Goal: Feedback & Contribution: Leave review/rating

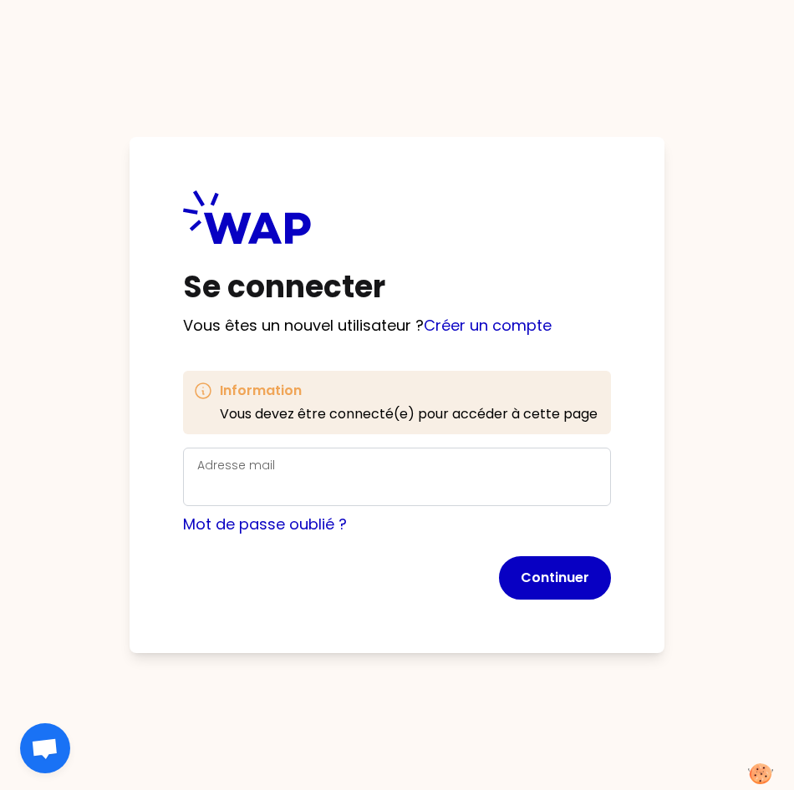
click at [230, 469] on label "Adresse mail" at bounding box center [236, 465] width 78 height 17
click at [230, 475] on input "Adresse mail" at bounding box center [396, 486] width 399 height 23
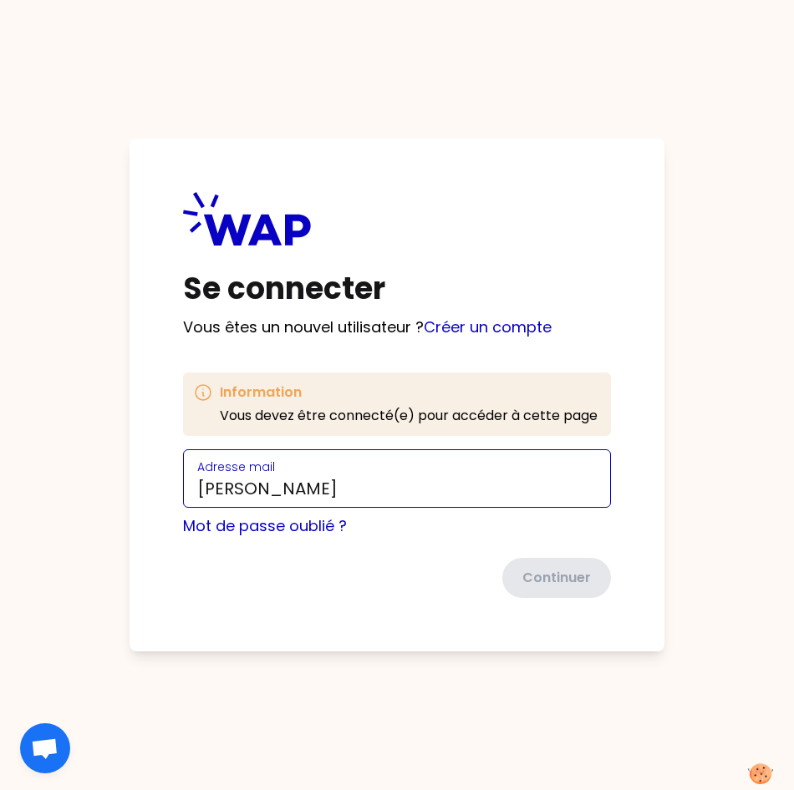
type input "[PERSON_NAME][EMAIL_ADDRESS][DOMAIN_NAME]"
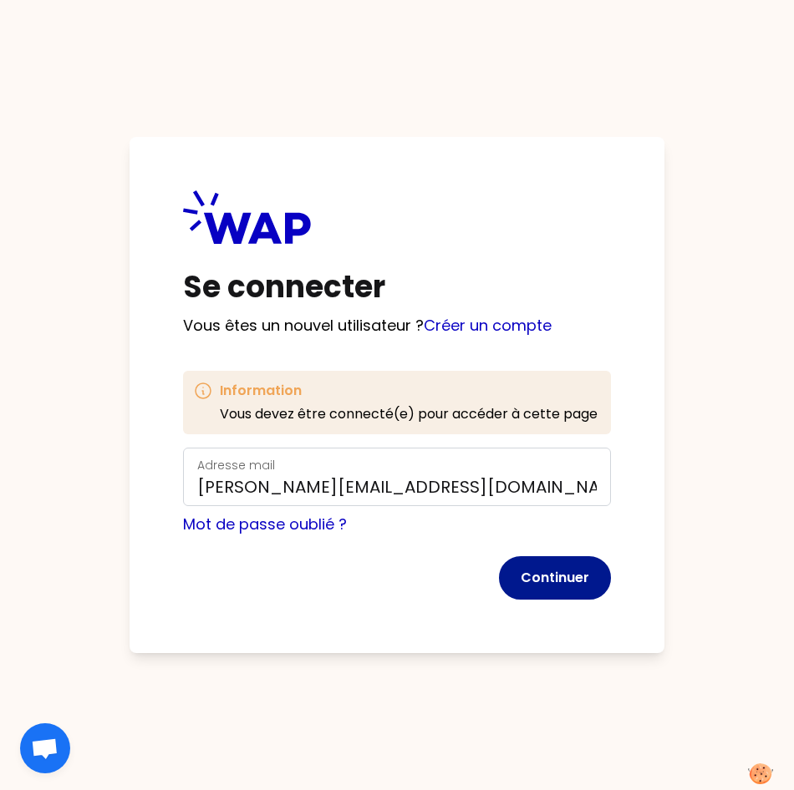
click at [536, 584] on button "Continuer" at bounding box center [555, 577] width 112 height 43
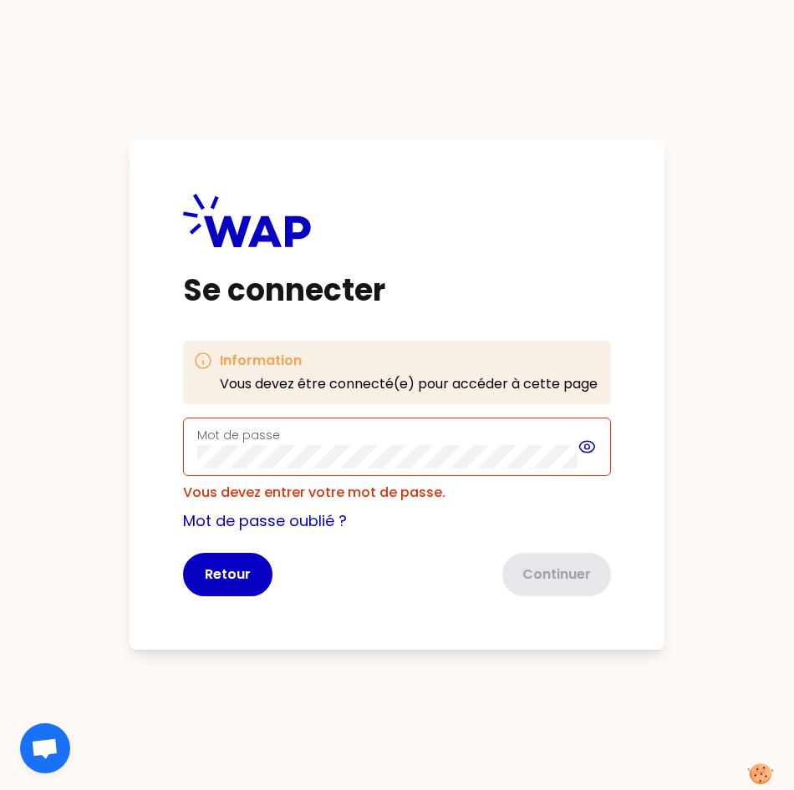
click at [590, 449] on icon at bounding box center [586, 447] width 19 height 20
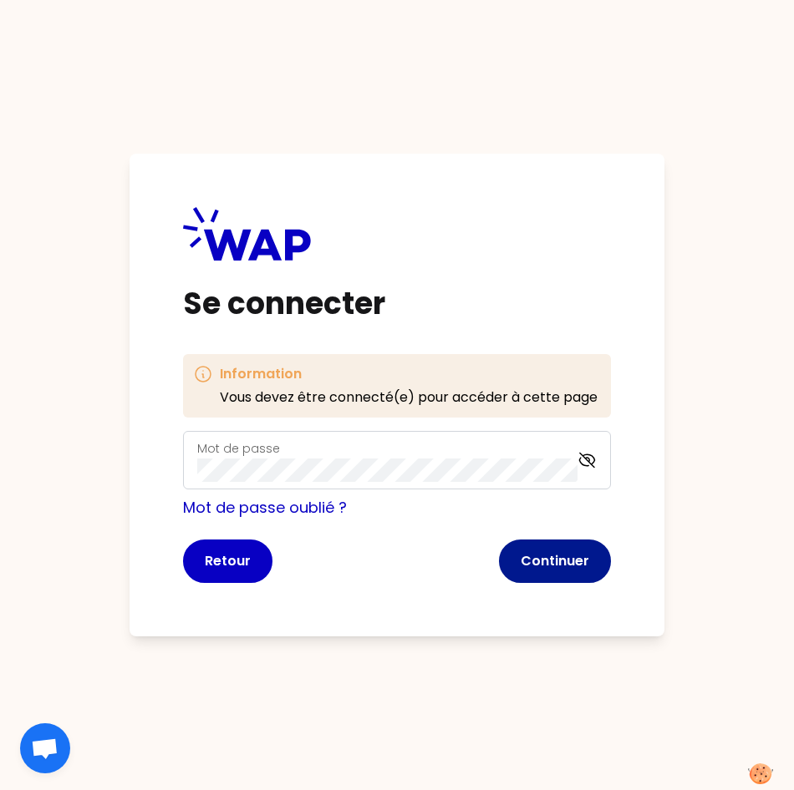
click at [555, 568] on button "Continuer" at bounding box center [555, 561] width 112 height 43
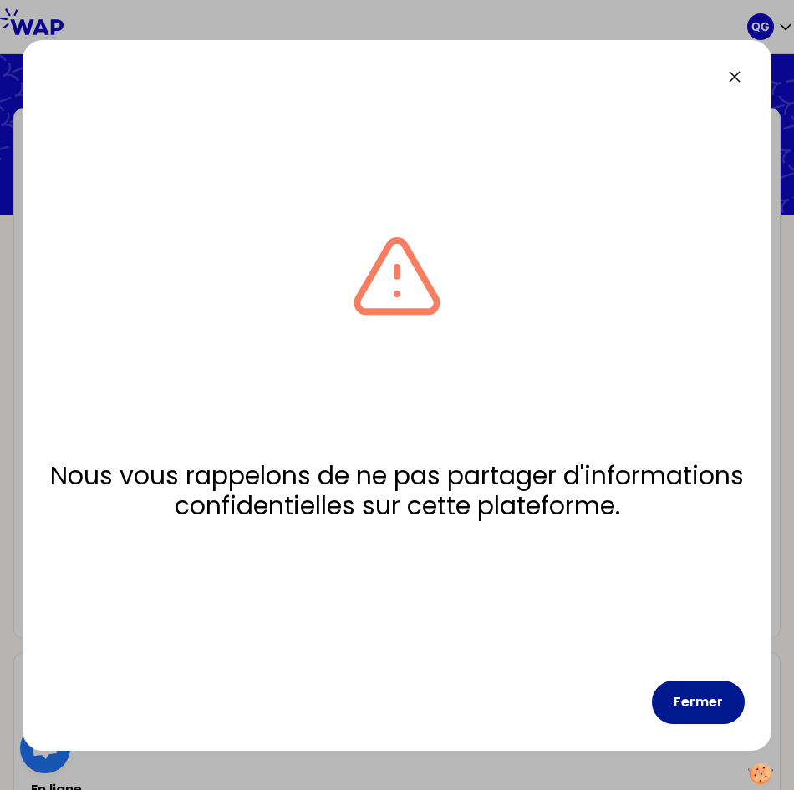
click at [680, 706] on button "Fermer" at bounding box center [698, 702] width 93 height 43
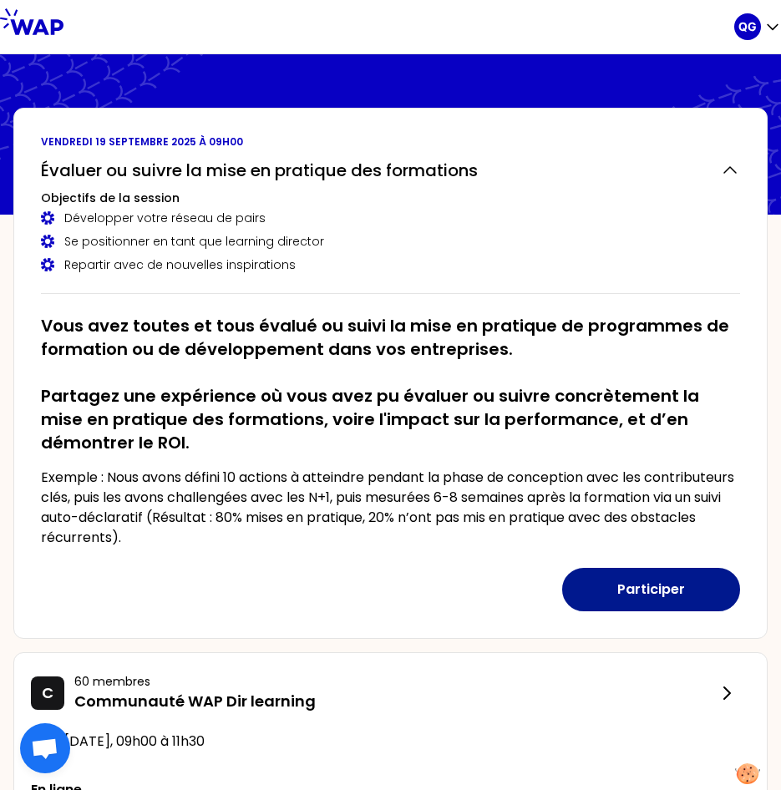
click at [635, 605] on button "Participer" at bounding box center [651, 589] width 178 height 43
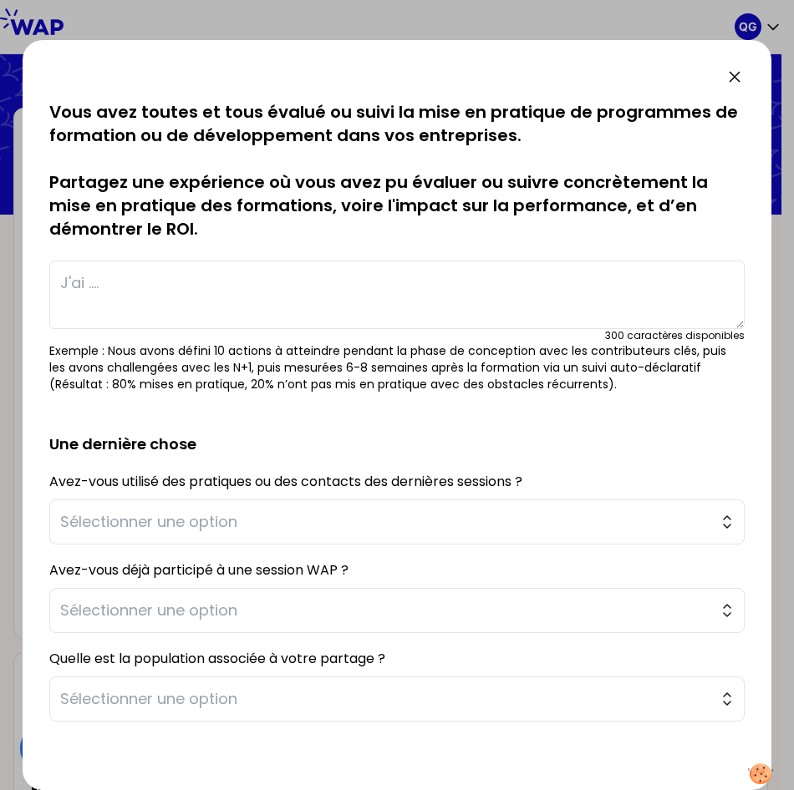
click at [735, 77] on icon at bounding box center [734, 77] width 10 height 10
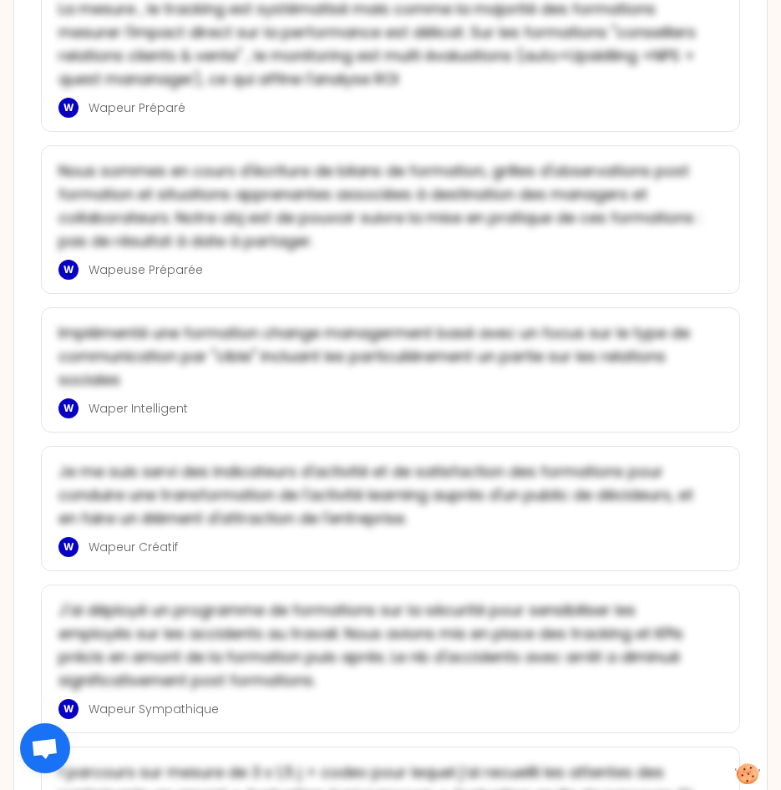
scroll to position [3381, 0]
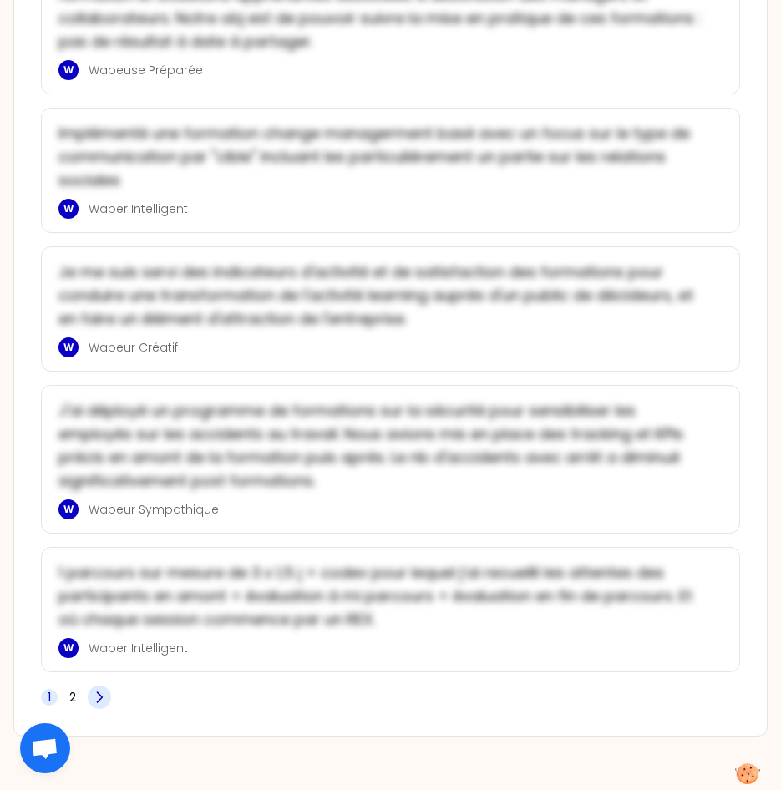
click at [97, 696] on icon at bounding box center [99, 697] width 17 height 17
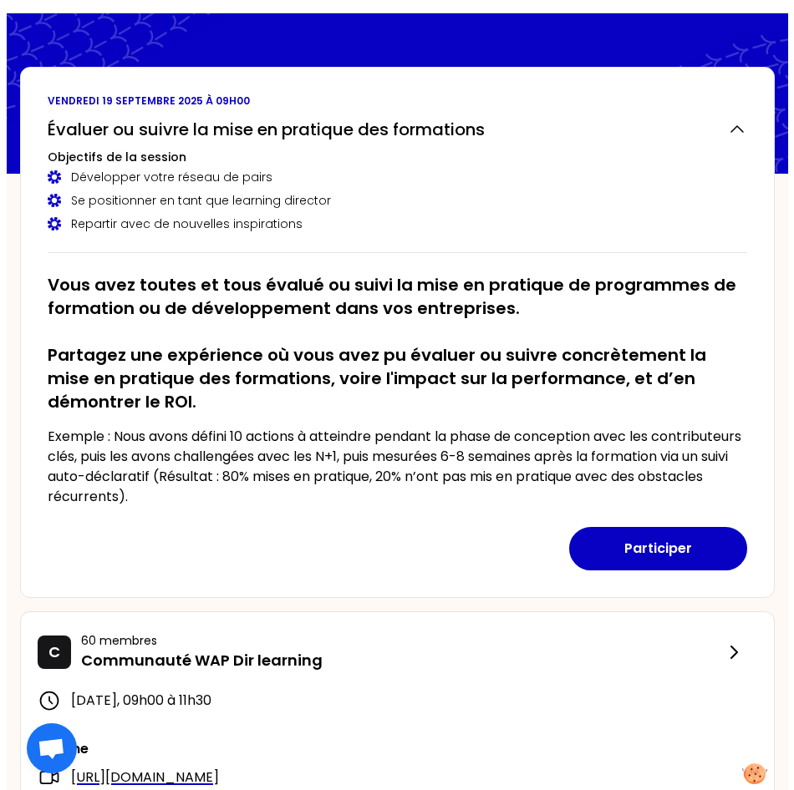
scroll to position [33, 0]
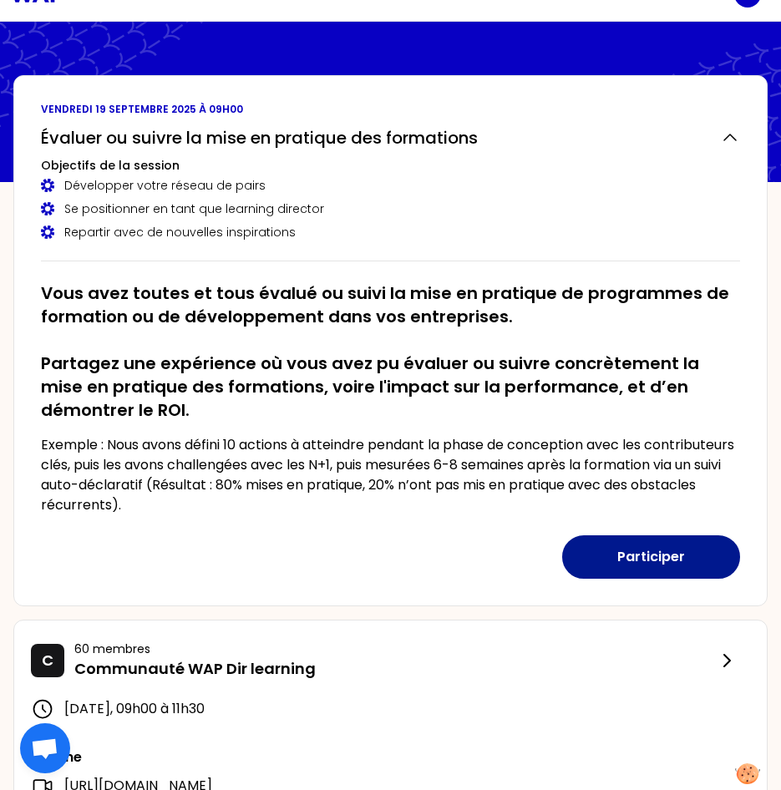
click at [663, 554] on button "Participer" at bounding box center [651, 557] width 178 height 43
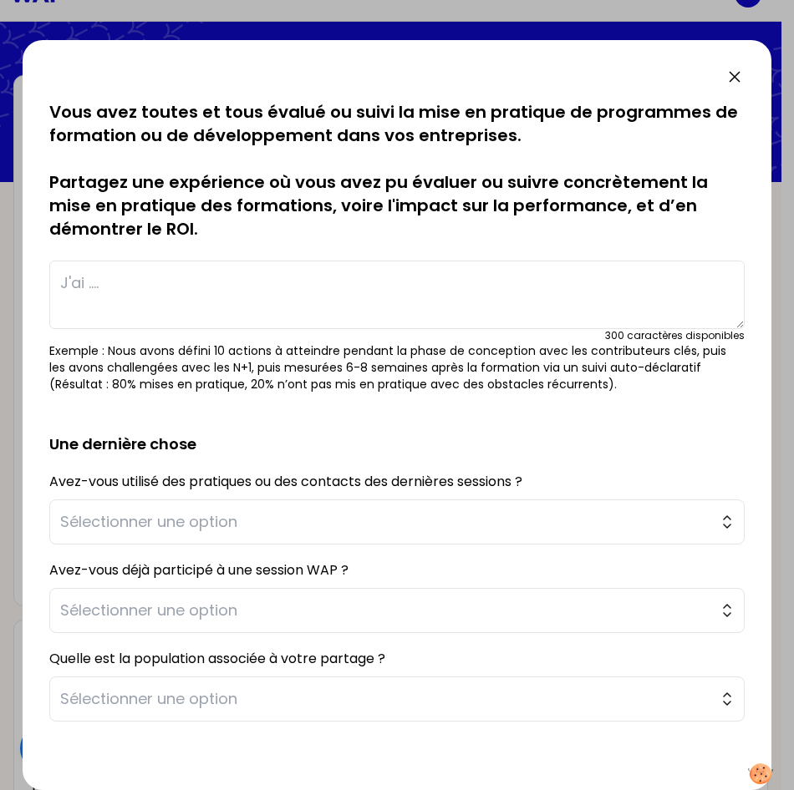
click at [106, 284] on textarea at bounding box center [396, 295] width 695 height 69
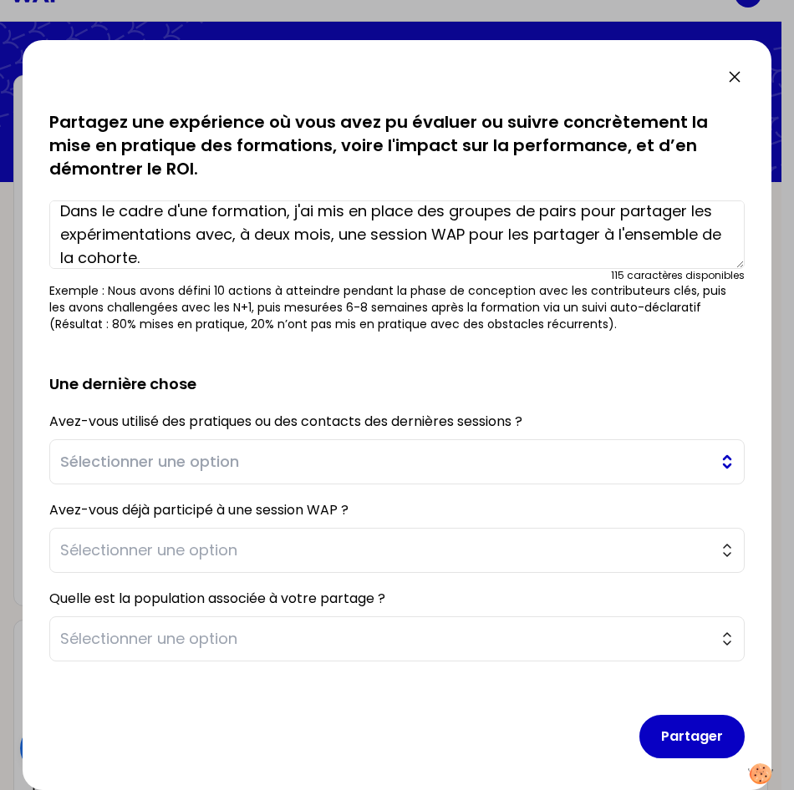
scroll to position [69, 0]
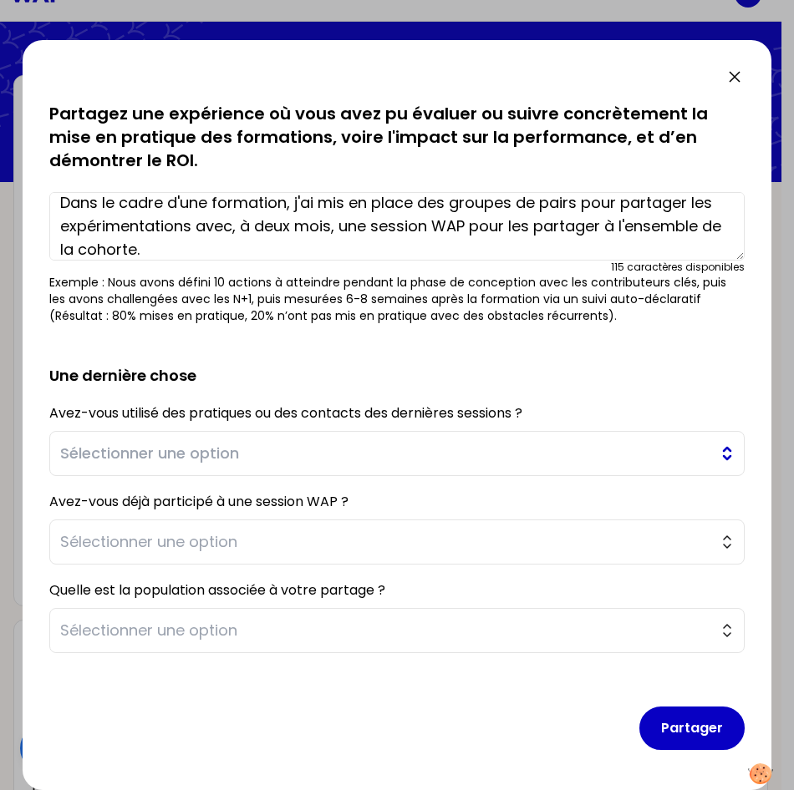
type textarea "Dans le cadre d'une formation, j'ai mis en place des groupes de pairs pour part…"
click at [226, 471] on button "Sélectionner une option" at bounding box center [396, 453] width 695 height 45
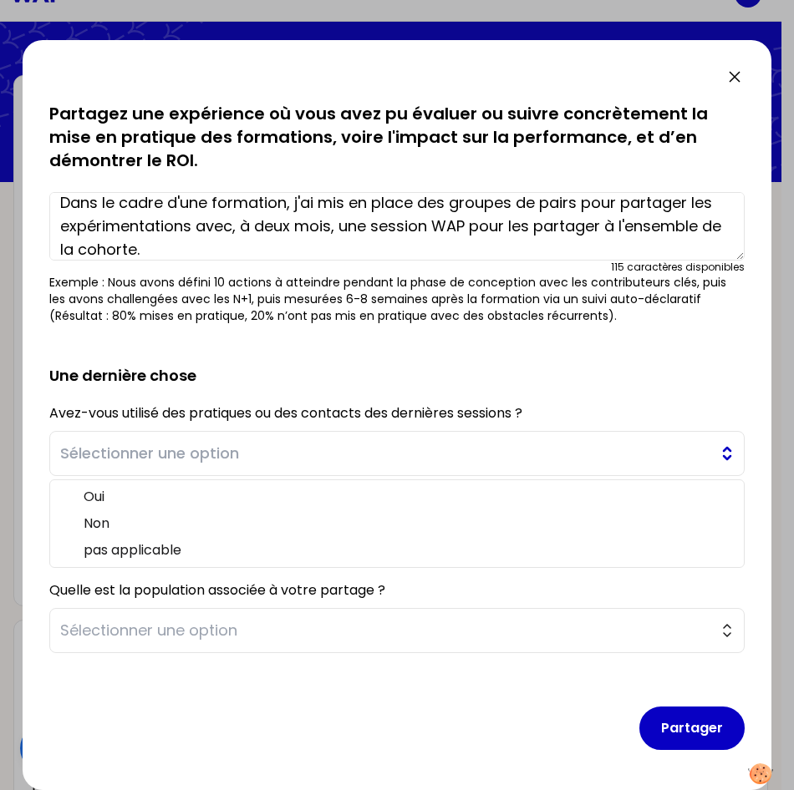
click at [208, 465] on button "Sélectionner une option" at bounding box center [396, 453] width 695 height 45
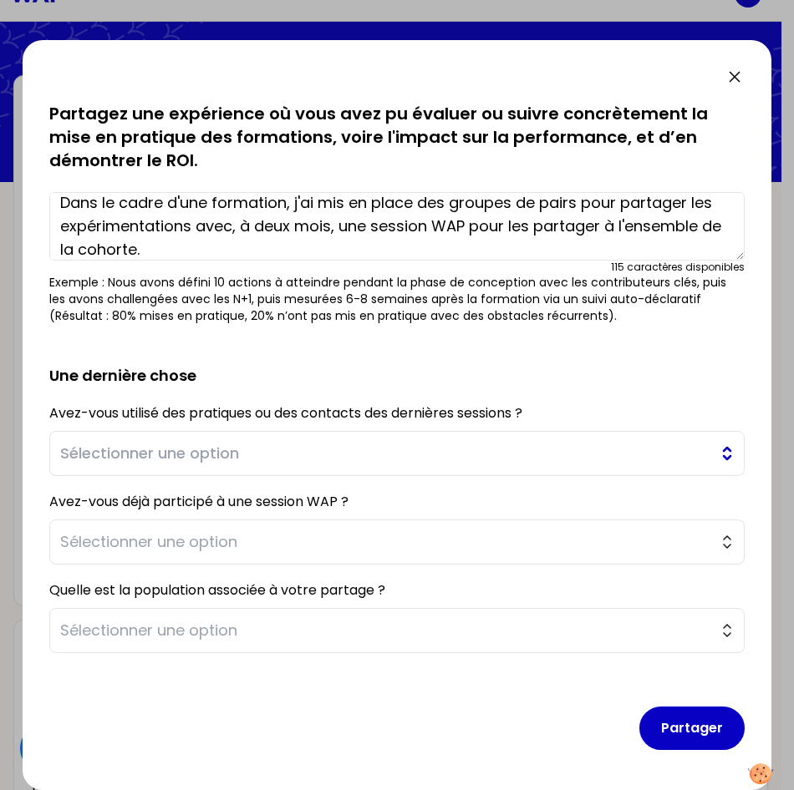
click at [194, 454] on span "Sélectionner une option" at bounding box center [385, 453] width 650 height 23
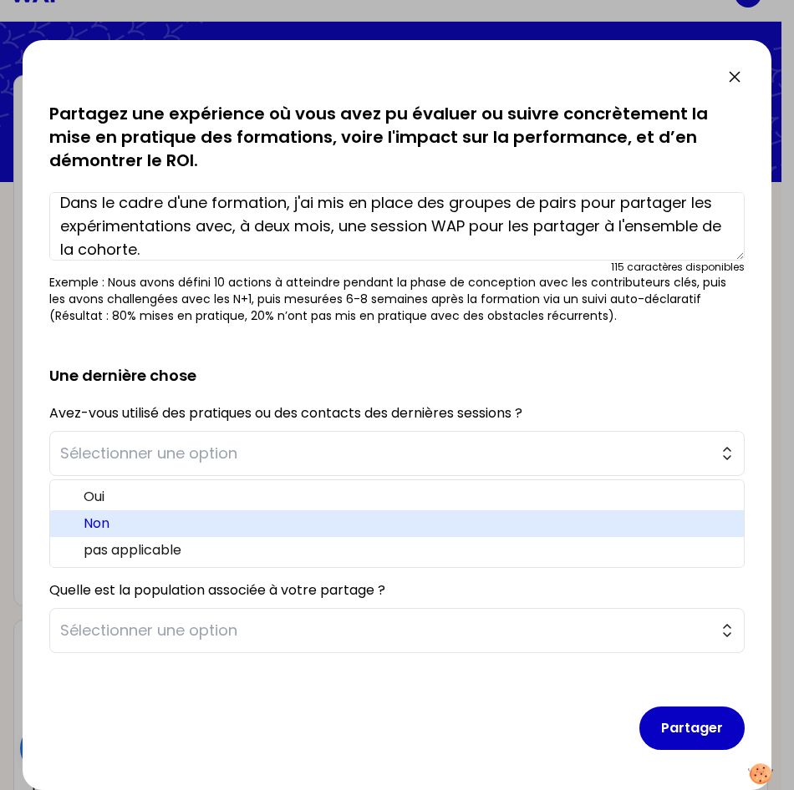
click at [136, 531] on span "Non" at bounding box center [407, 524] width 647 height 20
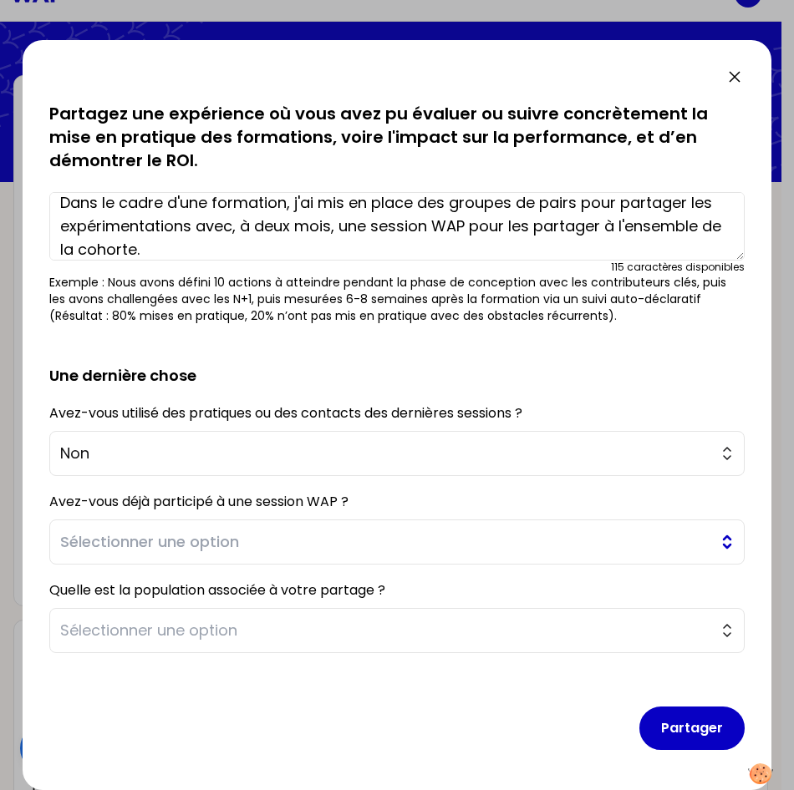
click at [255, 549] on span "Sélectionner une option" at bounding box center [385, 541] width 650 height 23
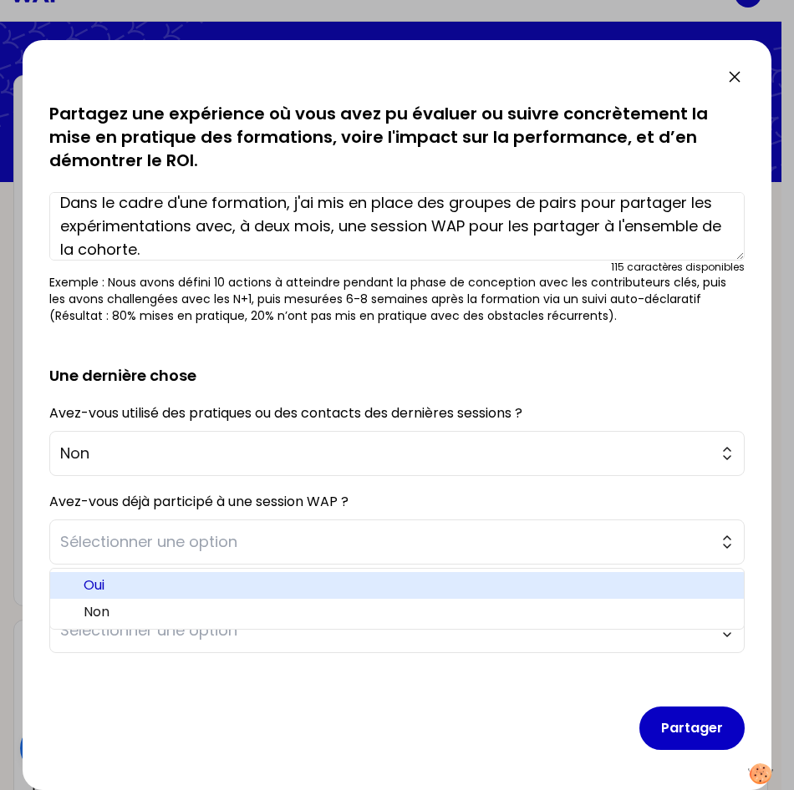
click at [170, 591] on span "Oui" at bounding box center [407, 586] width 647 height 20
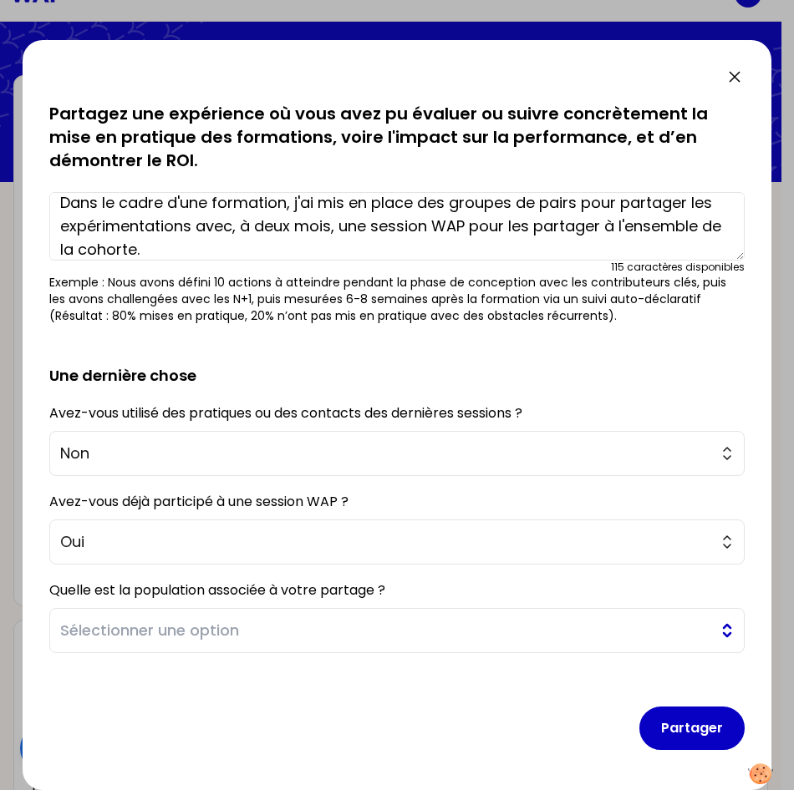
click at [247, 640] on span "Sélectionner une option" at bounding box center [385, 630] width 650 height 23
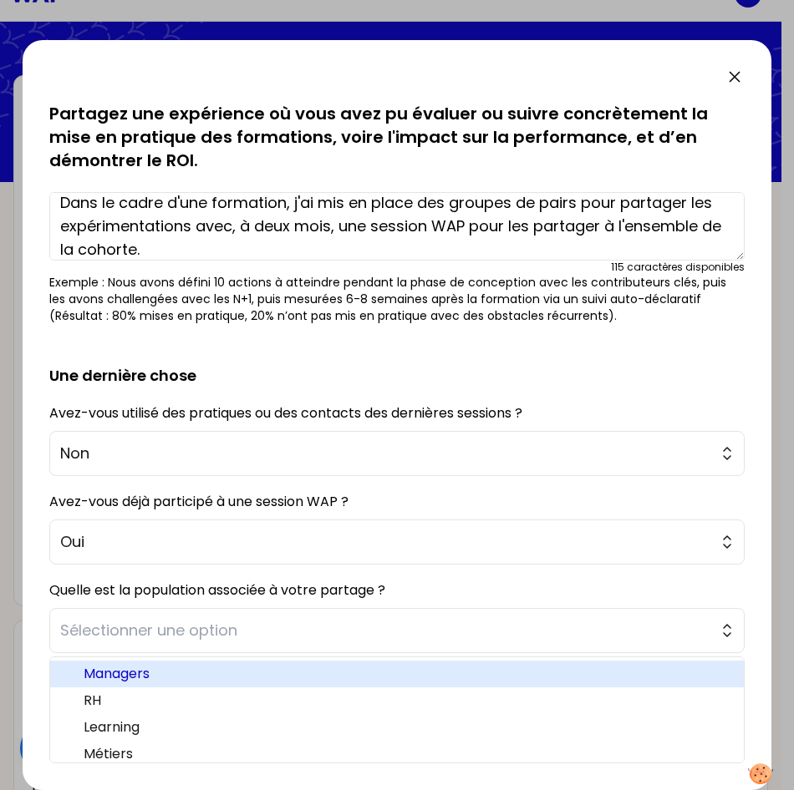
scroll to position [35, 0]
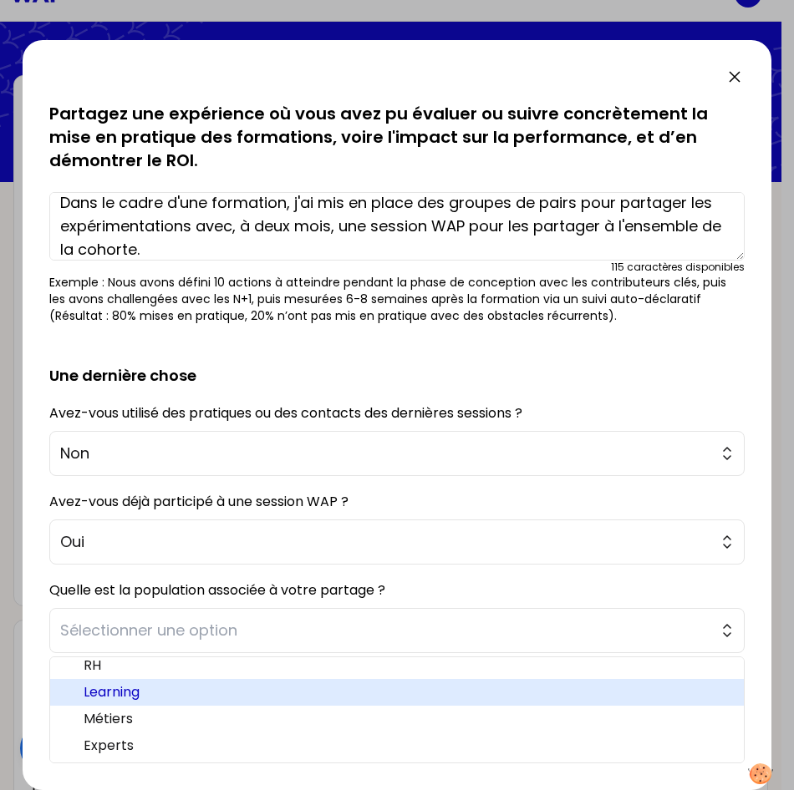
click at [195, 690] on span "Learning" at bounding box center [407, 693] width 647 height 20
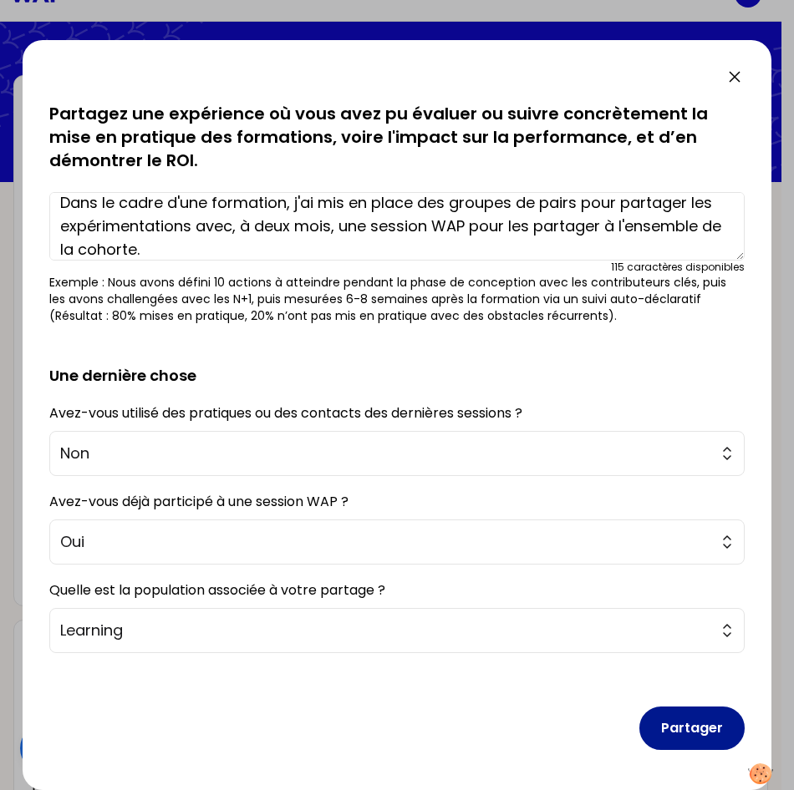
click at [691, 728] on button "Partager" at bounding box center [691, 728] width 105 height 43
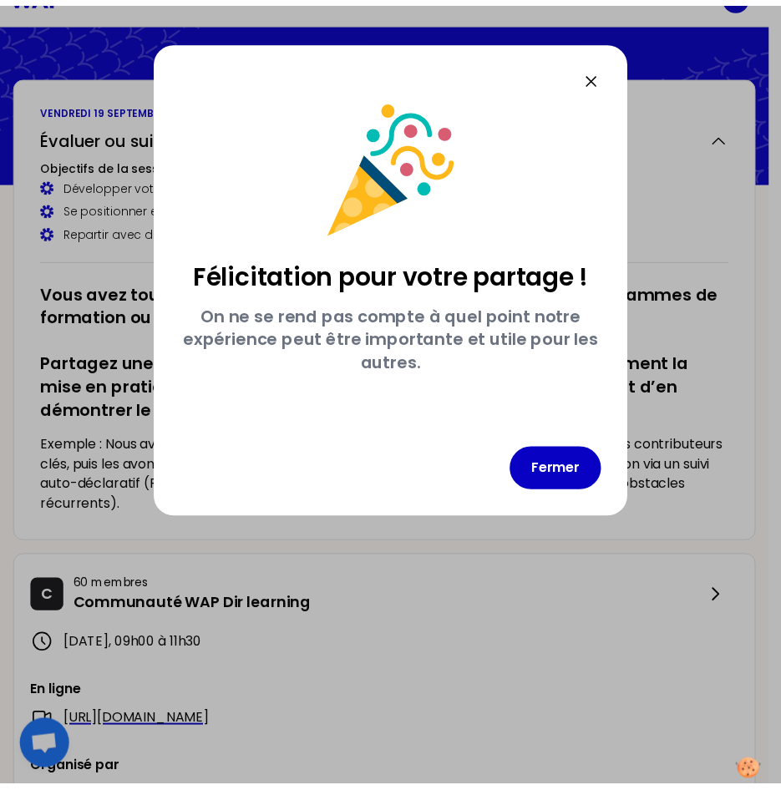
scroll to position [0, 0]
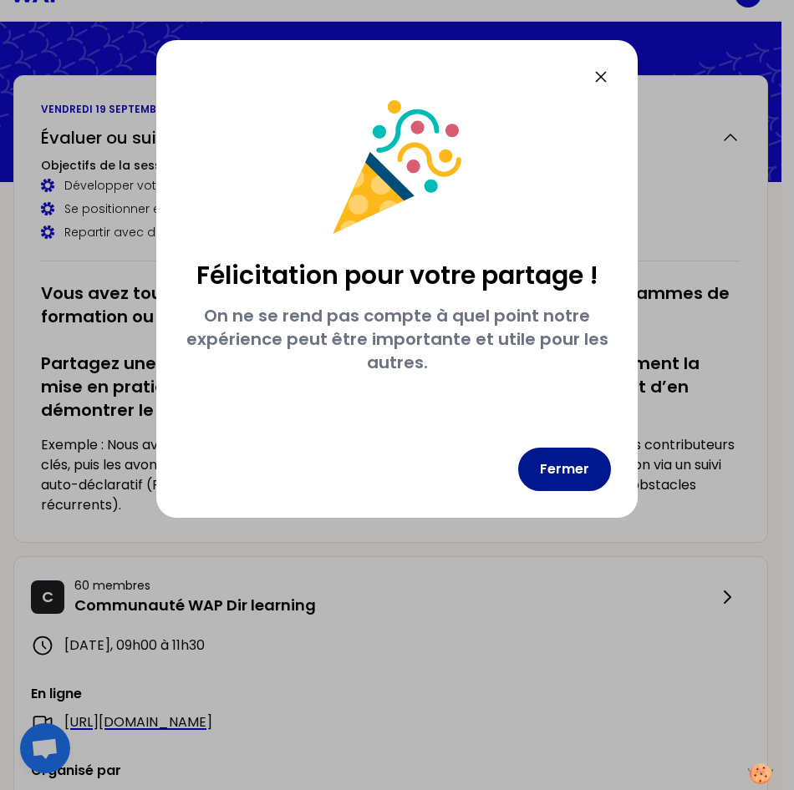
click at [557, 470] on button "Fermer" at bounding box center [564, 469] width 93 height 43
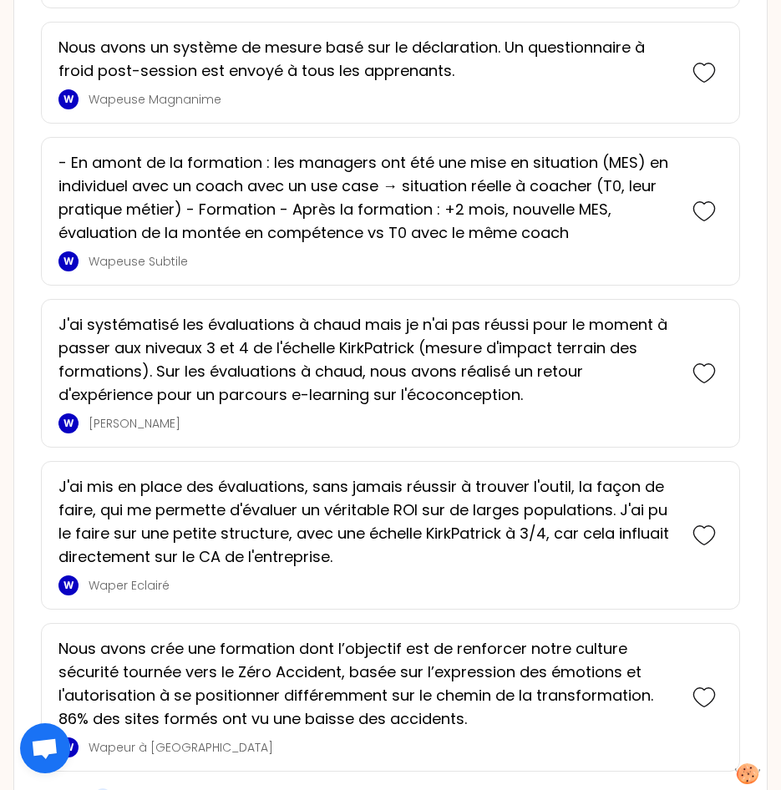
scroll to position [1604, 0]
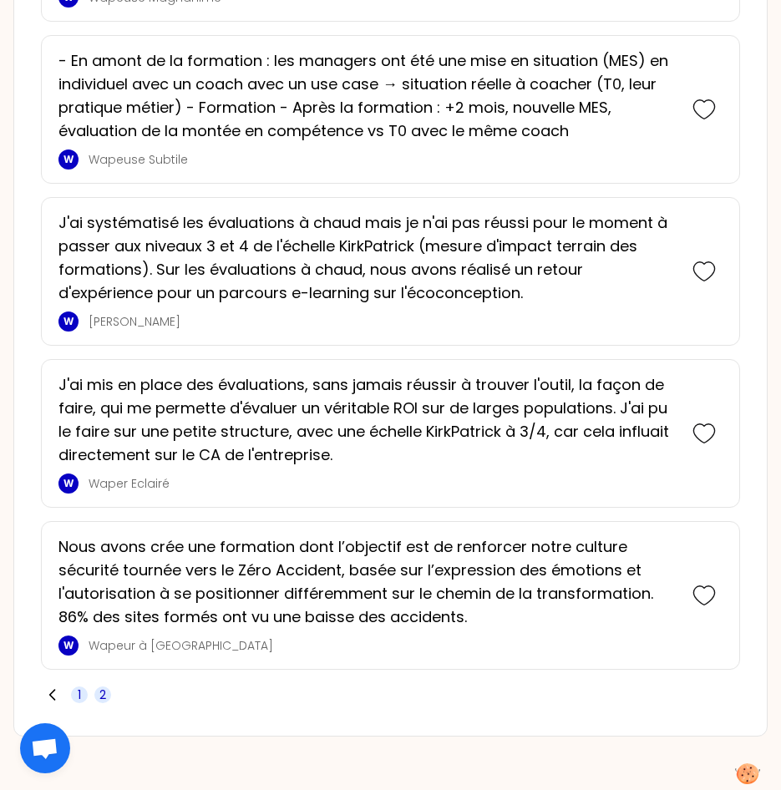
click at [76, 698] on span "1" at bounding box center [79, 695] width 17 height 17
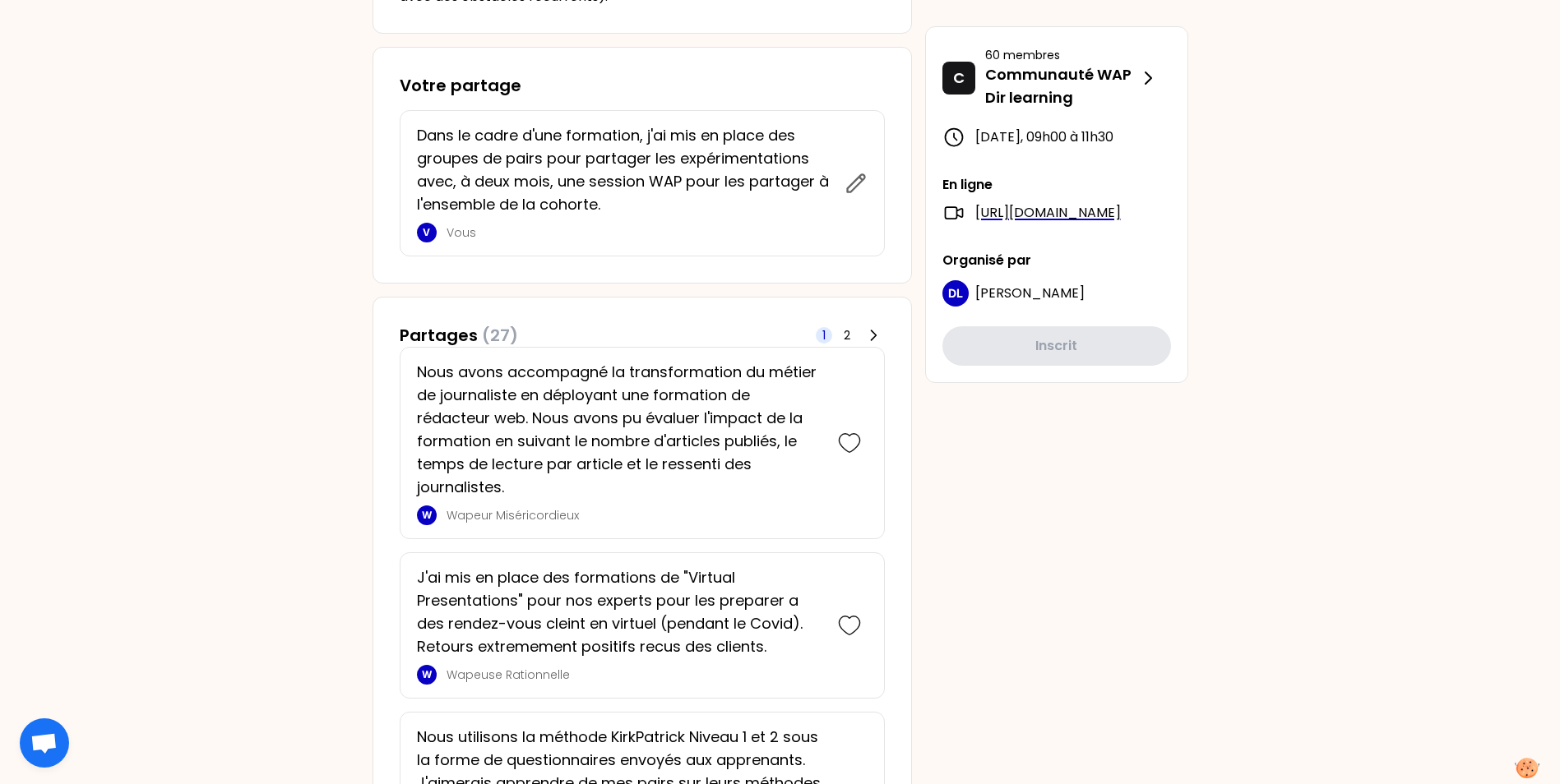
scroll to position [599, 0]
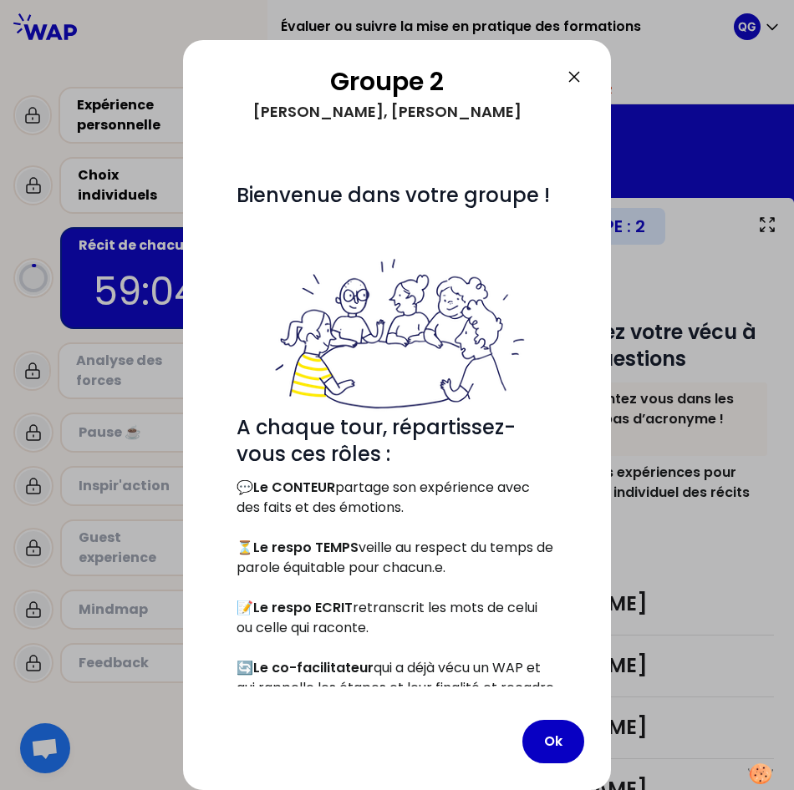
scroll to position [89, 0]
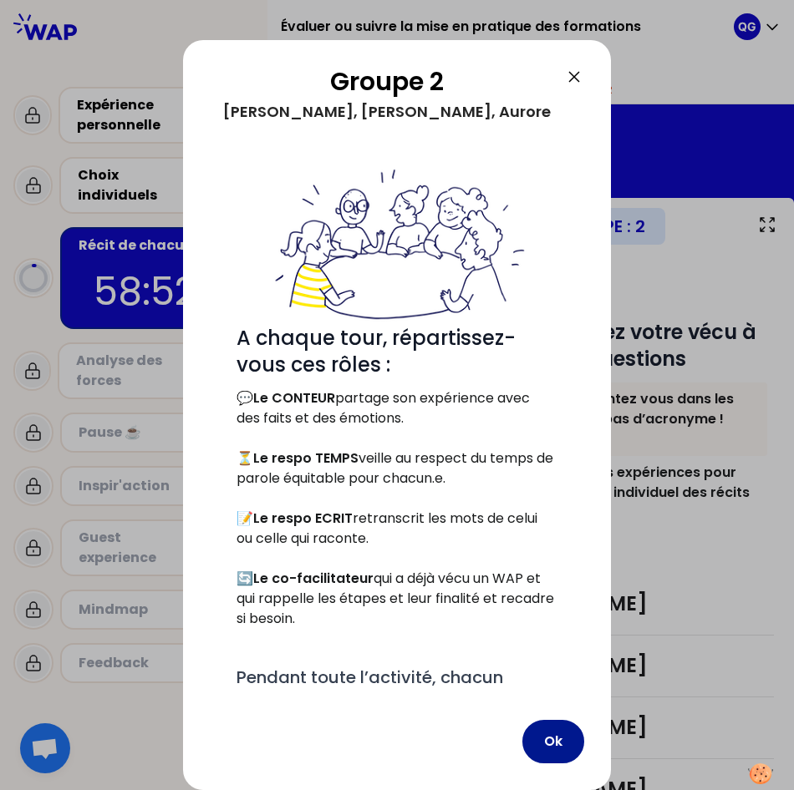
click at [556, 742] on button "Ok" at bounding box center [553, 741] width 62 height 43
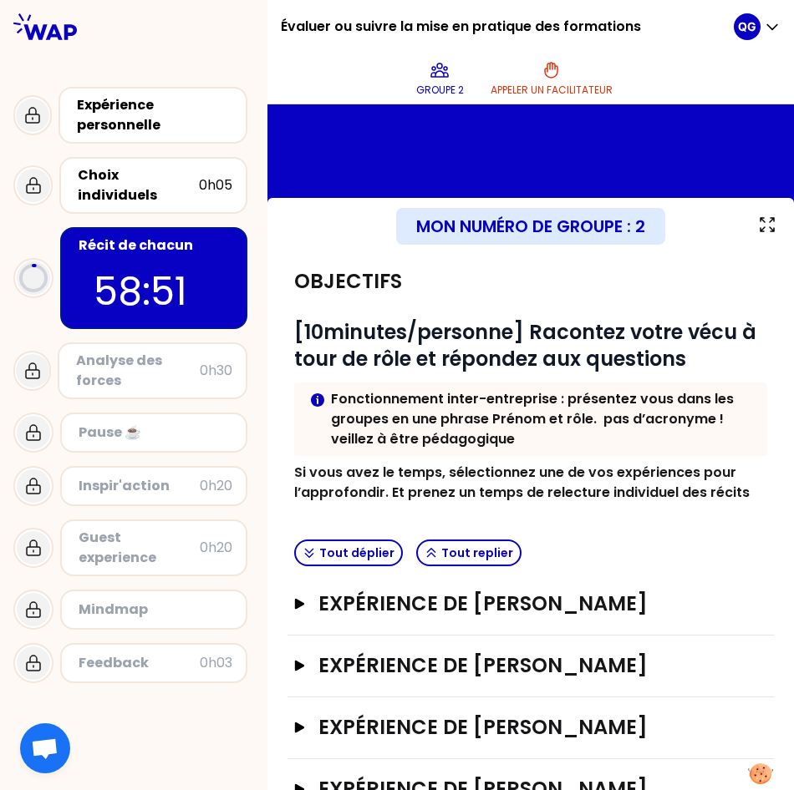
scroll to position [140, 0]
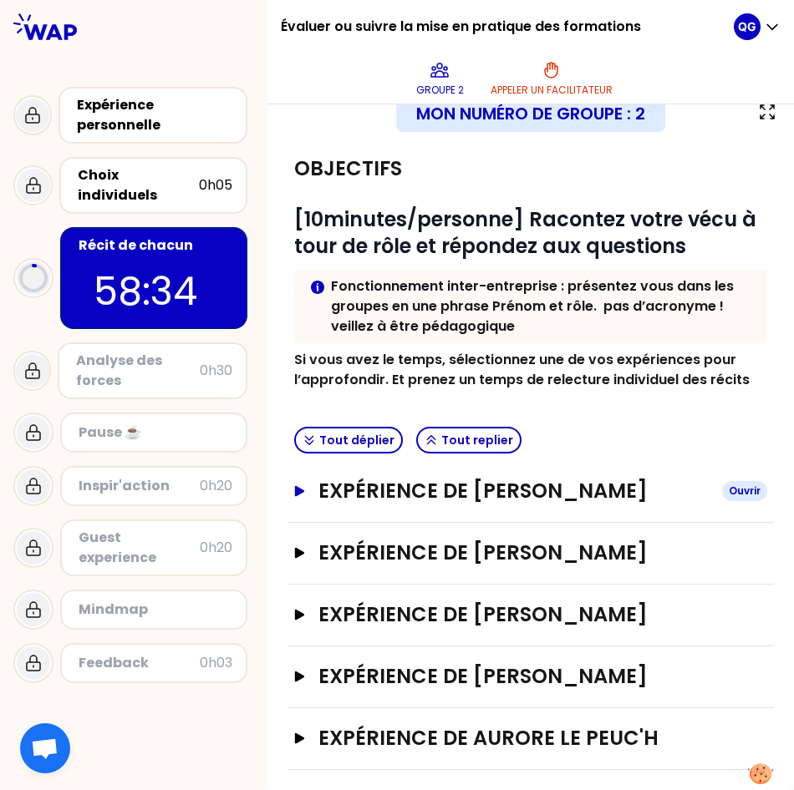
click at [304, 485] on icon "button" at bounding box center [299, 490] width 13 height 11
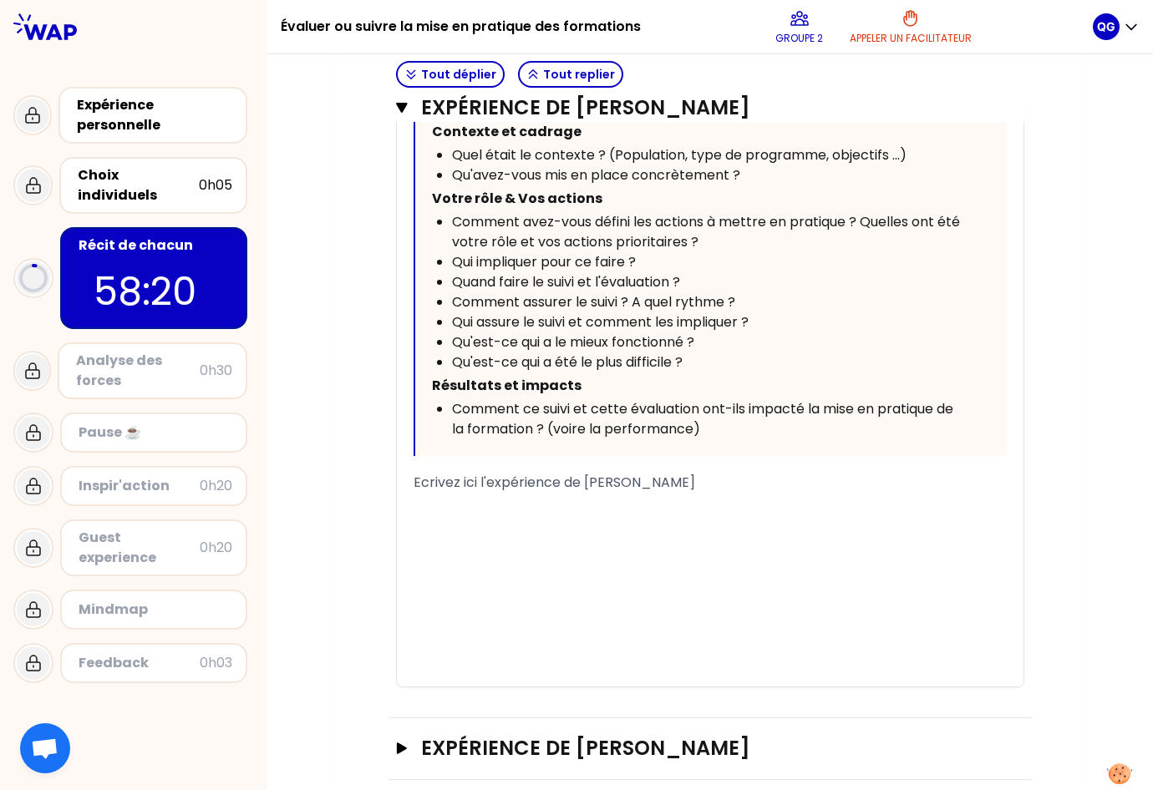
scroll to position [815, 0]
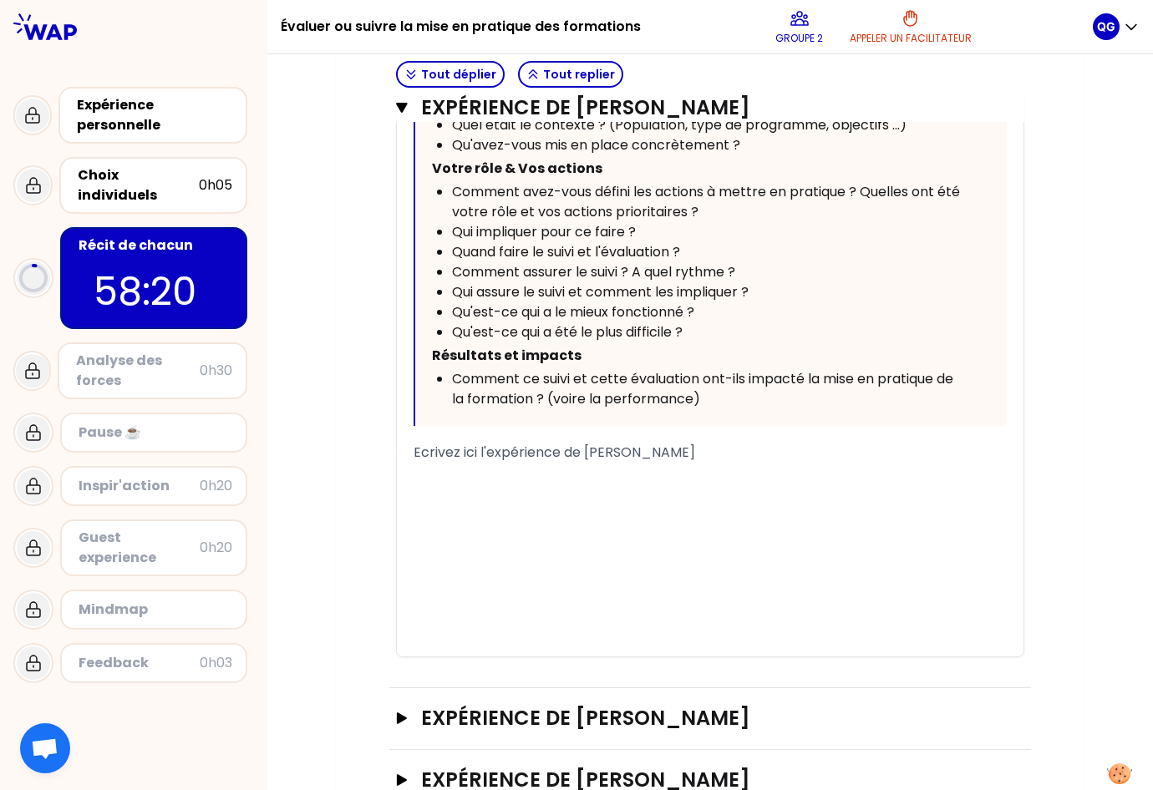
click at [596, 510] on div "﻿" at bounding box center [710, 520] width 593 height 20
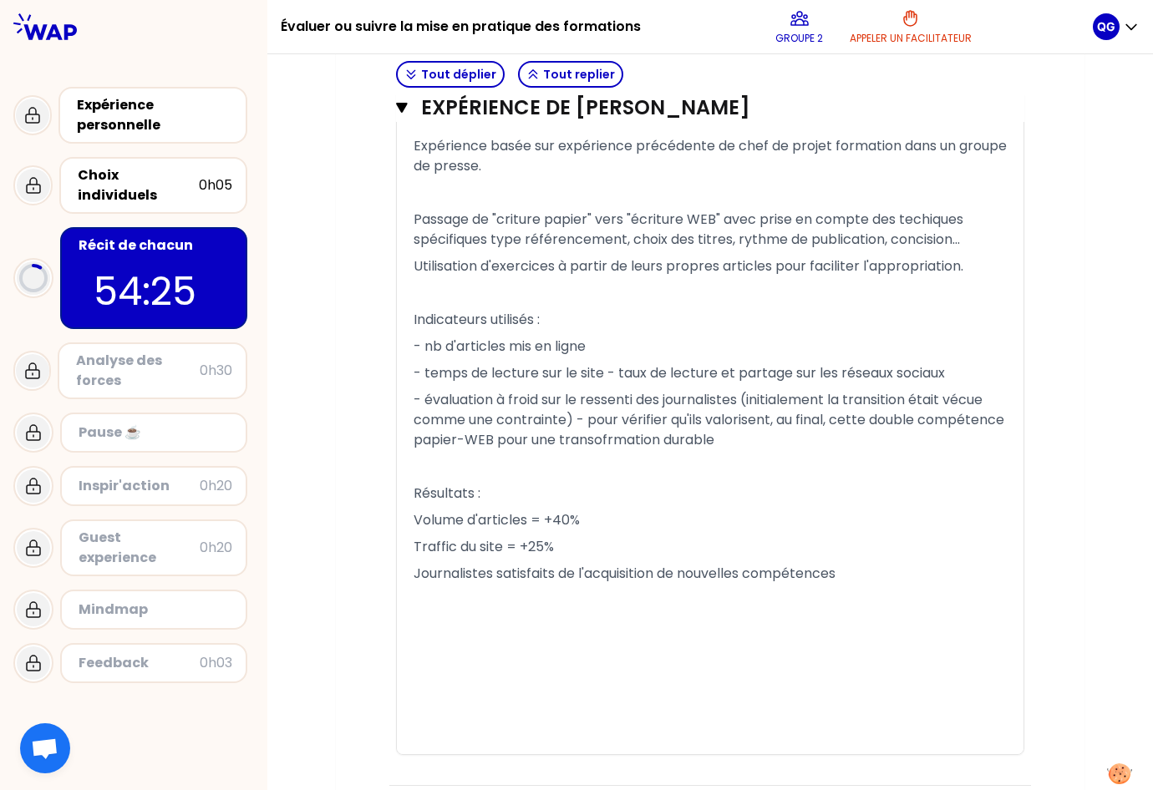
scroll to position [131, 0]
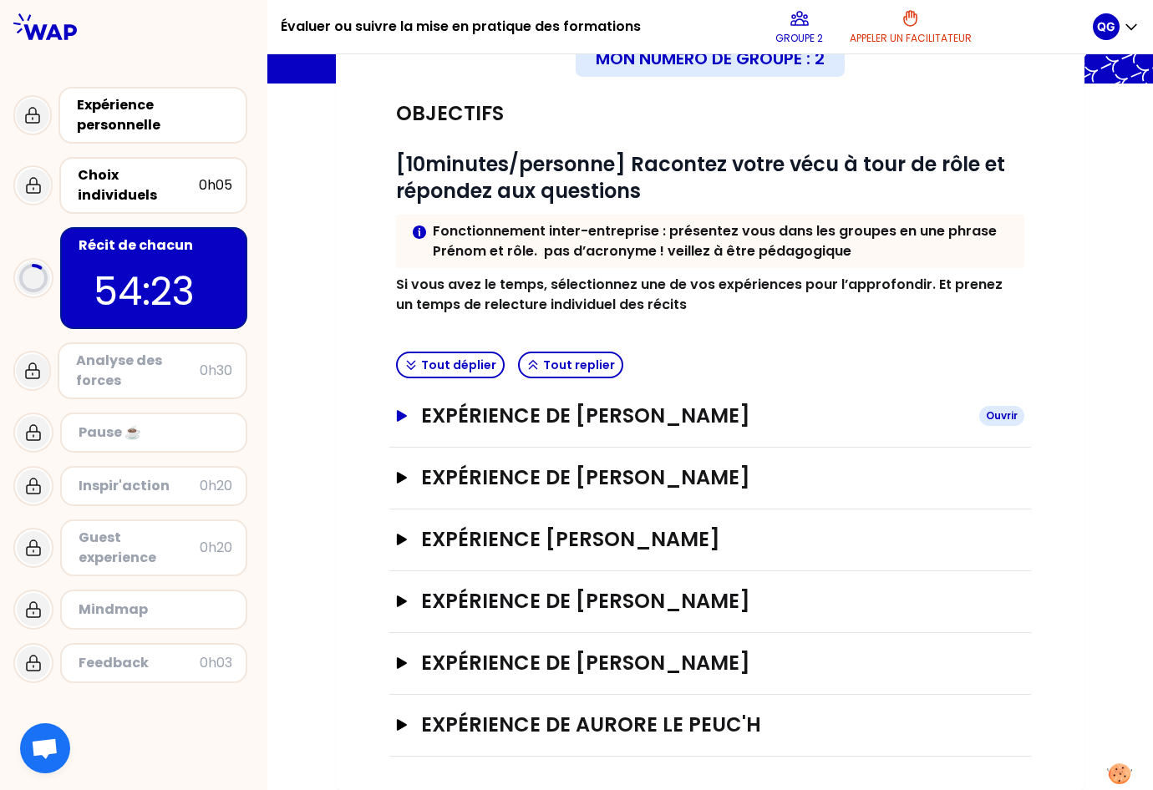
click at [395, 416] on icon "button" at bounding box center [401, 416] width 13 height 12
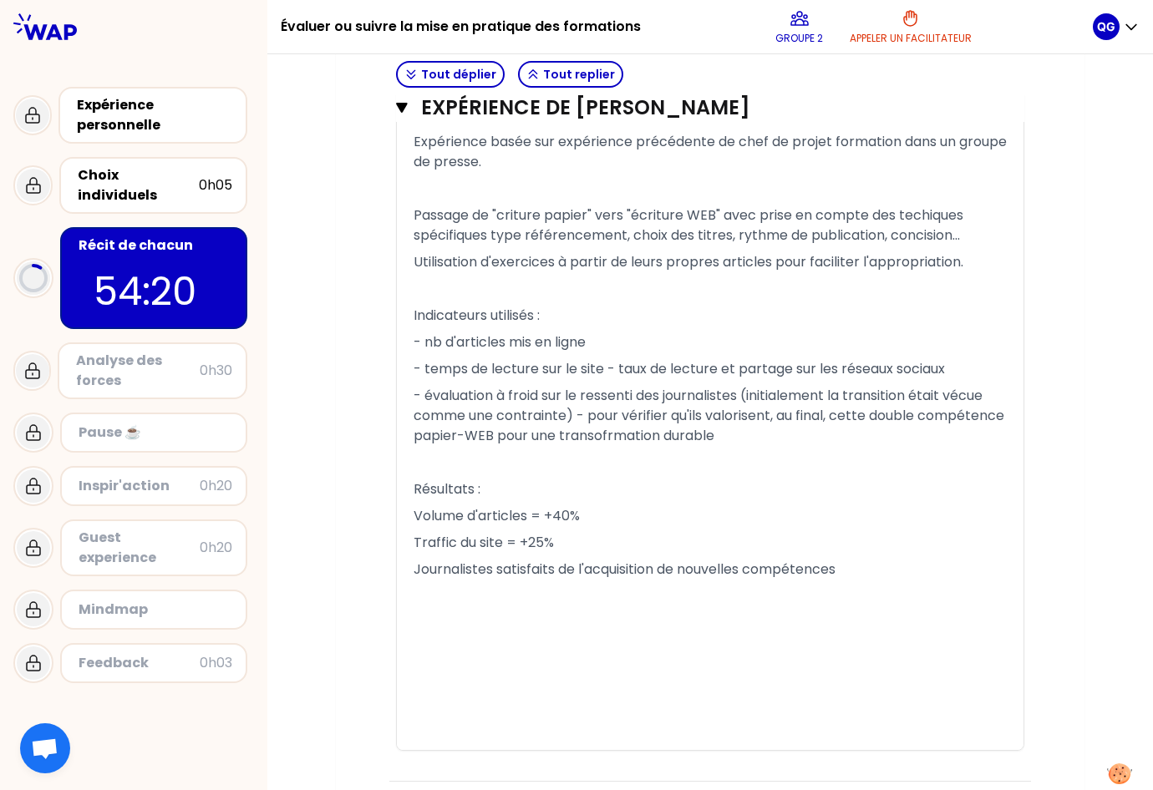
scroll to position [1223, 0]
click at [612, 529] on p "Traffic du site = +25%" at bounding box center [710, 542] width 593 height 27
click at [484, 602] on div "﻿" at bounding box center [710, 612] width 593 height 20
click at [855, 415] on p "- évaluation à froid sur le ressenti des journalistes (initialement la transiti…" at bounding box center [710, 415] width 593 height 67
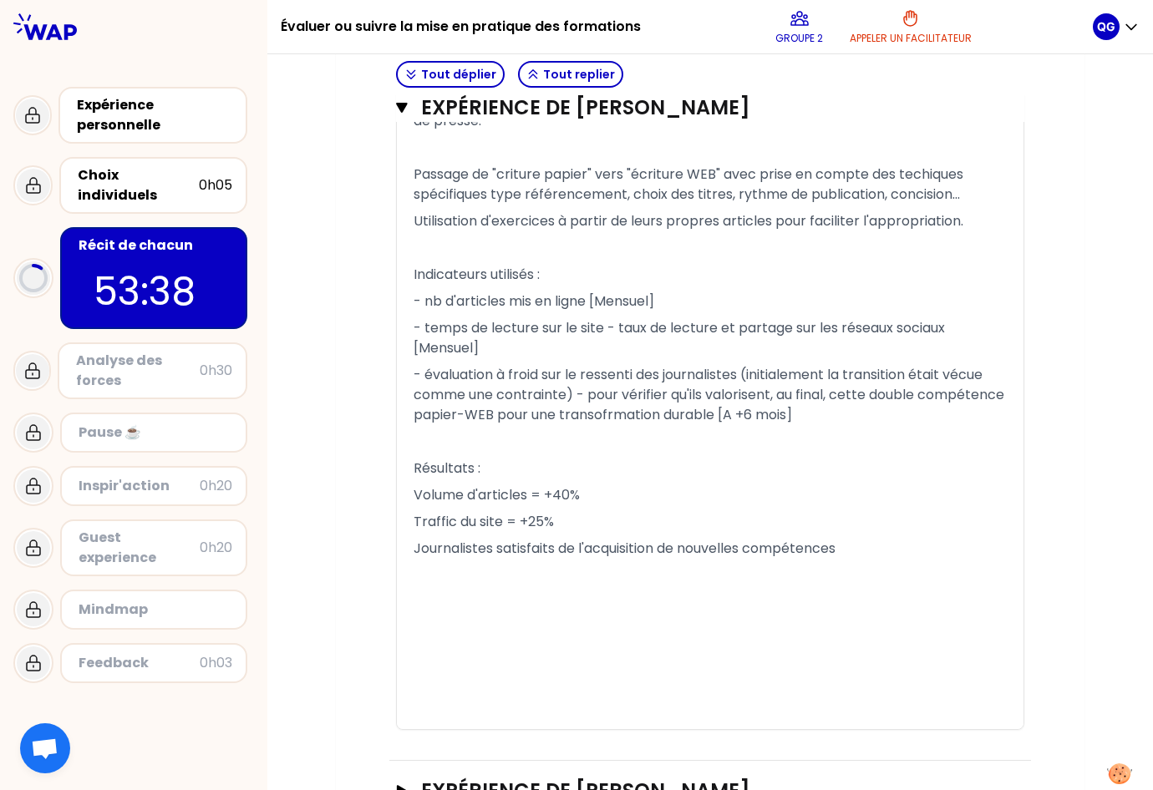
scroll to position [1264, 0]
click at [627, 481] on p "Volume d'articles = +40%" at bounding box center [710, 494] width 593 height 27
click at [647, 291] on span "- nb d'articles mis en ligne [Mensuel]" at bounding box center [534, 300] width 241 height 19
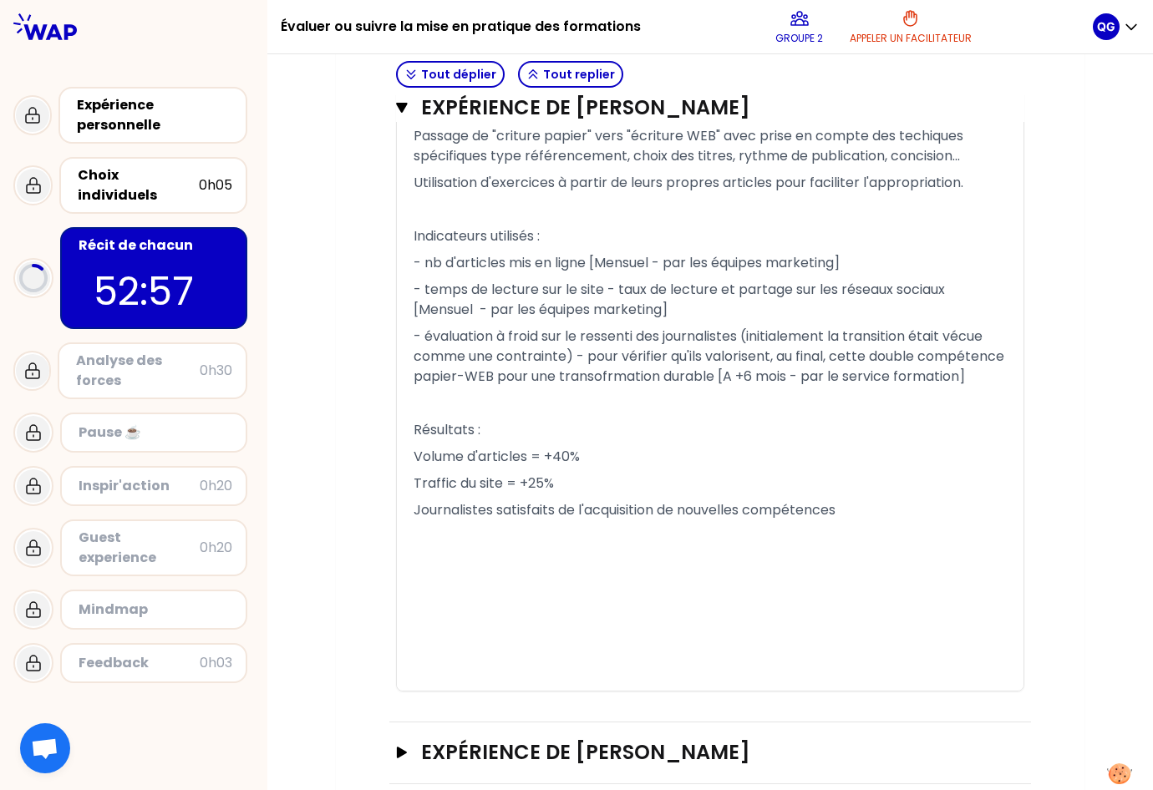
scroll to position [1302, 0]
click at [856, 514] on p "Journalistes satisfaits de l'acquisition de nouvelles compétences" at bounding box center [710, 509] width 593 height 27
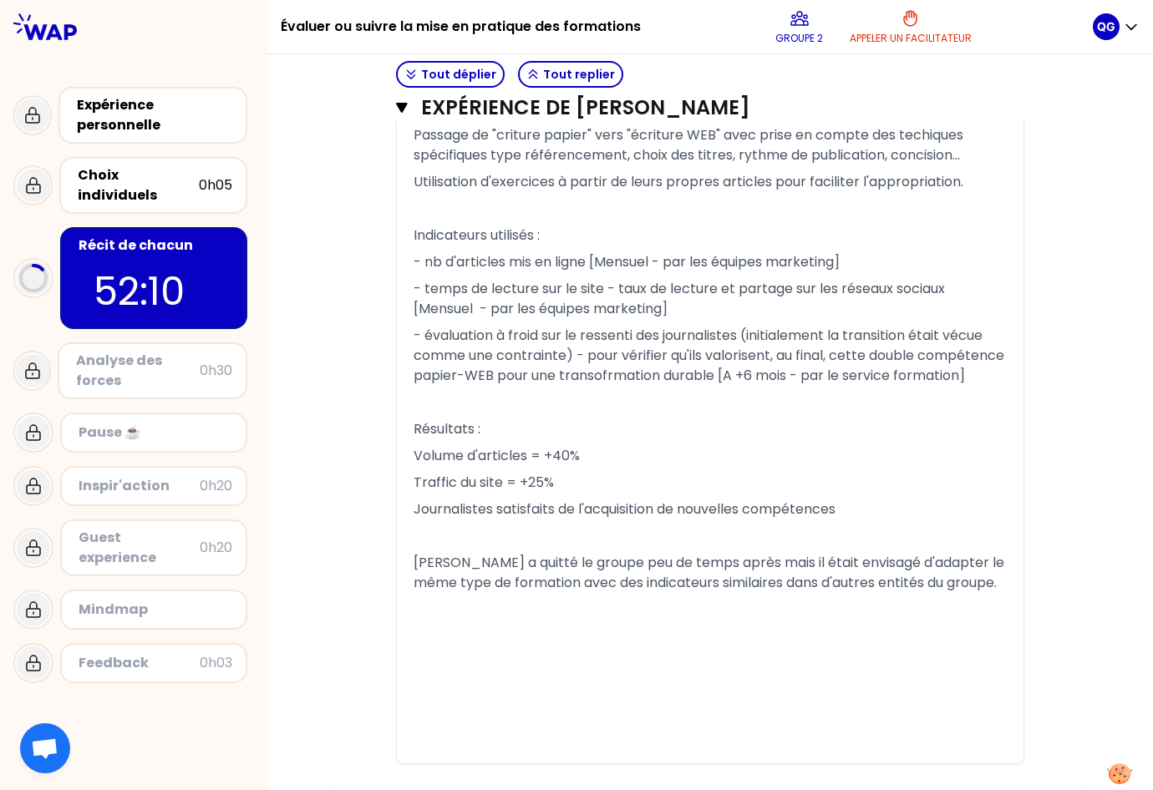
click at [479, 397] on p "﻿" at bounding box center [710, 402] width 593 height 27
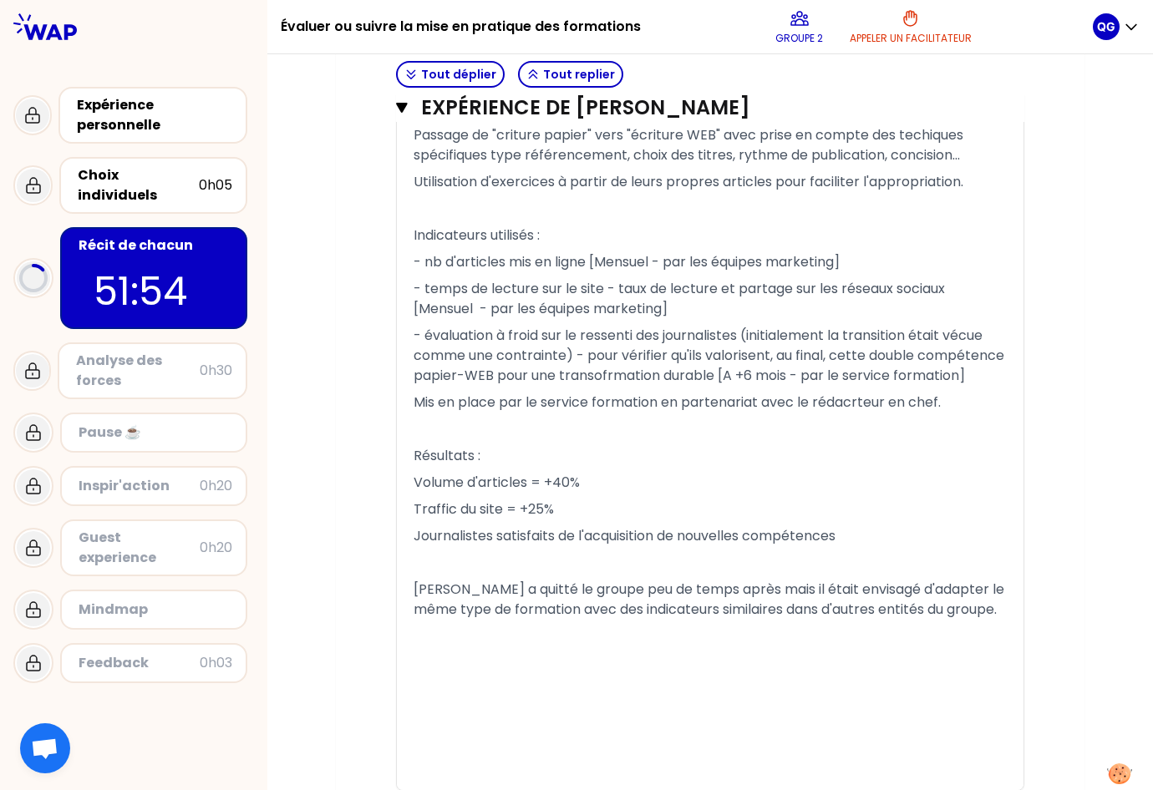
click at [490, 401] on span "Mis en place par le service formation en partenariat avec le rédacrteur en chef." at bounding box center [677, 402] width 527 height 19
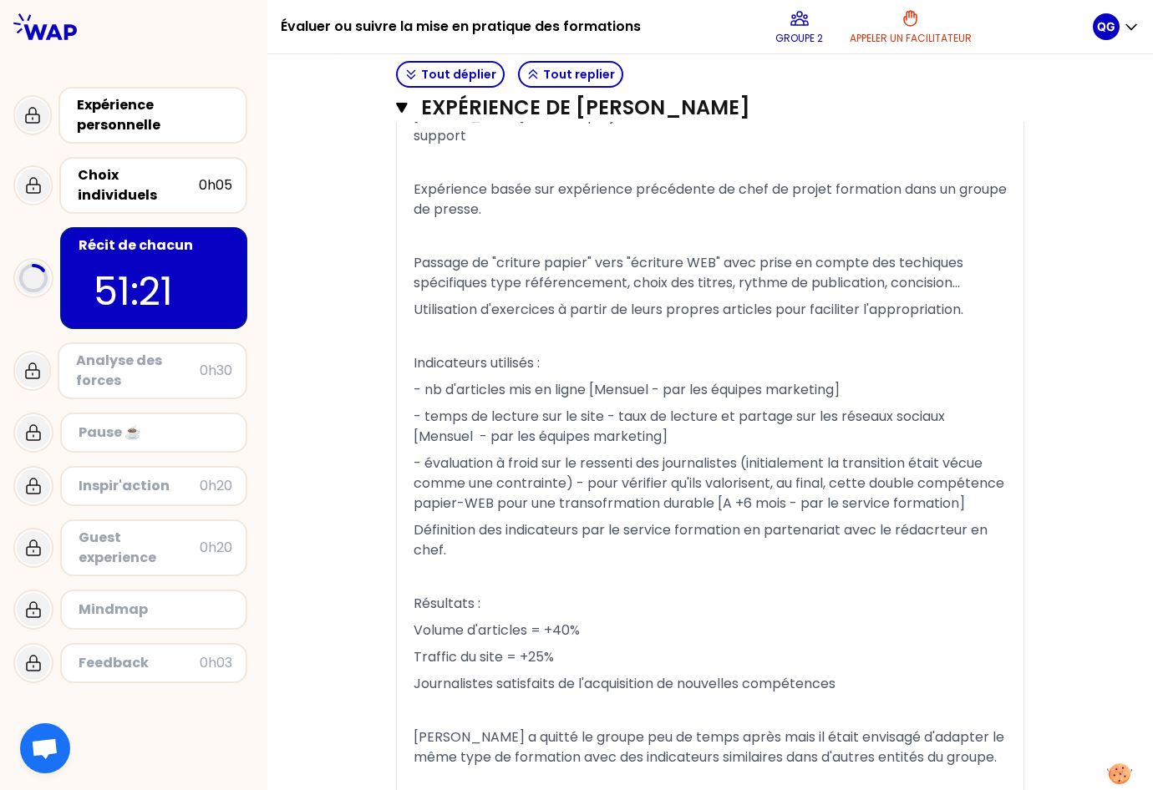
scroll to position [1172, 0]
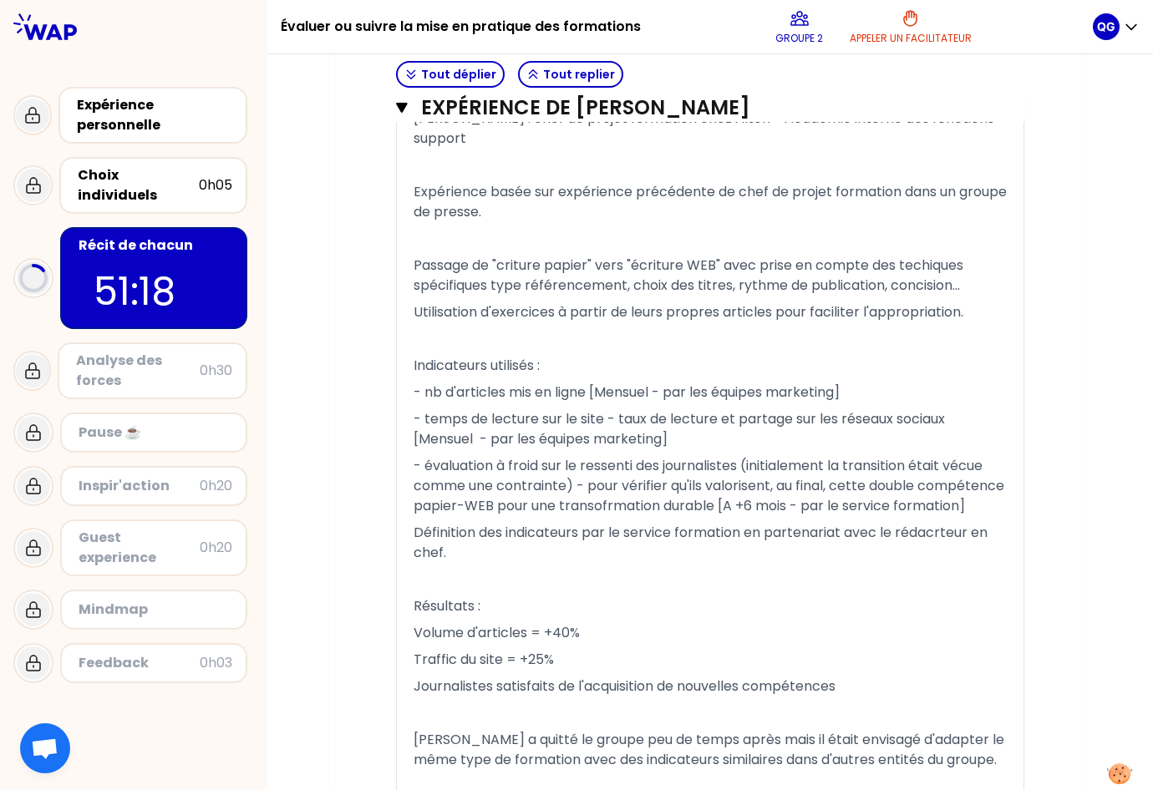
click at [494, 256] on span "Passage de "criture papier" vers "écriture WEB" avec prise en compte des techiq…" at bounding box center [690, 275] width 553 height 39
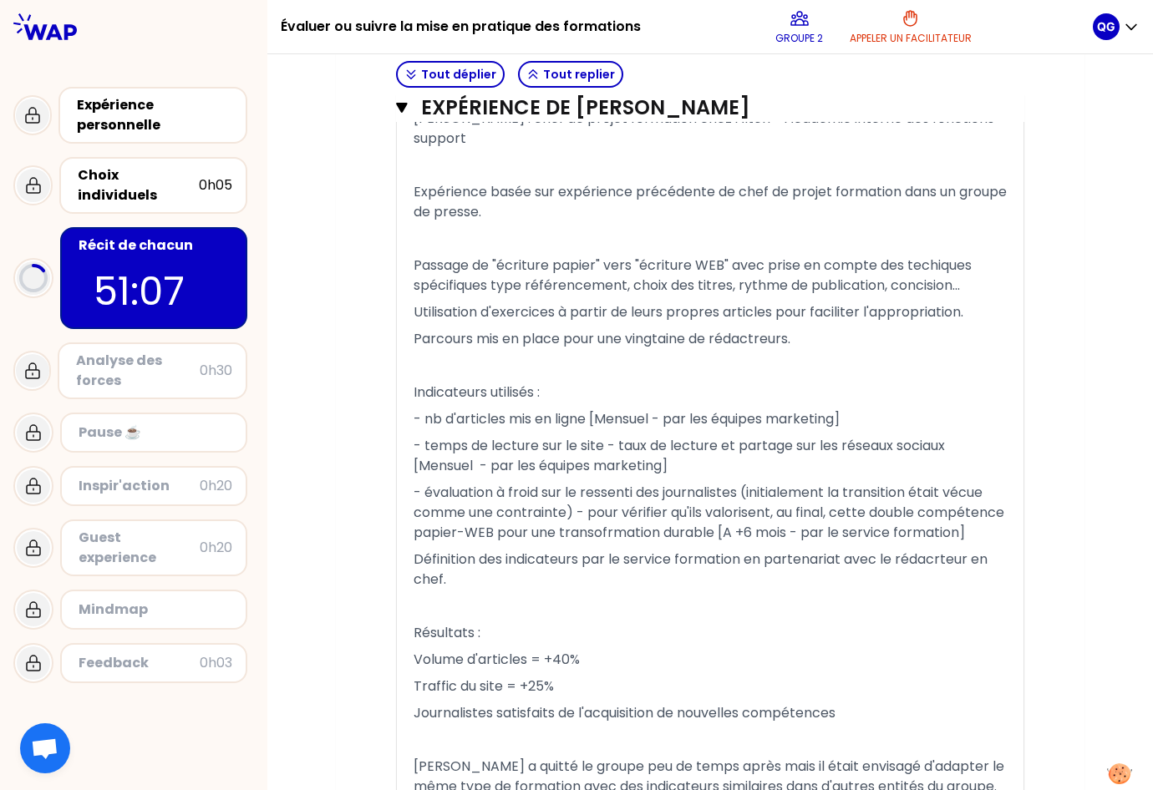
click at [763, 329] on span "Parcours mis en place pour une vingtaine de rédactreurs." at bounding box center [602, 338] width 377 height 19
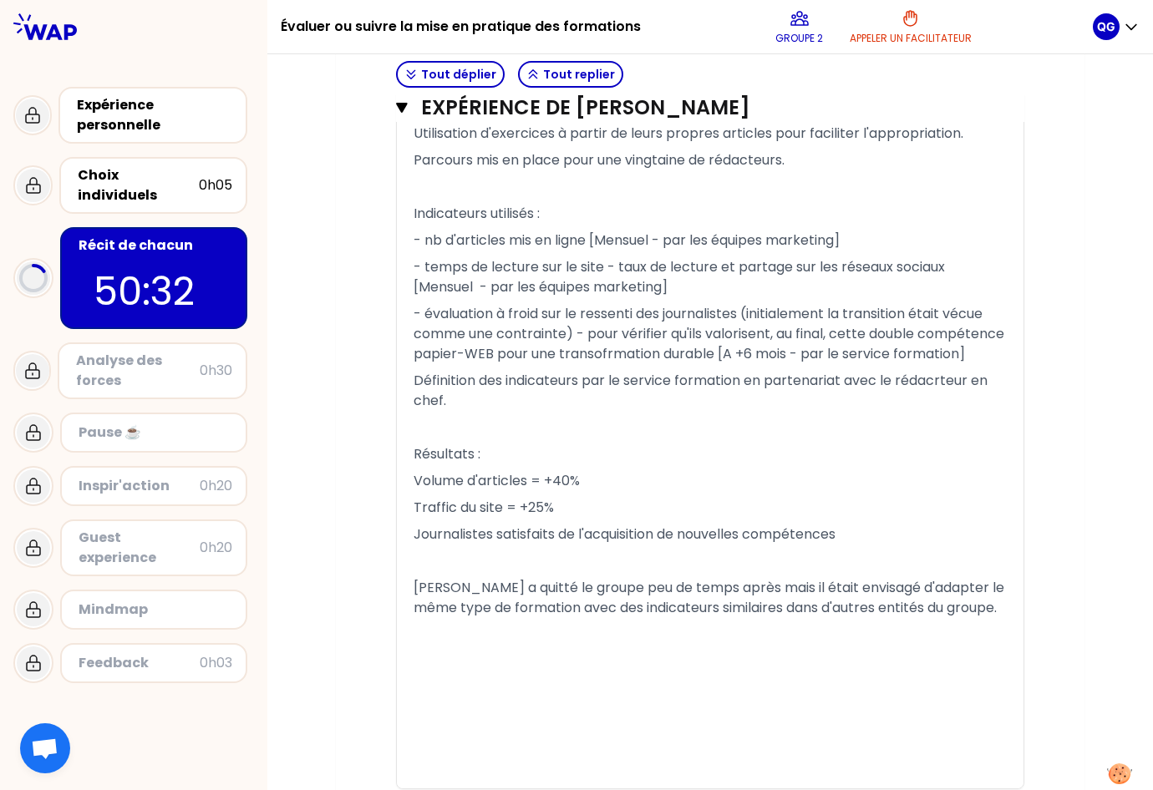
scroll to position [1407, 0]
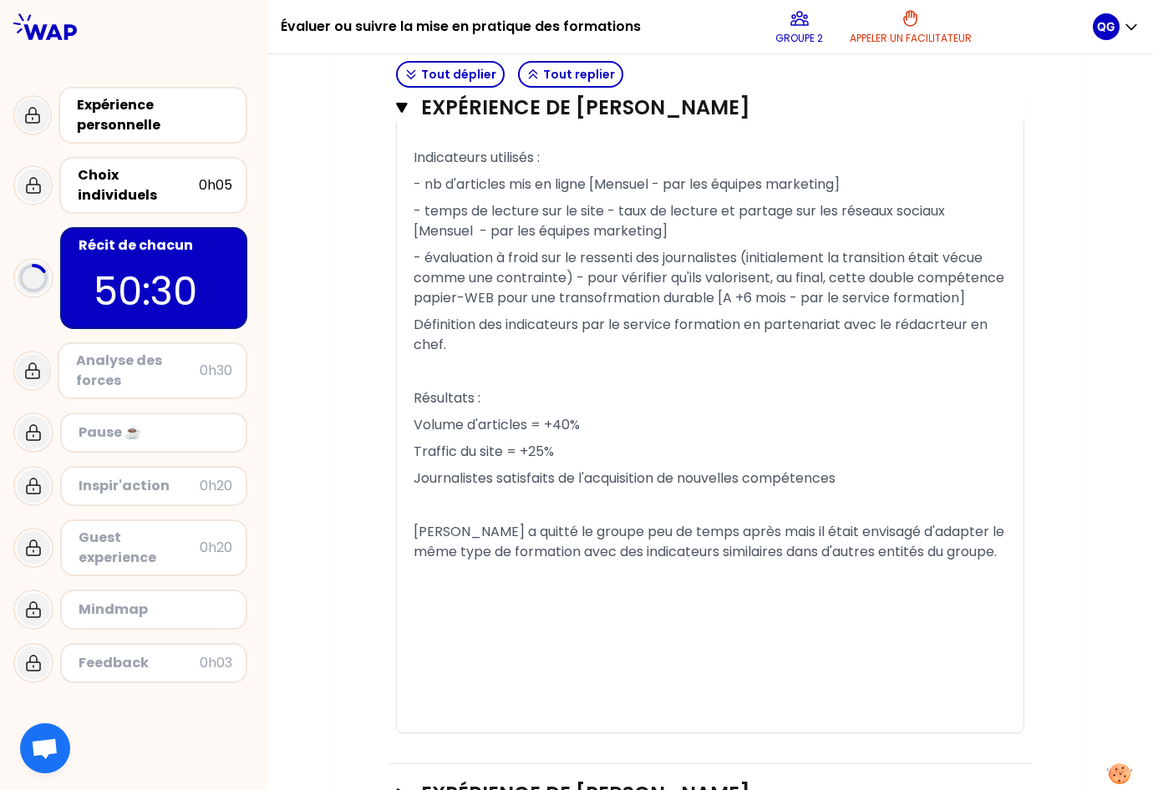
click at [451, 576] on div "﻿" at bounding box center [710, 576] width 593 height 20
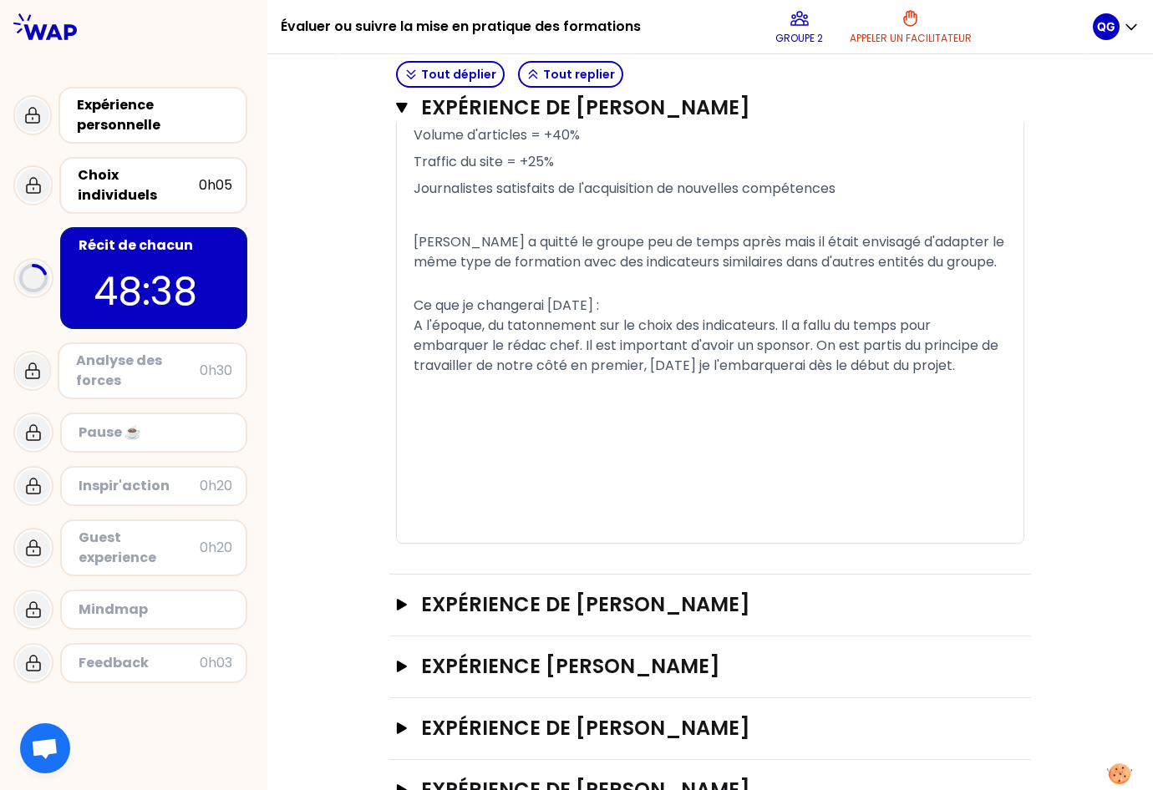
scroll to position [1779, 0]
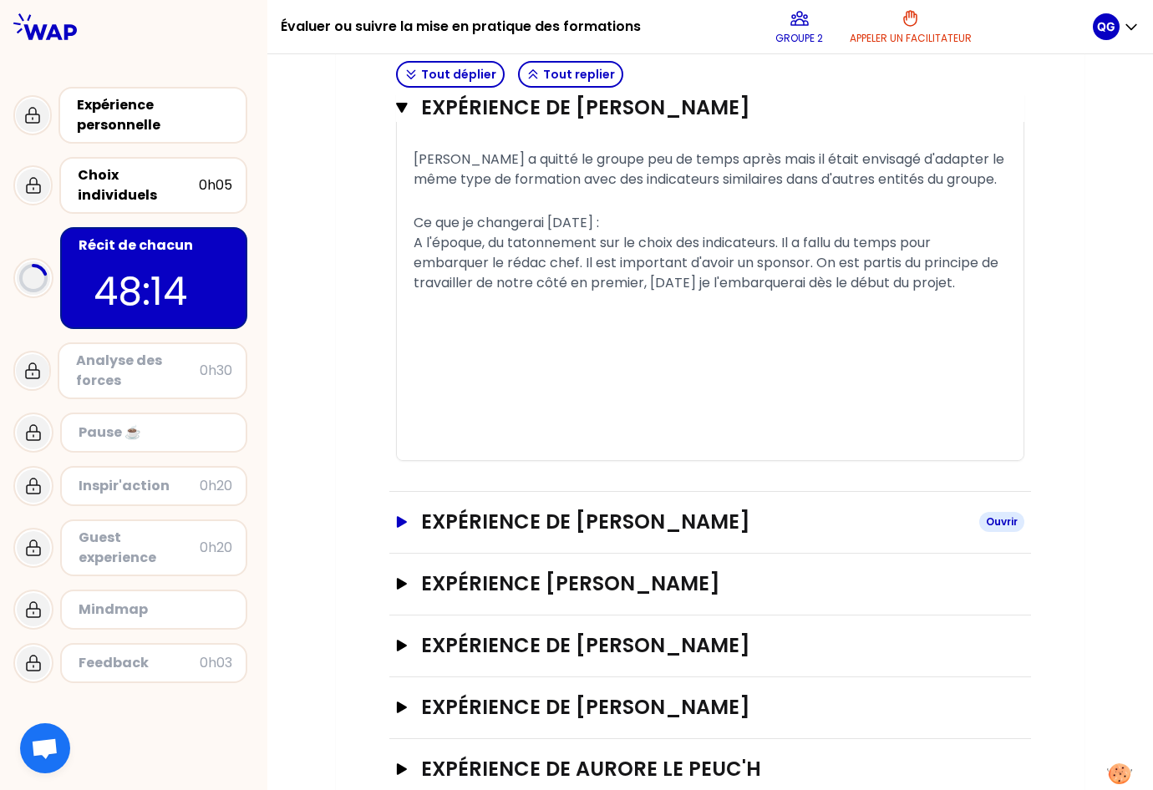
click at [396, 529] on button "Expérience de [PERSON_NAME]" at bounding box center [710, 522] width 628 height 27
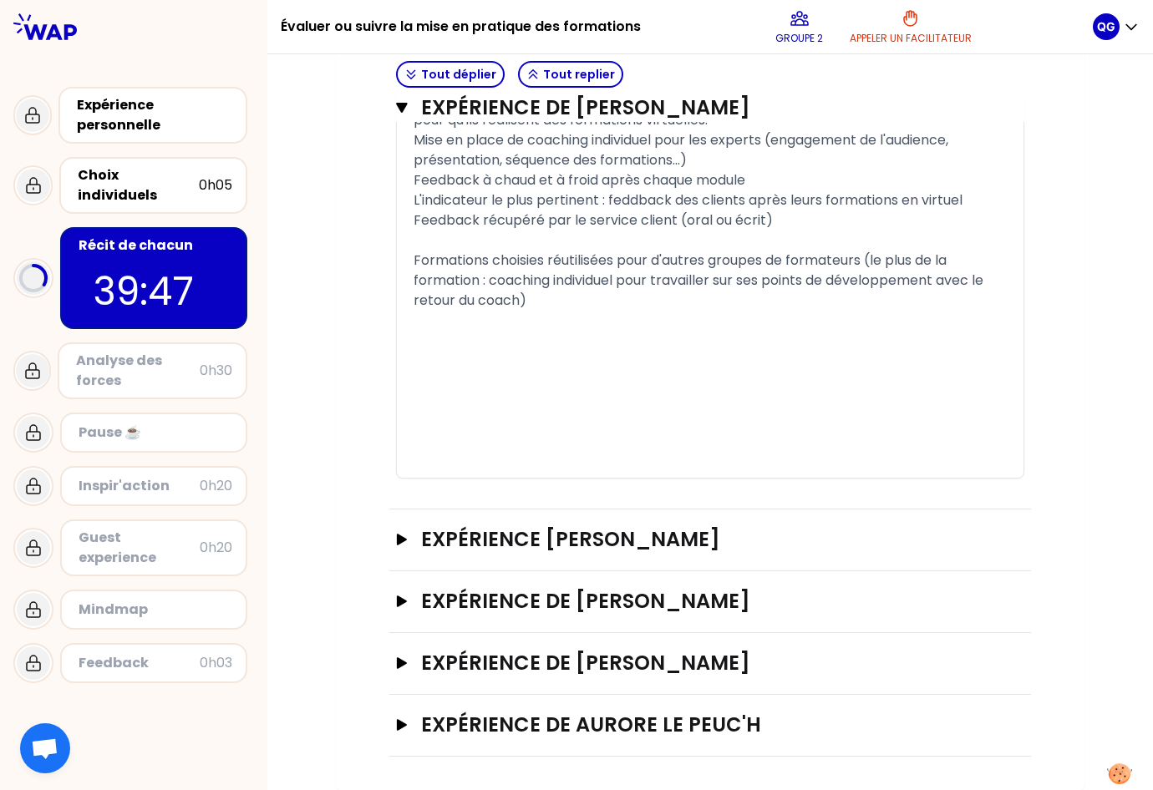
scroll to position [2969, 0]
click at [398, 601] on icon "button" at bounding box center [402, 602] width 10 height 12
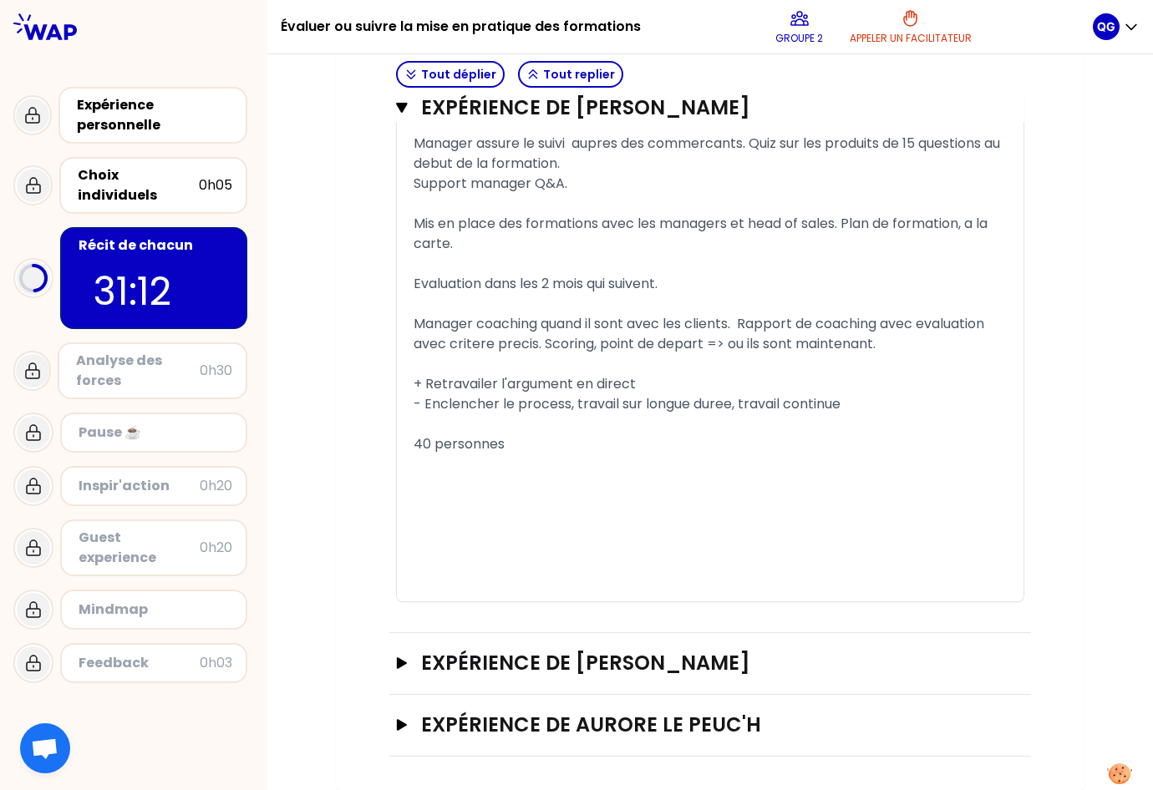
scroll to position [4307, 0]
click at [397, 661] on icon "button" at bounding box center [402, 663] width 10 height 12
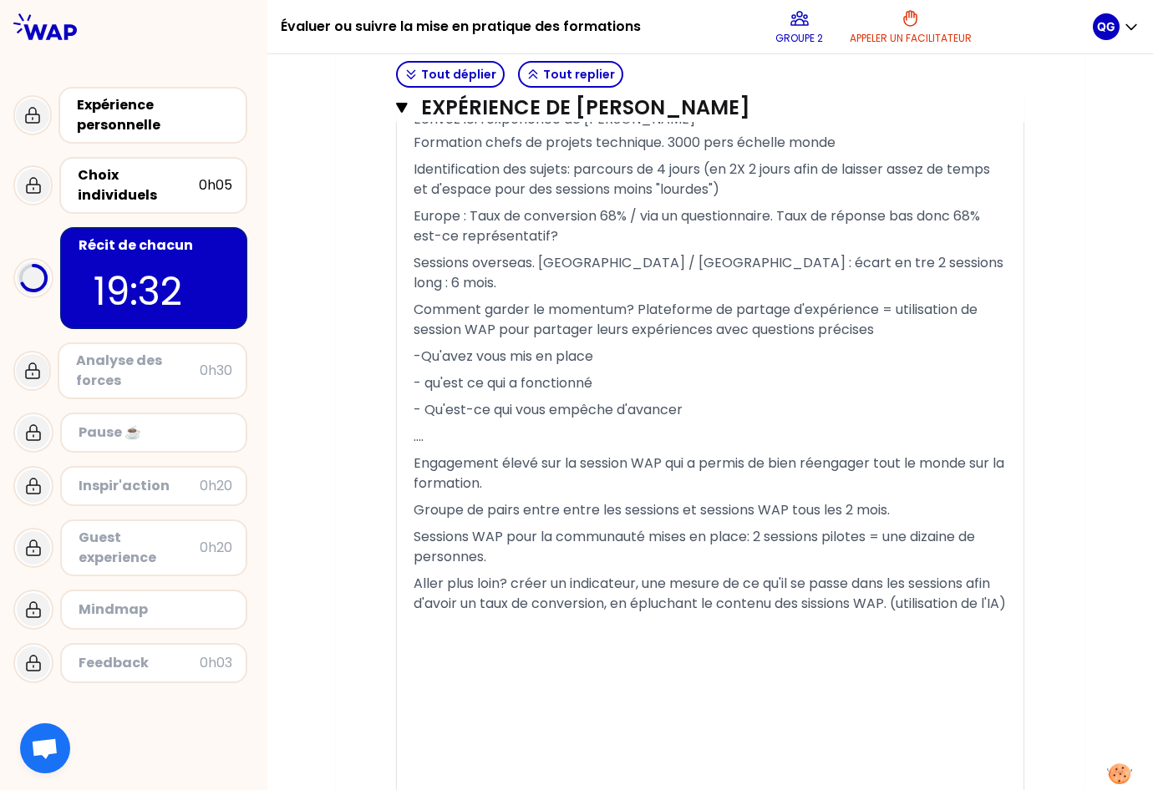
scroll to position [5686, 0]
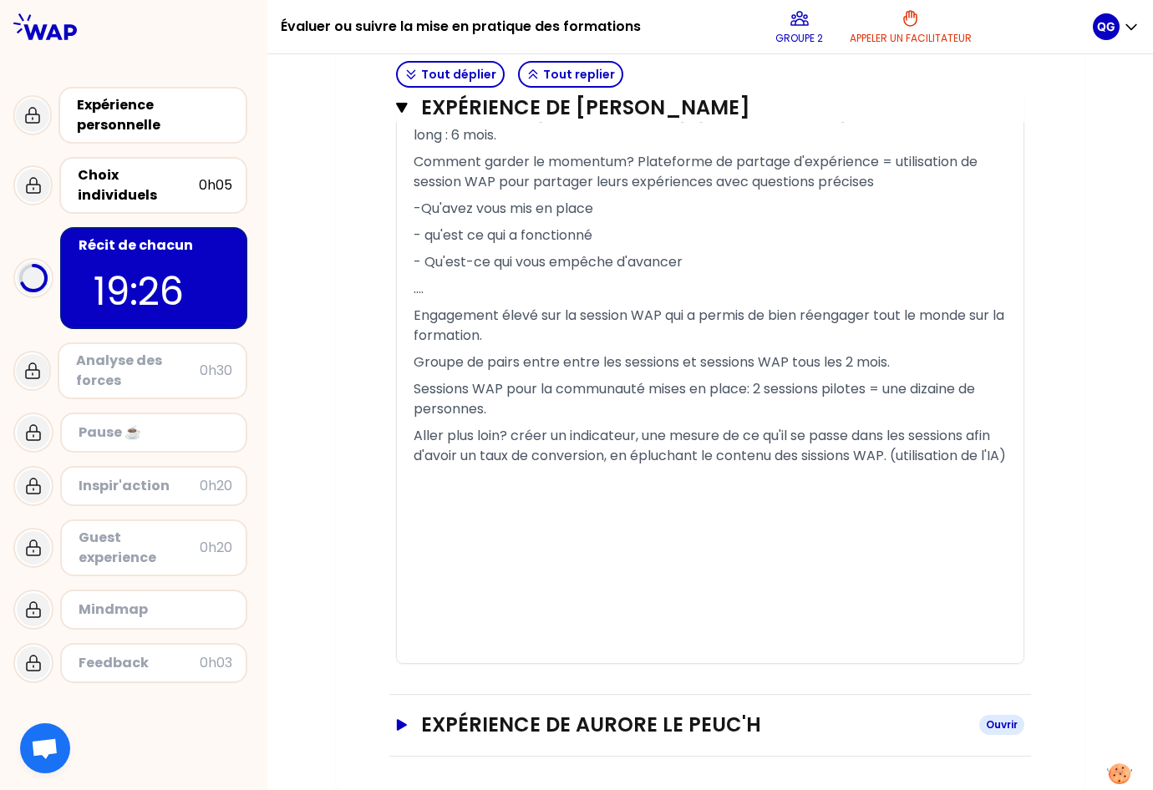
click at [399, 723] on icon "button" at bounding box center [401, 725] width 13 height 12
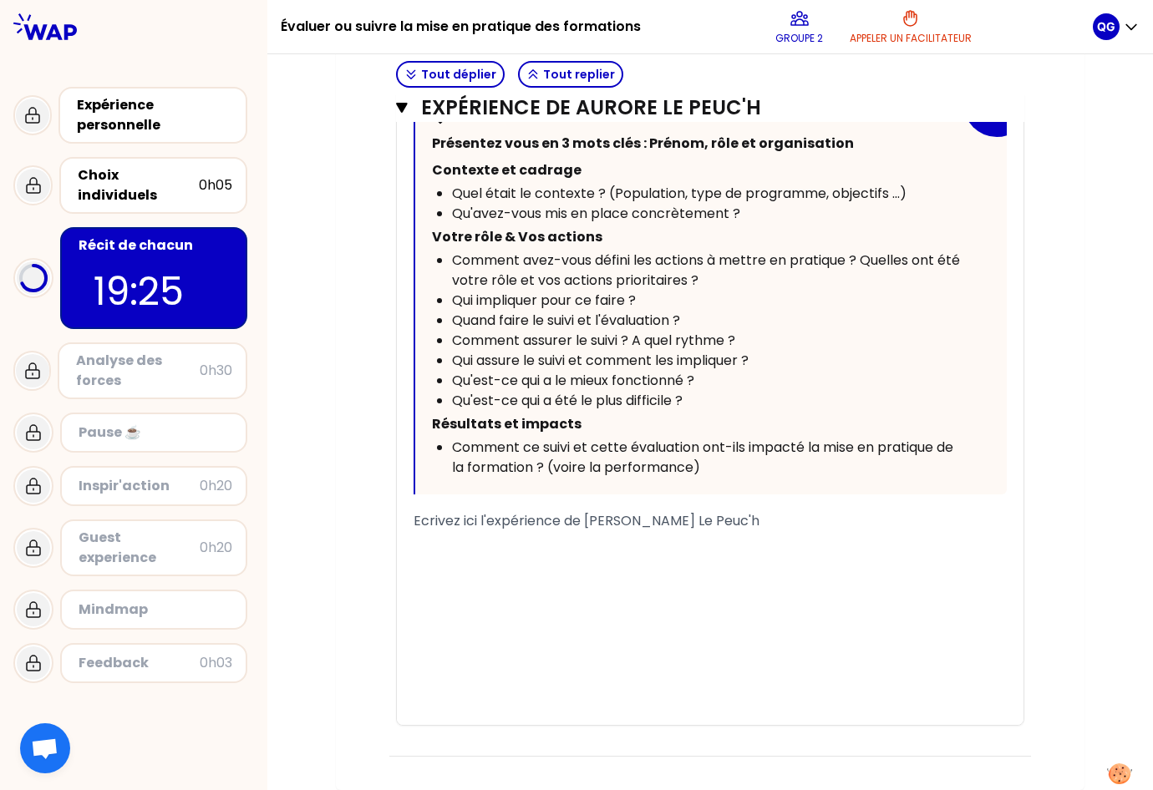
scroll to position [6545, 0]
click at [508, 538] on p "﻿" at bounding box center [710, 544] width 593 height 27
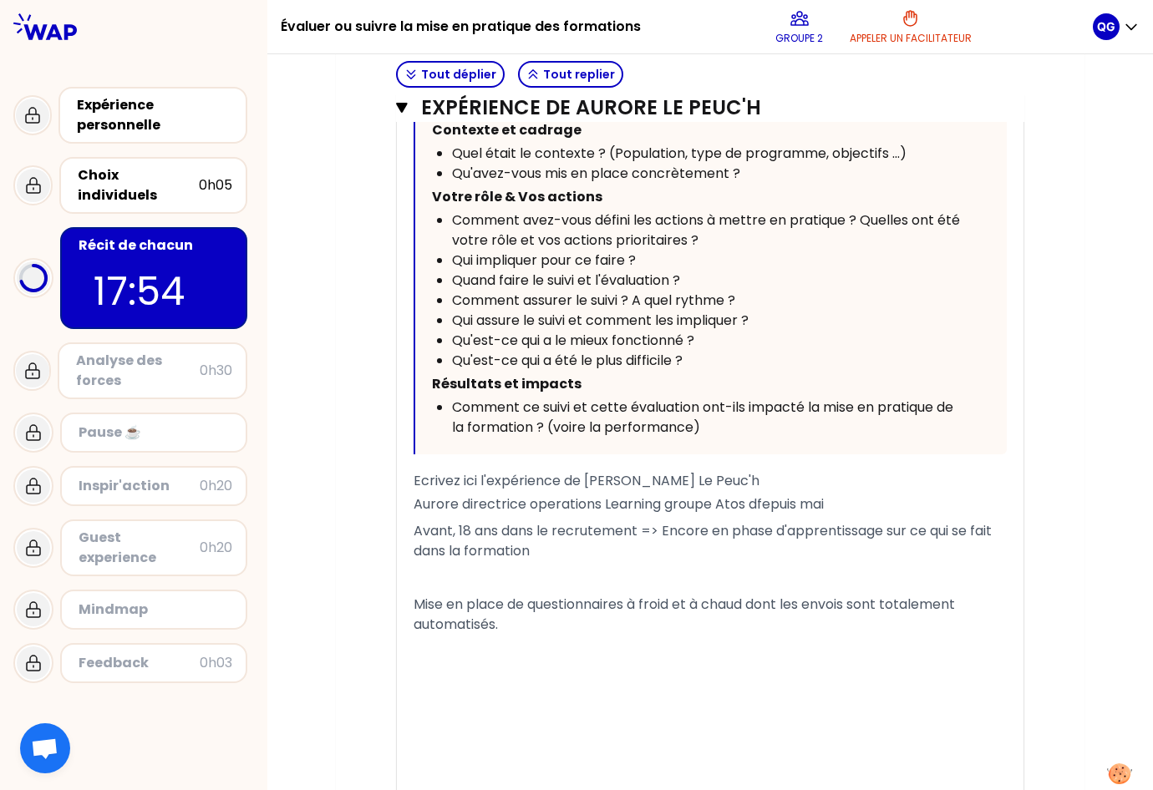
click at [666, 634] on span "Mise en place de questionnaires à froid et à chaud dont les envois sont totalem…" at bounding box center [686, 614] width 545 height 39
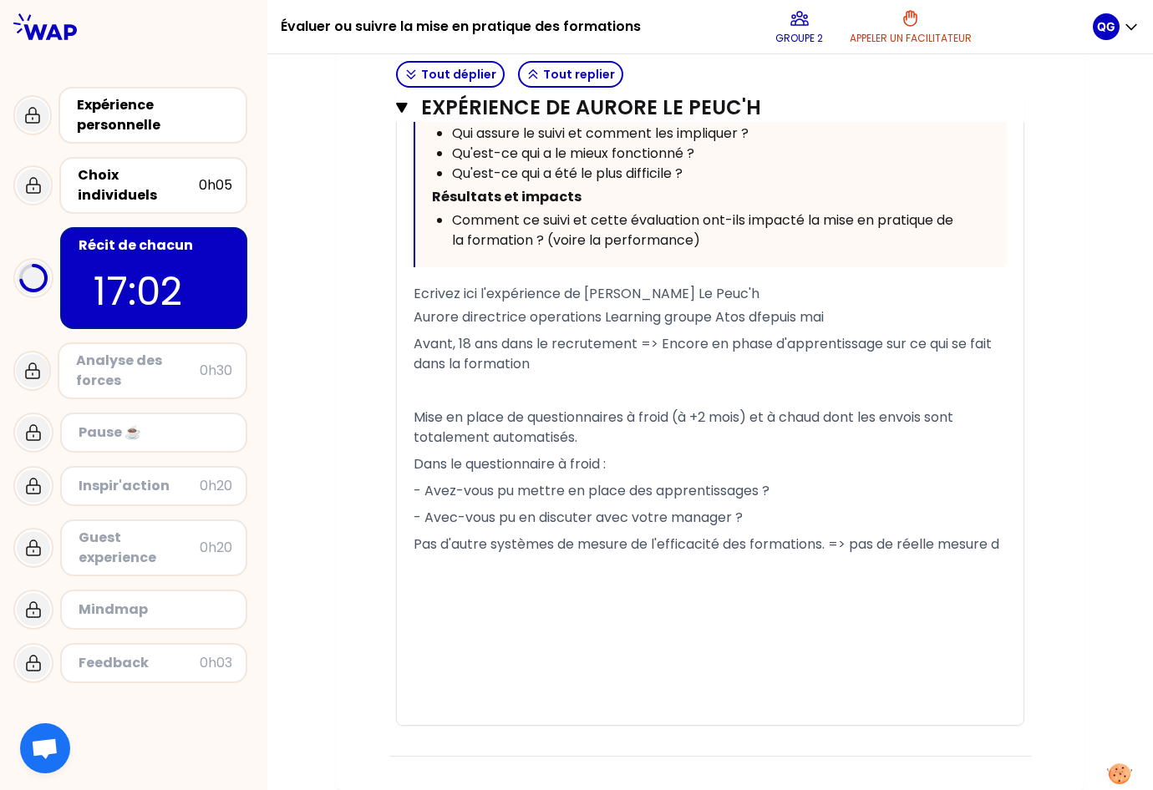
scroll to position [6792, 0]
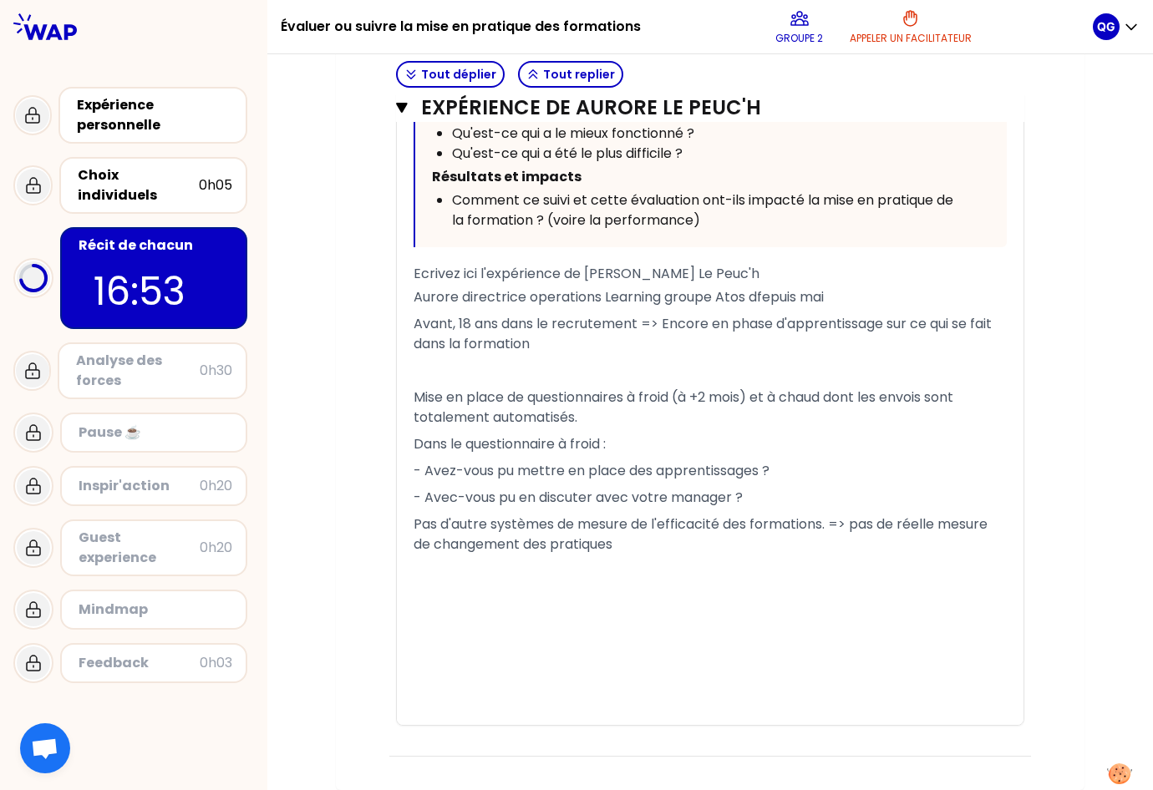
click at [934, 392] on span "Mise en place de questionnaires à froid (à +2 mois) et à chaud dont les envois …" at bounding box center [685, 407] width 543 height 39
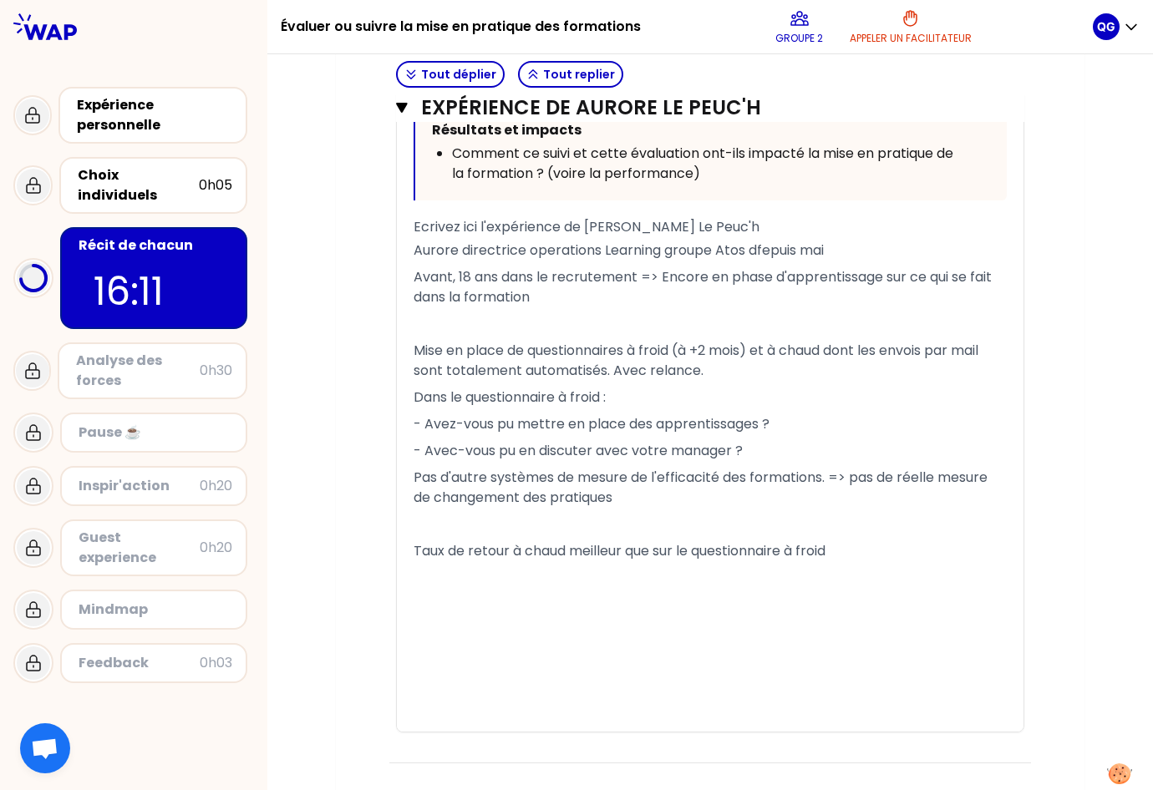
click at [826, 380] on span "Mise en place de questionnaires à froid (à +2 mois) et à chaud dont les envois …" at bounding box center [698, 360] width 568 height 39
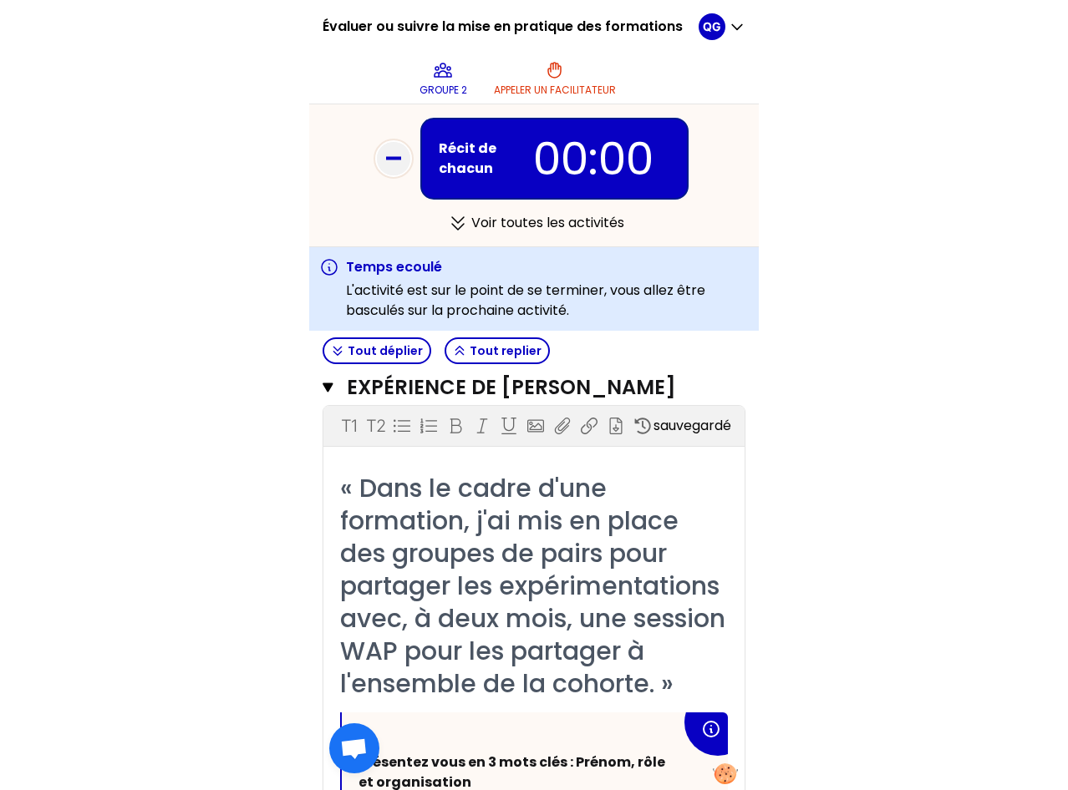
scroll to position [5862, 0]
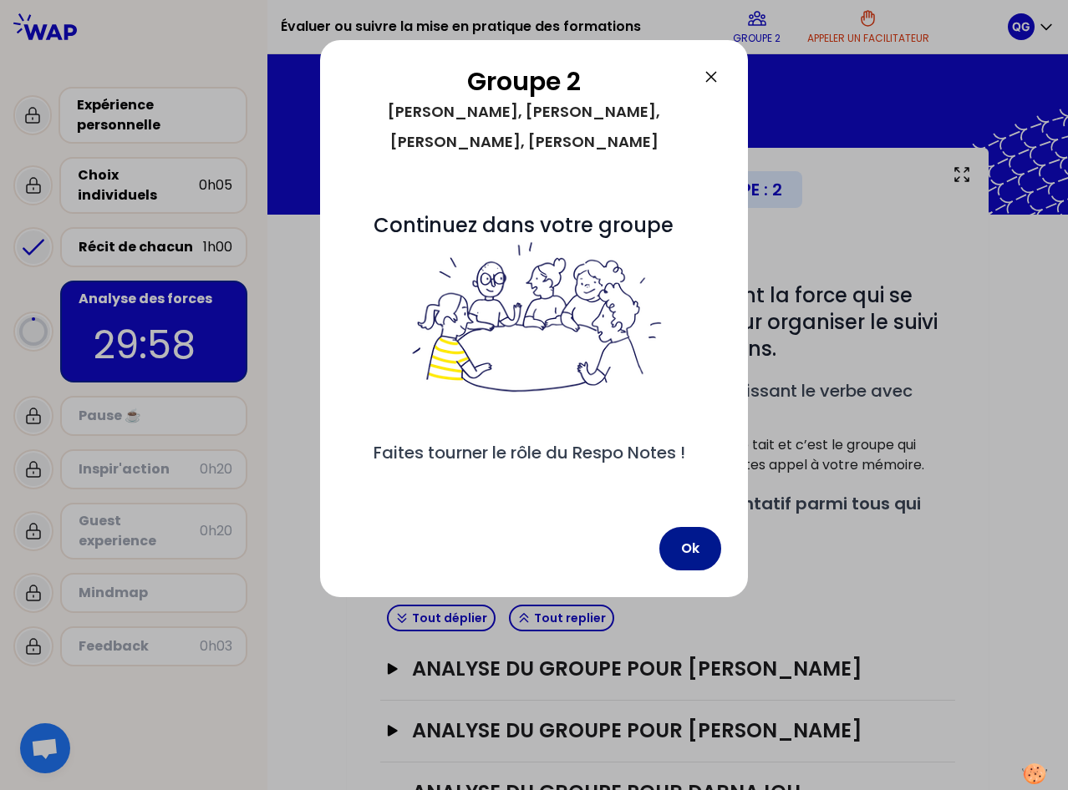
click at [697, 527] on button "Ok" at bounding box center [690, 548] width 62 height 43
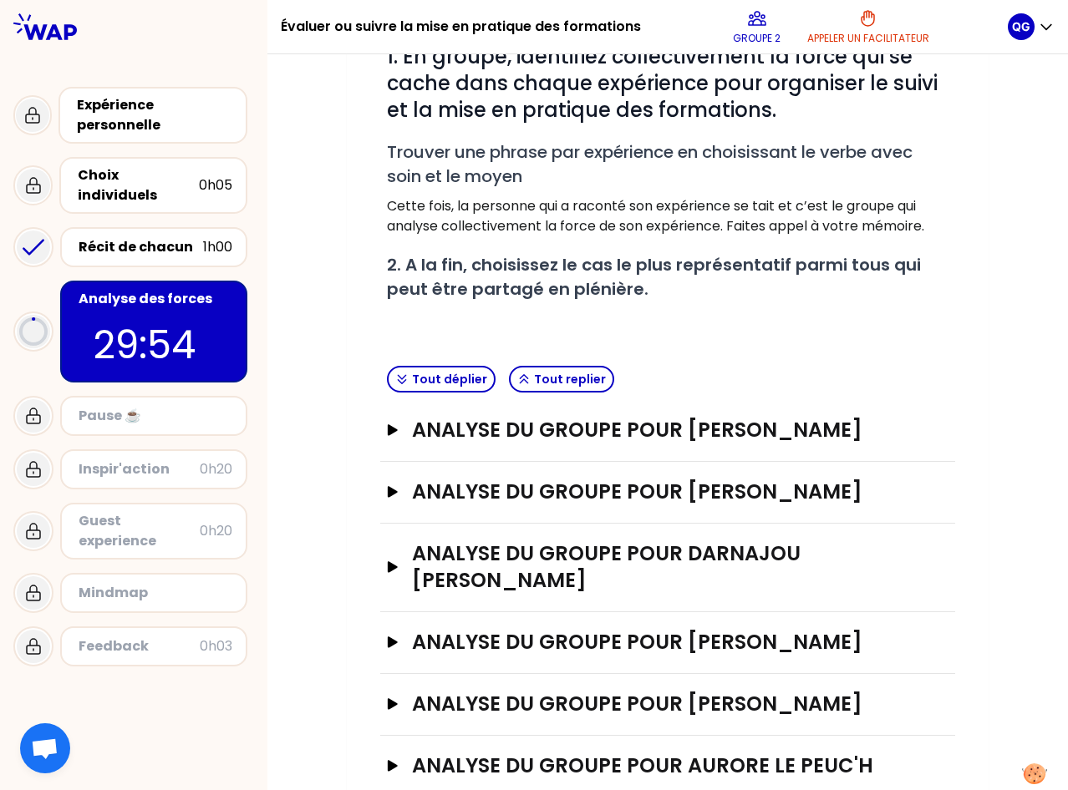
scroll to position [307, 0]
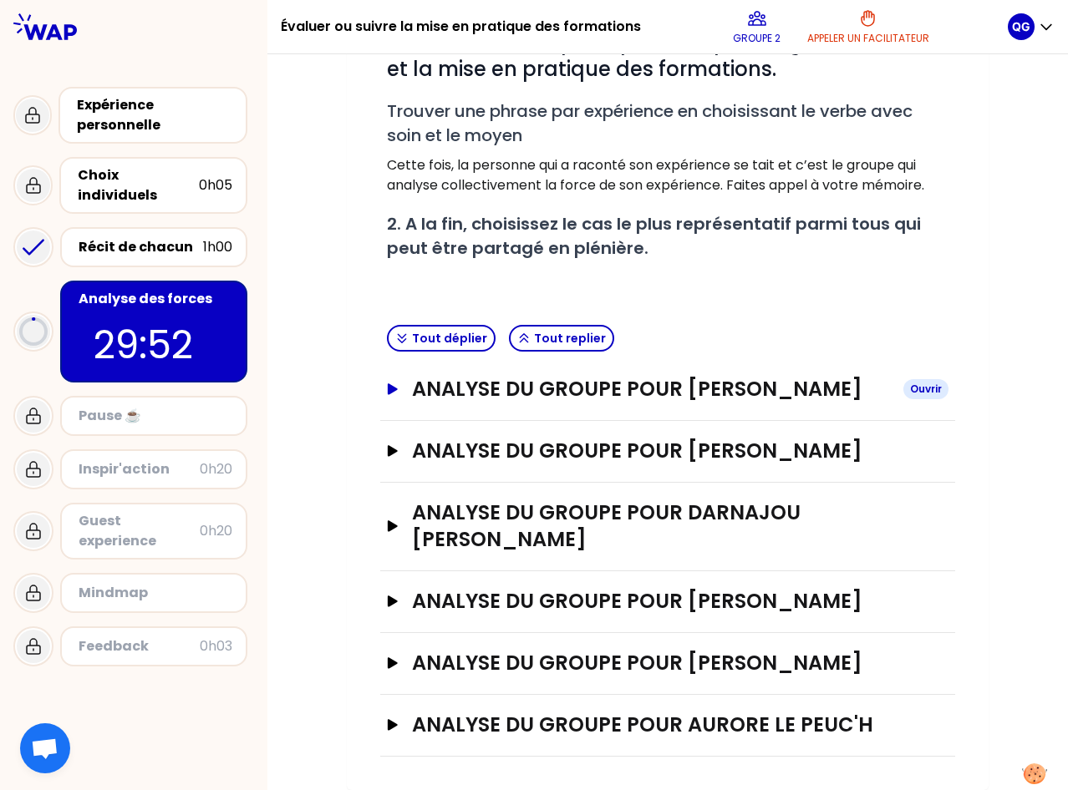
click at [388, 383] on icon "button" at bounding box center [393, 388] width 10 height 11
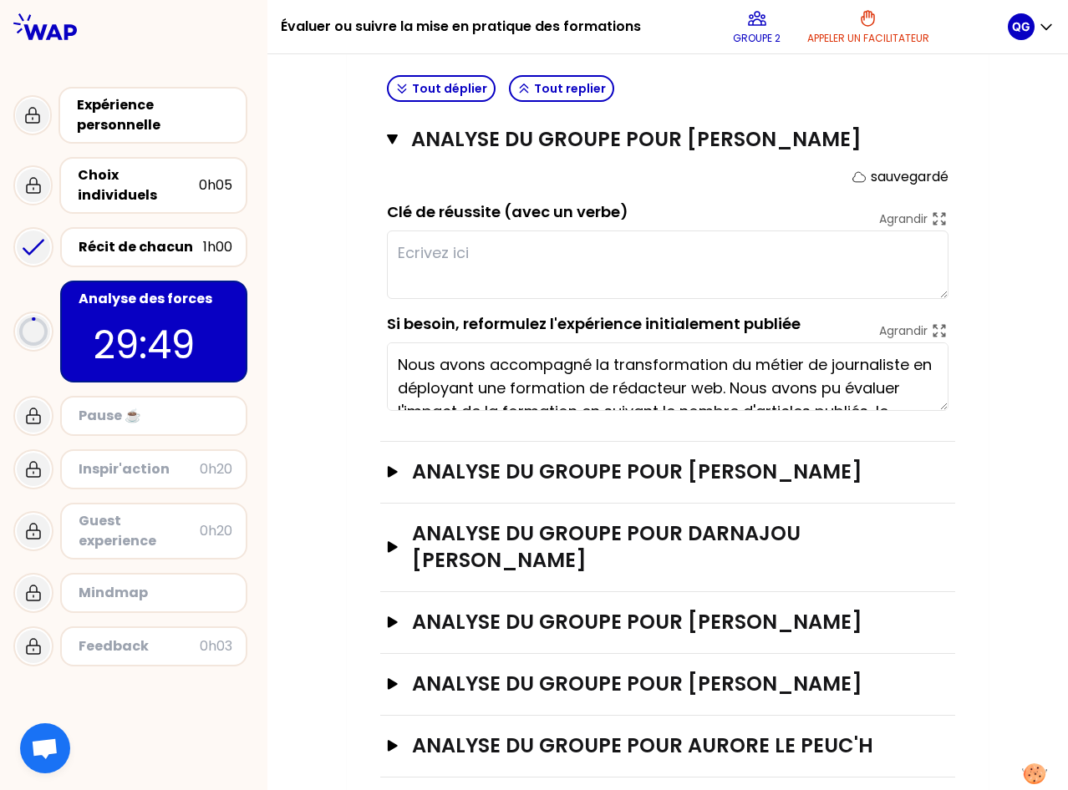
scroll to position [539, 0]
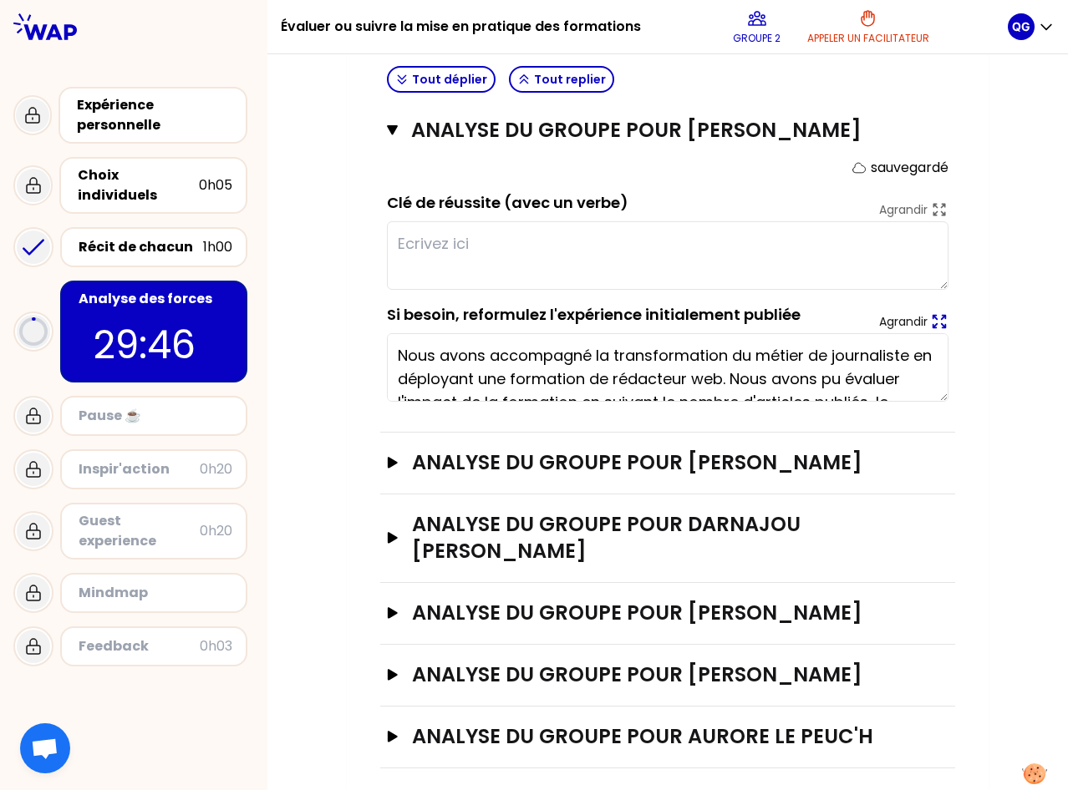
click at [900, 321] on p "Agrandir" at bounding box center [903, 321] width 48 height 17
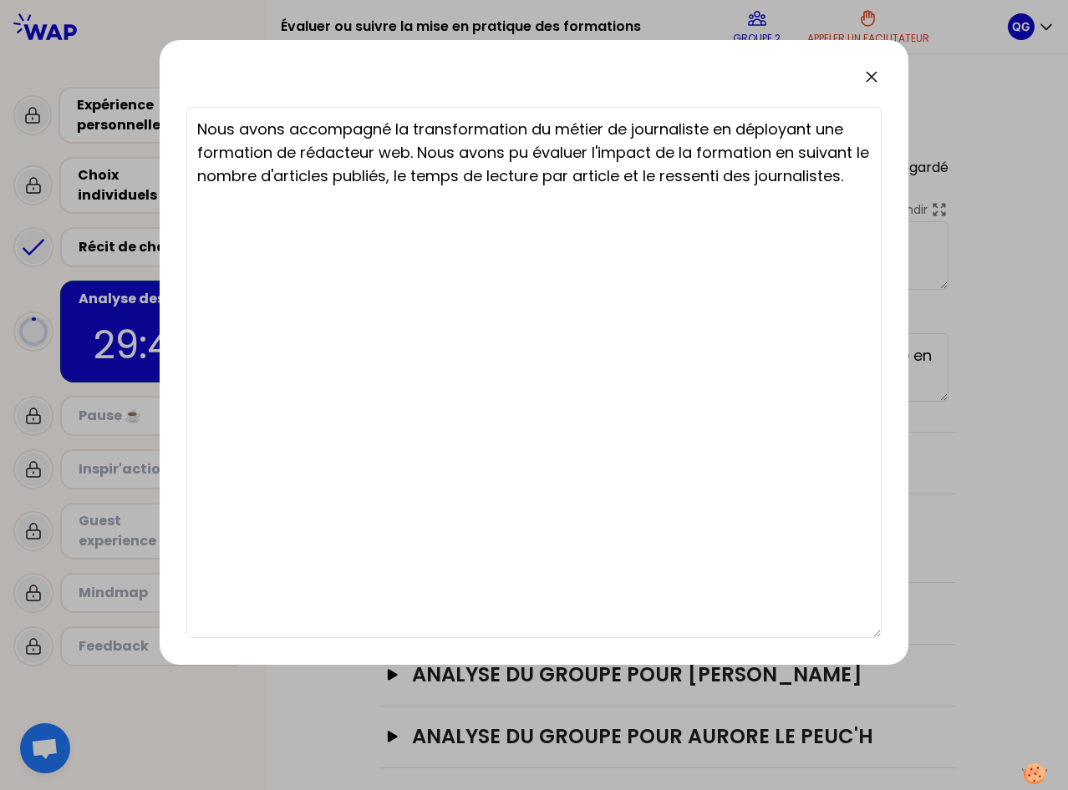
click at [869, 76] on icon at bounding box center [871, 77] width 20 height 20
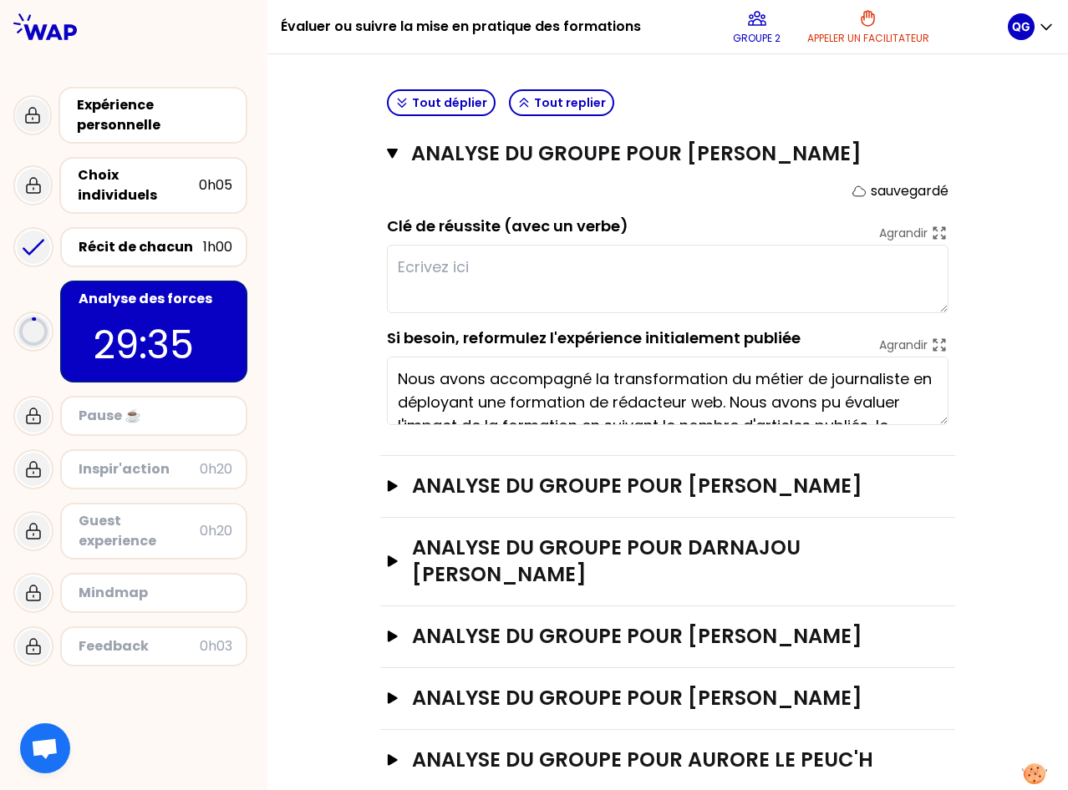
scroll to position [516, 0]
click at [901, 340] on p "Agrandir" at bounding box center [903, 344] width 48 height 17
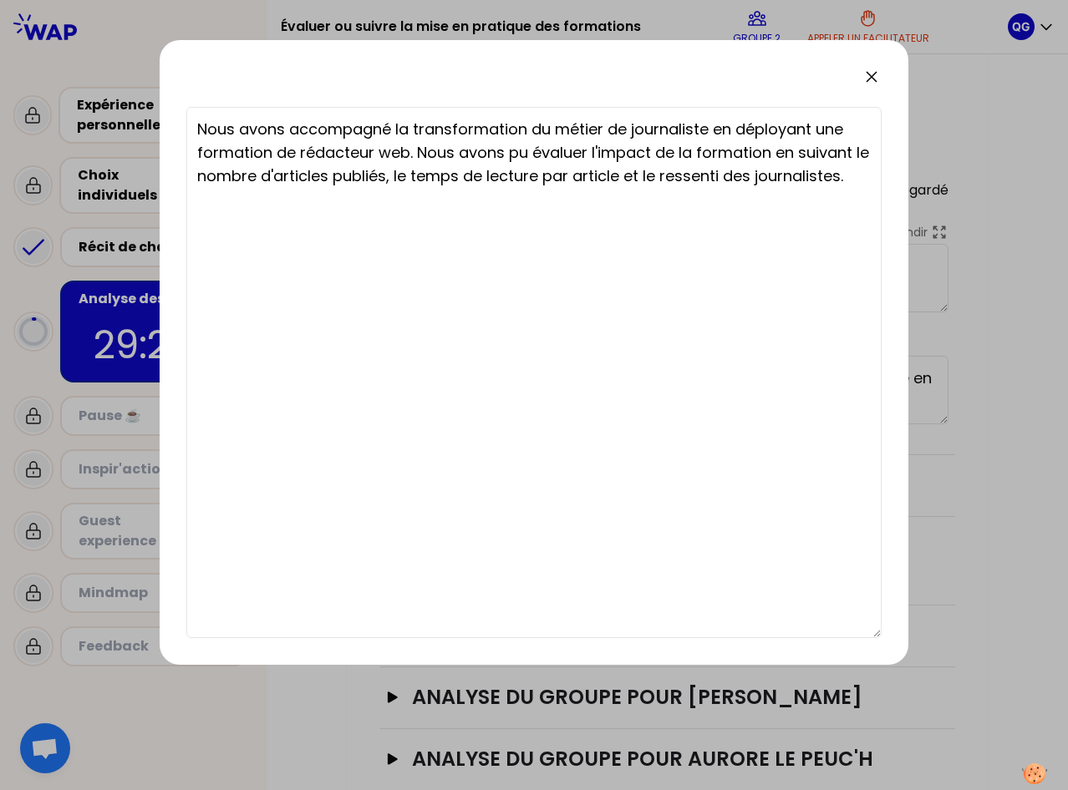
click at [875, 78] on icon at bounding box center [871, 77] width 20 height 20
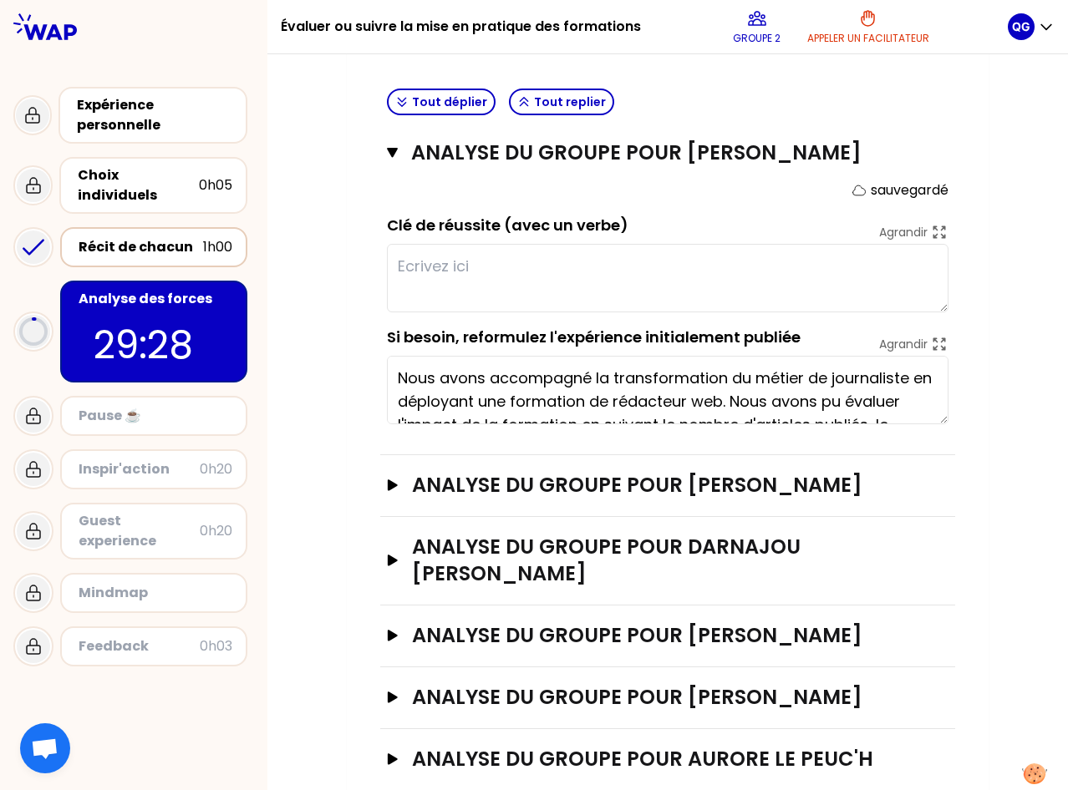
click at [180, 237] on div "Récit de chacun" at bounding box center [141, 247] width 124 height 20
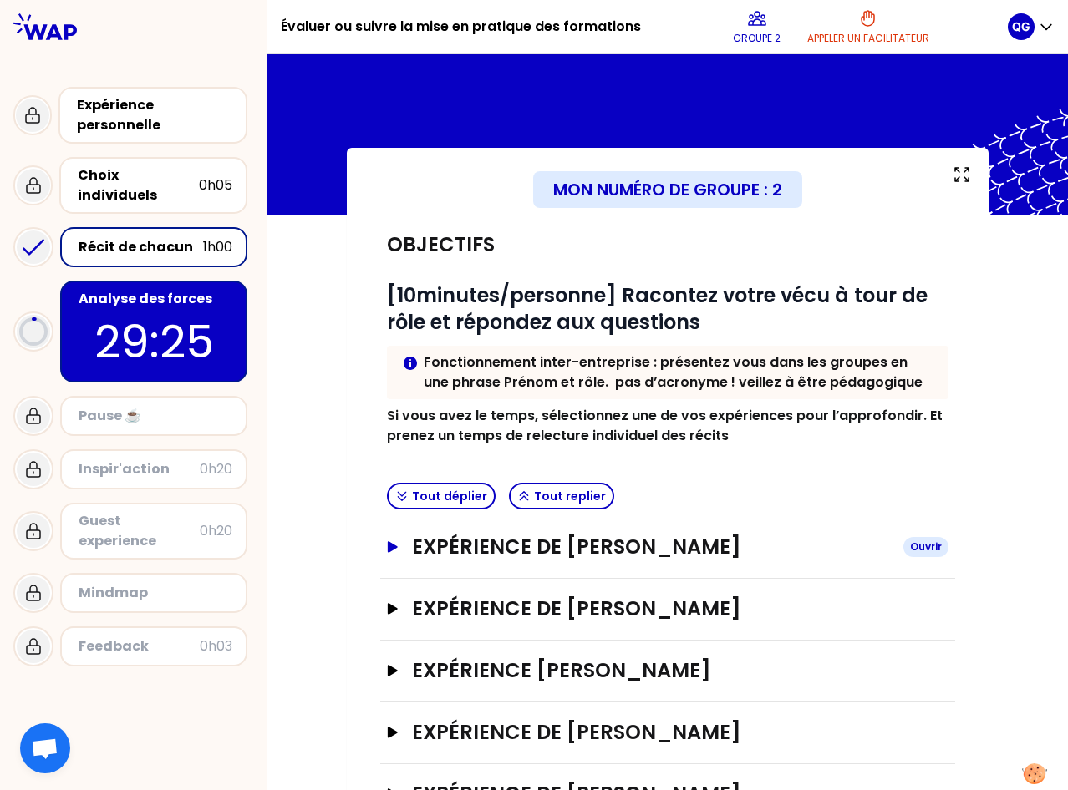
click at [393, 539] on button "Expérience de [PERSON_NAME]" at bounding box center [667, 547] width 561 height 27
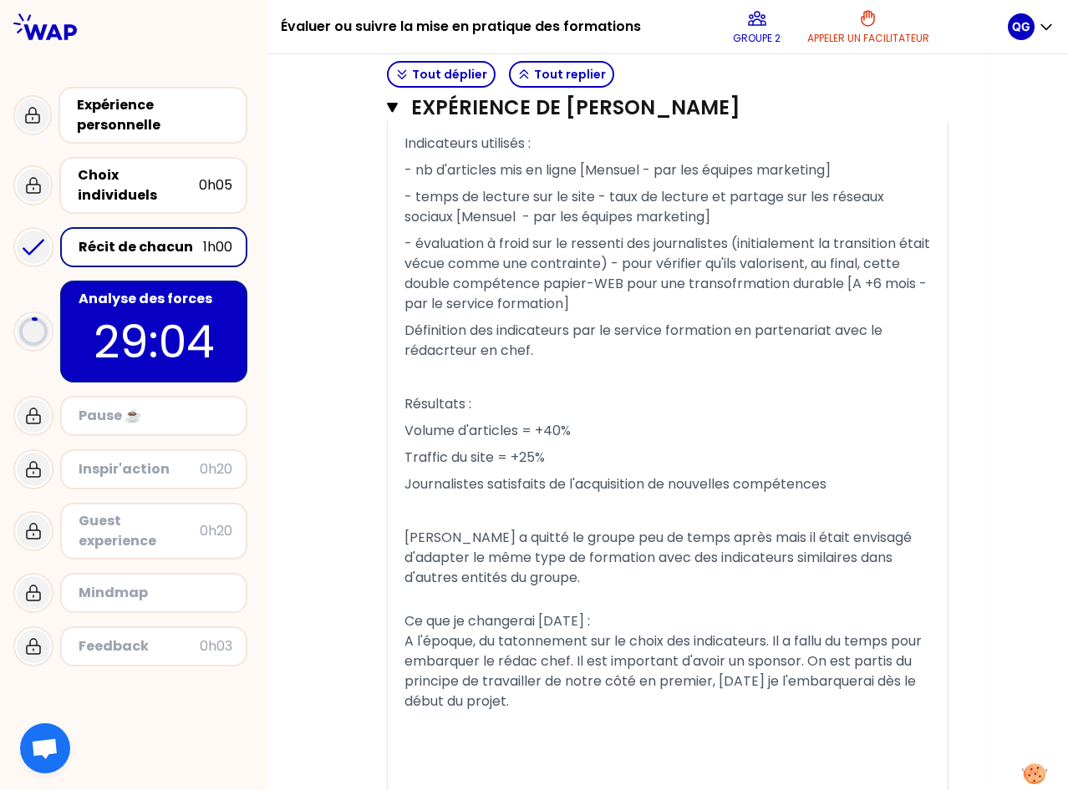
scroll to position [1512, 0]
click at [185, 317] on p "28:55" at bounding box center [153, 341] width 157 height 65
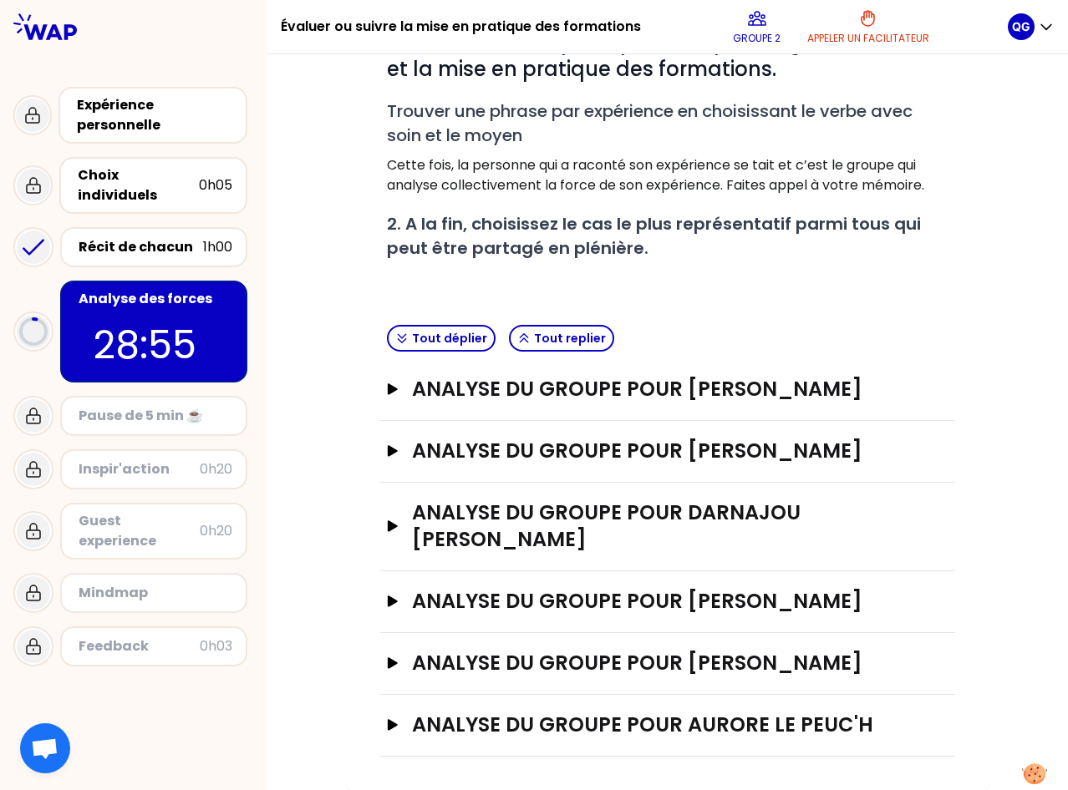
scroll to position [307, 0]
click at [388, 383] on icon "button" at bounding box center [393, 388] width 10 height 11
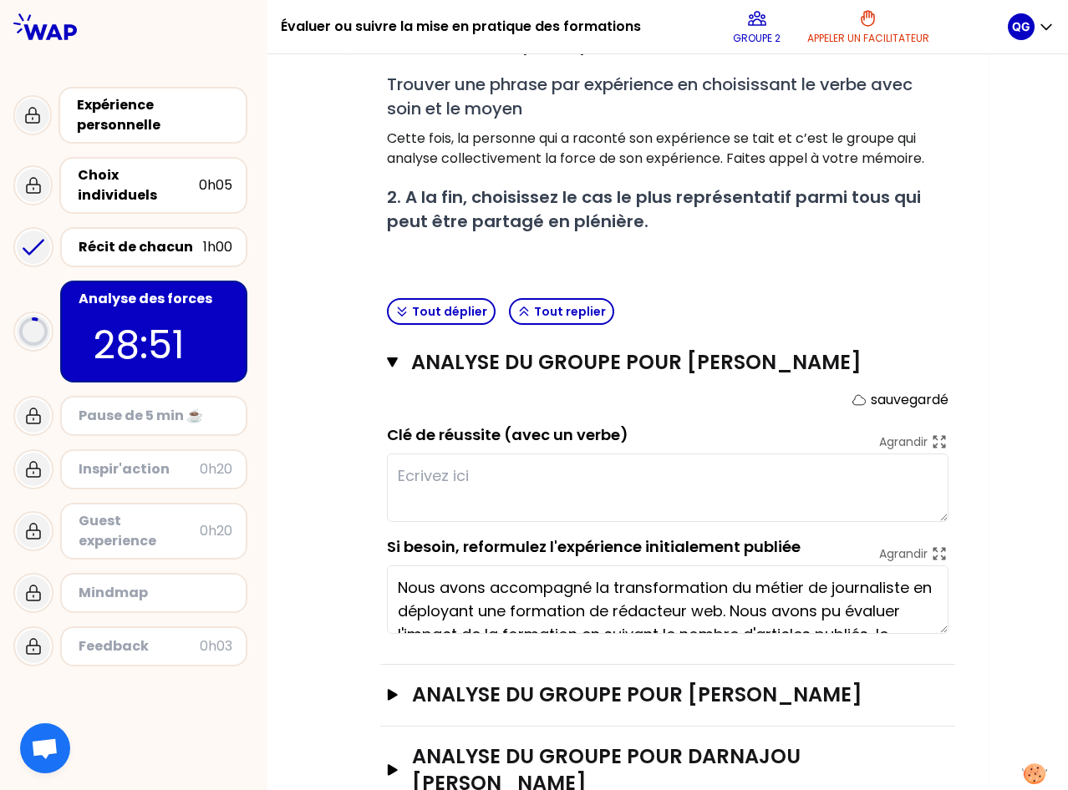
click at [516, 464] on textarea at bounding box center [667, 488] width 561 height 69
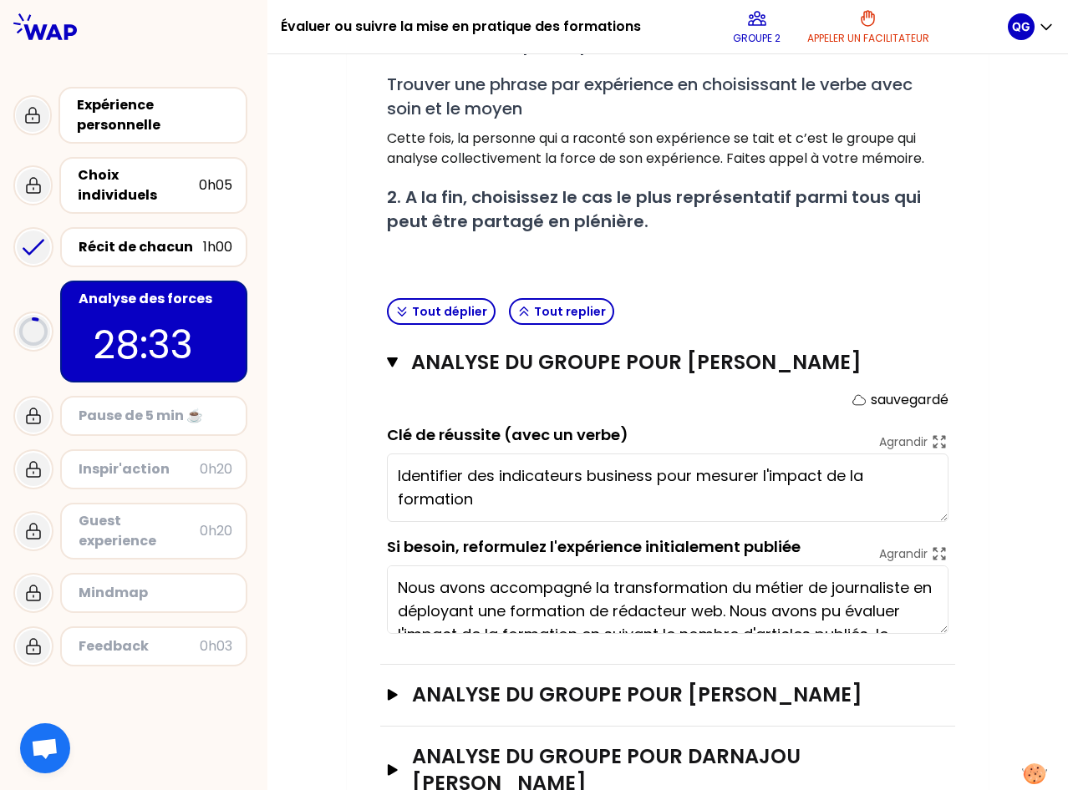
click at [652, 472] on textarea "Identifier des indicateurs business pour mesurer l'impact de la formation" at bounding box center [667, 488] width 561 height 69
click at [434, 499] on textarea "Identifier des indicateurs business directement mesurables pour mesurer l'impac…" at bounding box center [667, 488] width 561 height 69
type textarea "Identifier des indicateurs business directement mesurables pour évaluer l'impac…"
click at [962, 497] on div "Mon numéro de groupe : 2 Objectifs # 1. En groupe, identifiez collectivement la…" at bounding box center [668, 437] width 642 height 1193
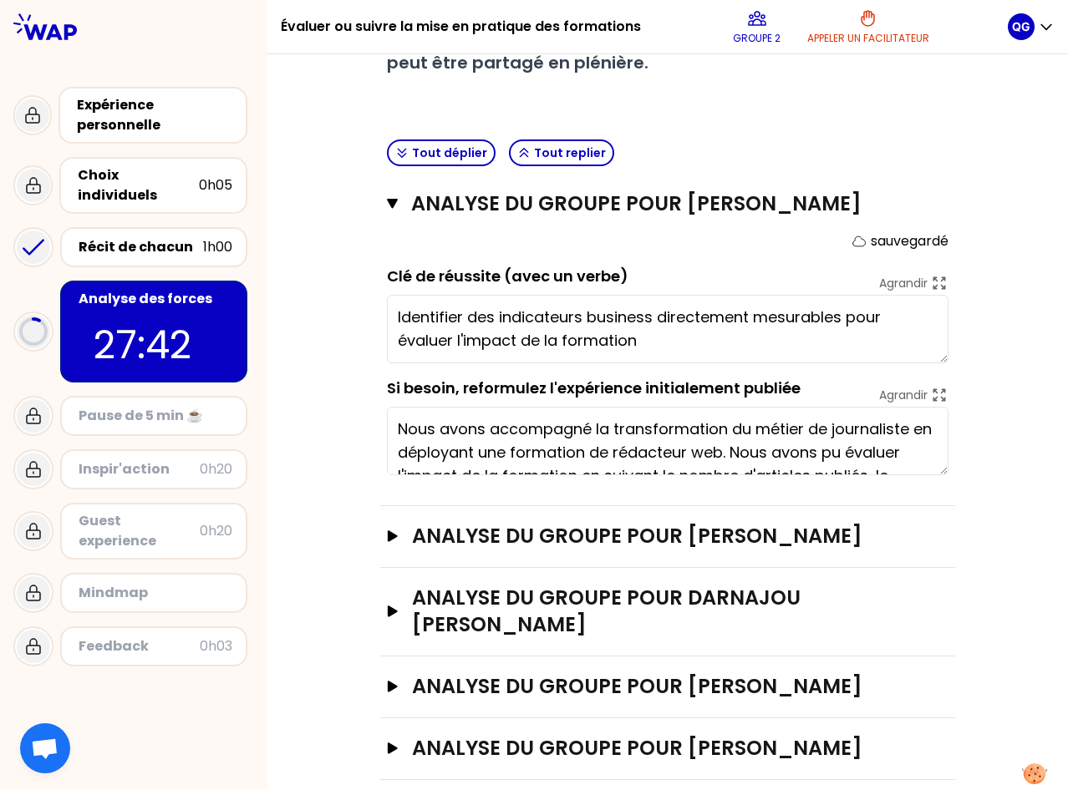
scroll to position [577, 0]
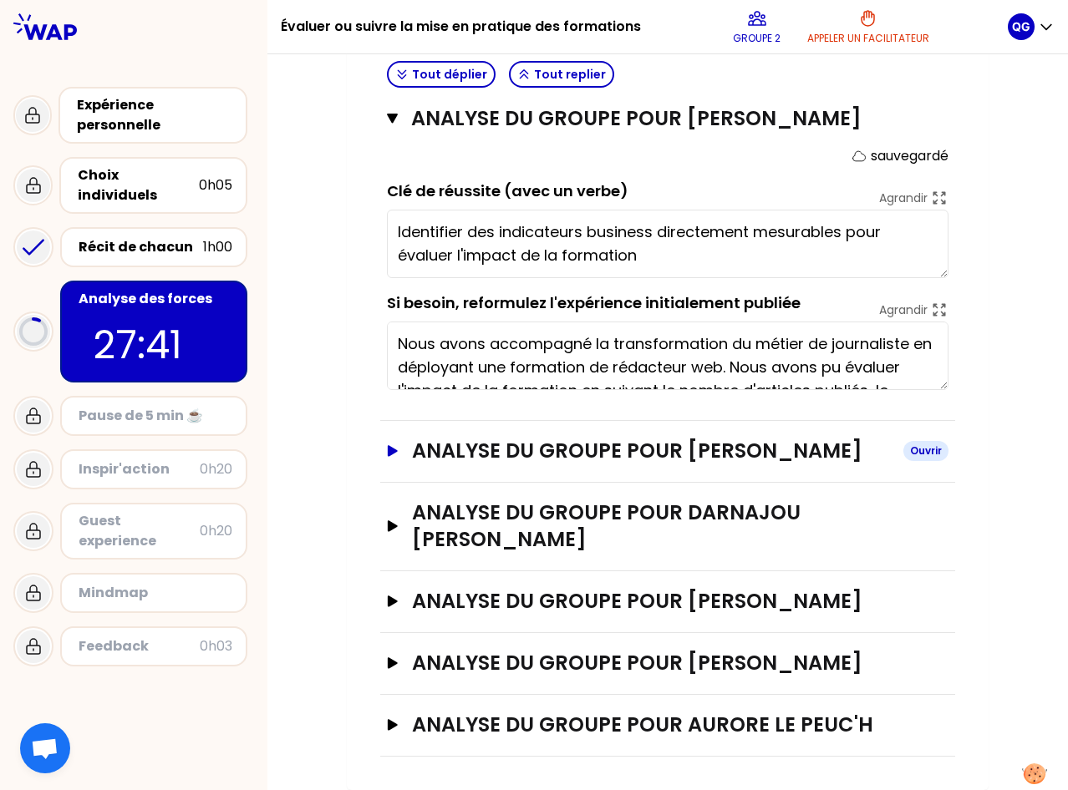
click at [388, 445] on icon "button" at bounding box center [393, 450] width 10 height 11
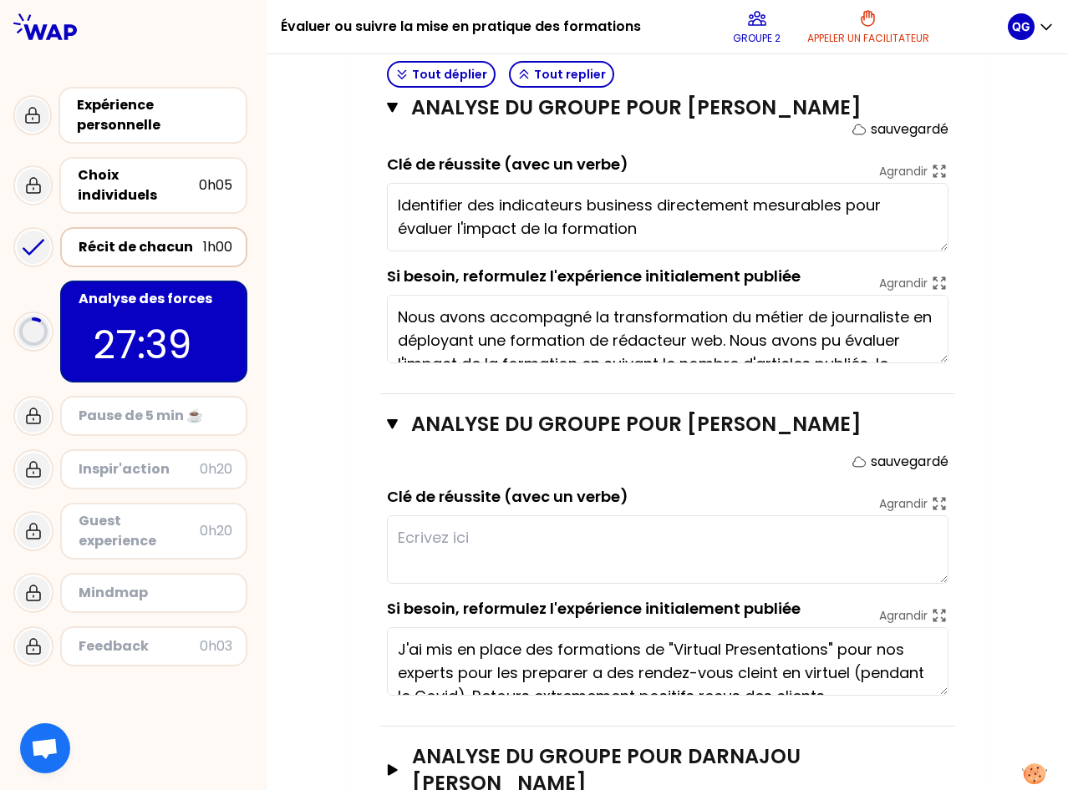
click at [150, 237] on div "Récit de chacun" at bounding box center [141, 247] width 124 height 20
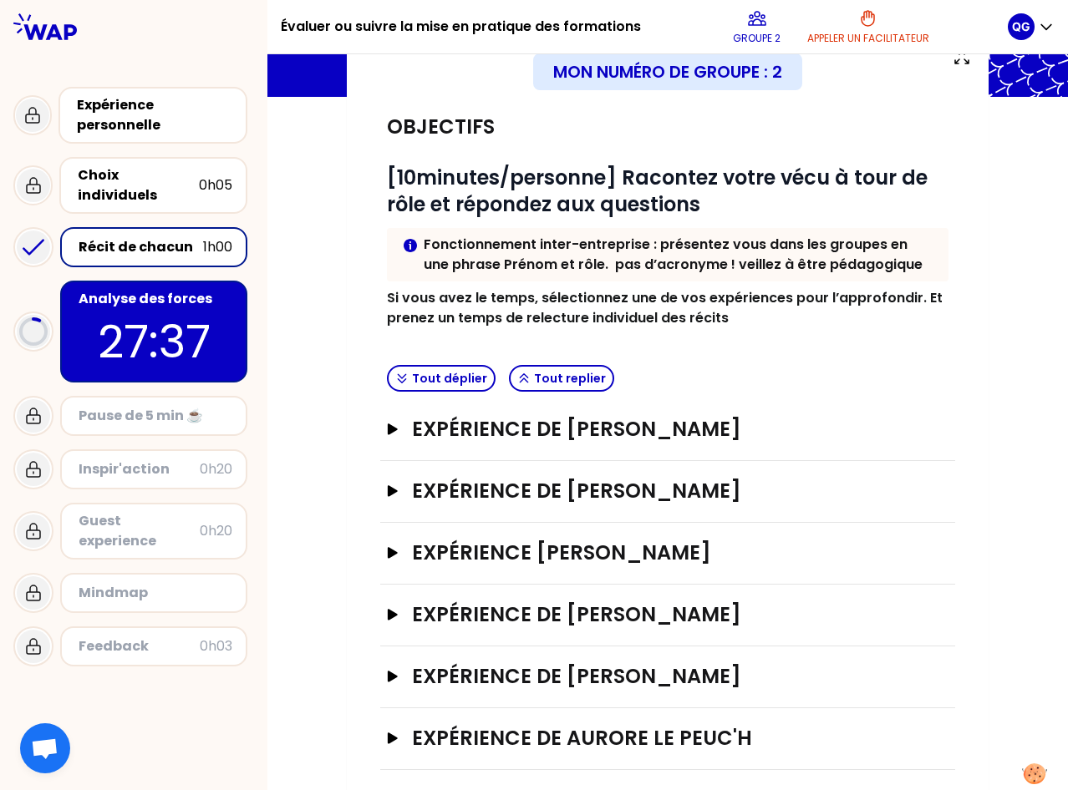
scroll to position [131, 0]
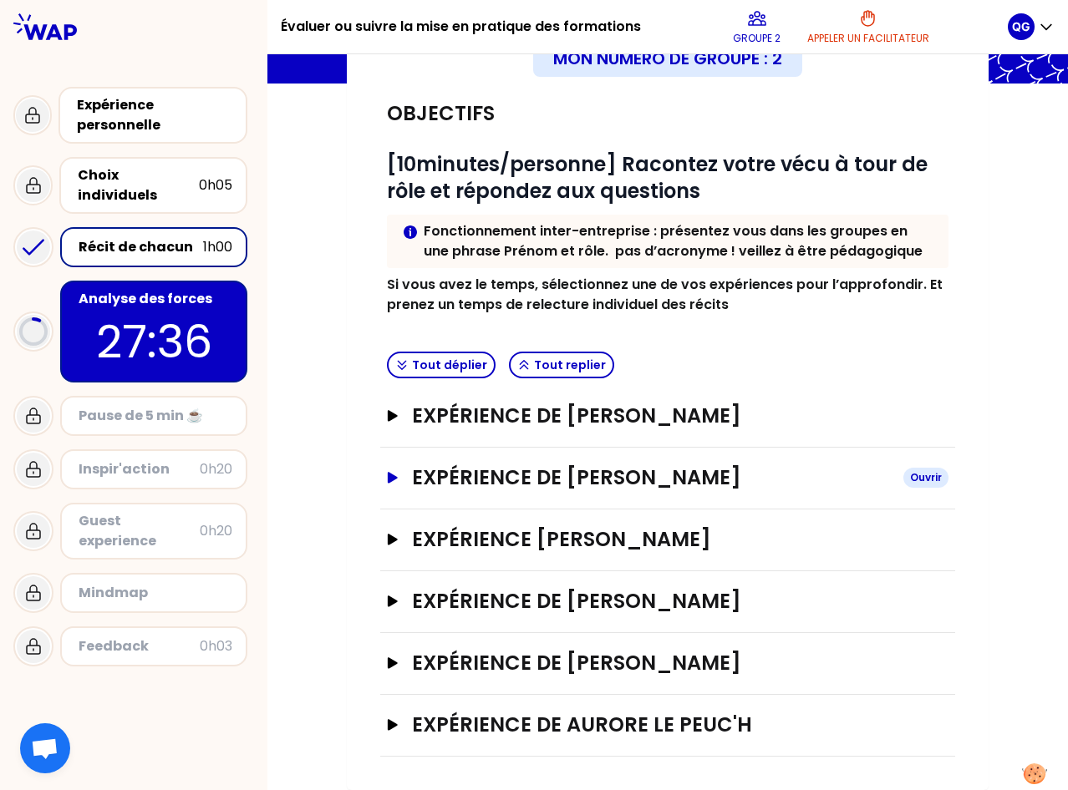
click at [388, 478] on icon "button" at bounding box center [393, 477] width 10 height 11
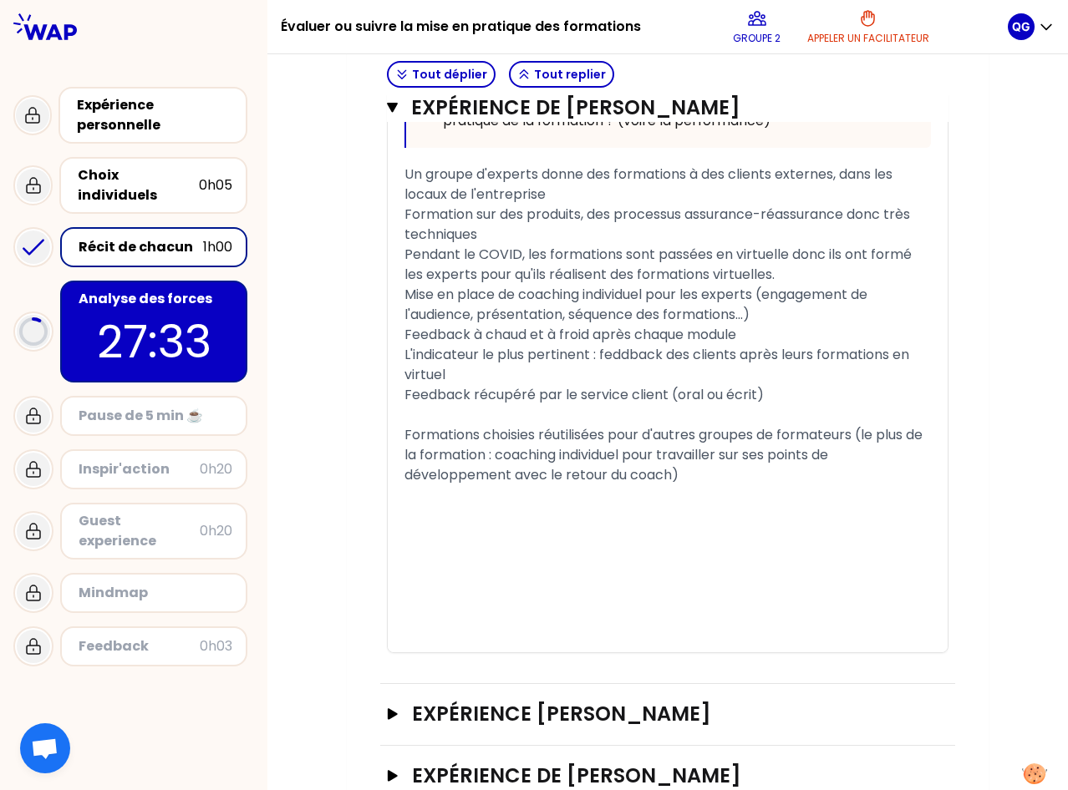
scroll to position [1175, 0]
drag, startPoint x: 681, startPoint y: 502, endPoint x: 331, endPoint y: 480, distance: 350.8
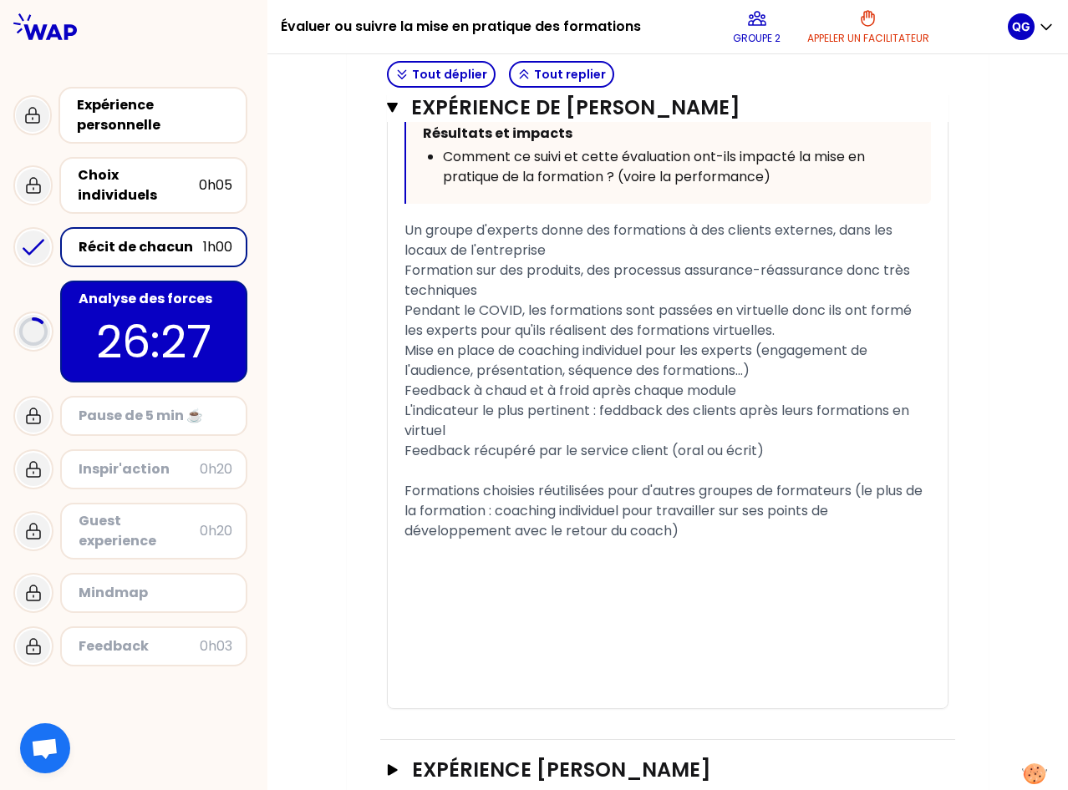
scroll to position [1099, 0]
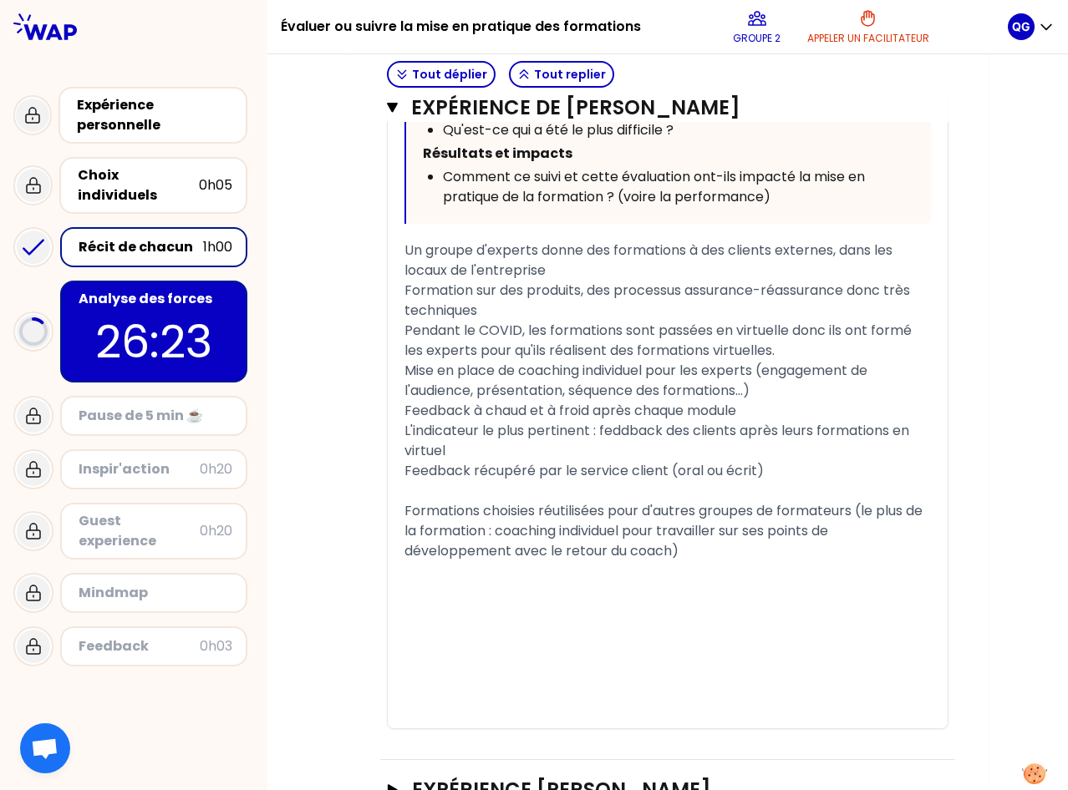
click at [133, 290] on div "Analyse des forces" at bounding box center [156, 299] width 154 height 20
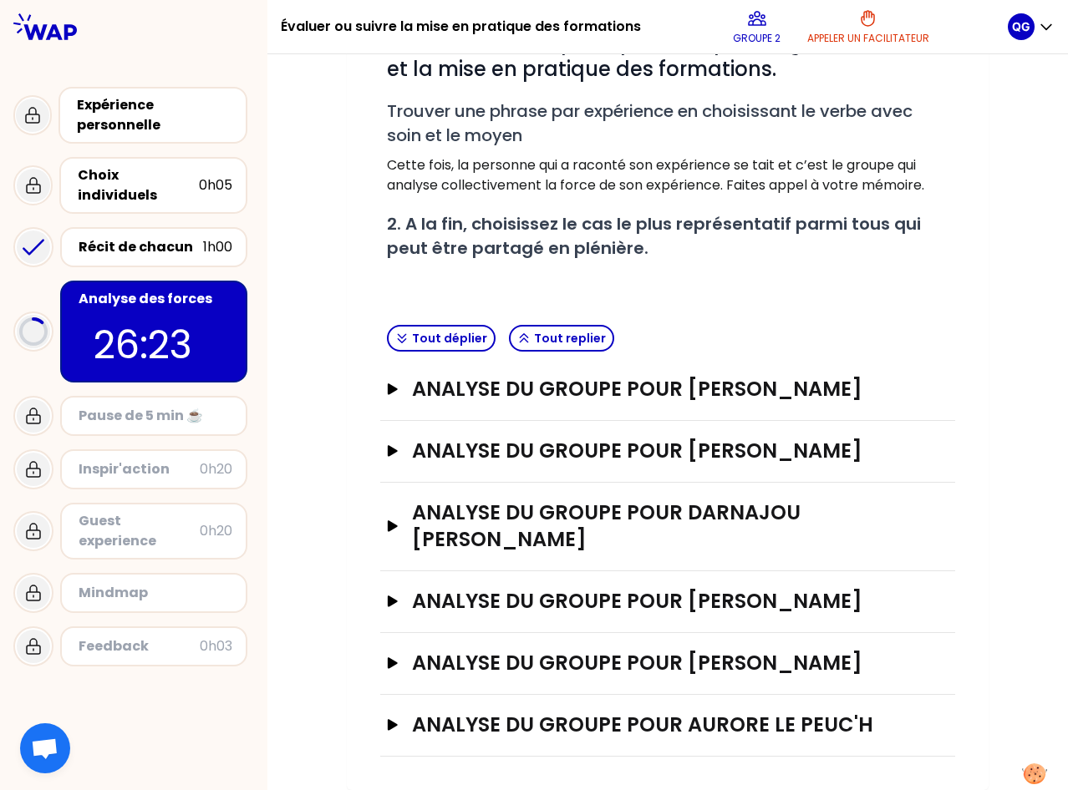
scroll to position [307, 0]
click at [380, 424] on div "analyse du groupe pour [PERSON_NAME]" at bounding box center [667, 452] width 575 height 62
click at [389, 445] on icon "button" at bounding box center [393, 450] width 10 height 11
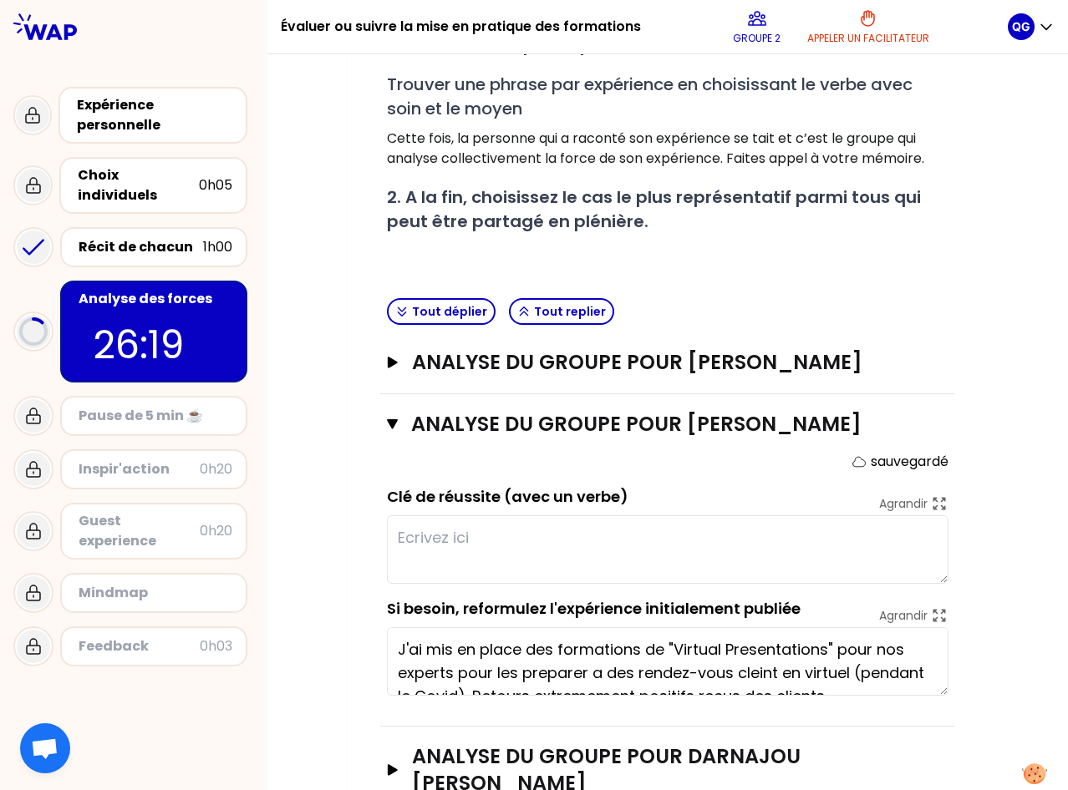
click at [446, 529] on textarea at bounding box center [667, 549] width 561 height 69
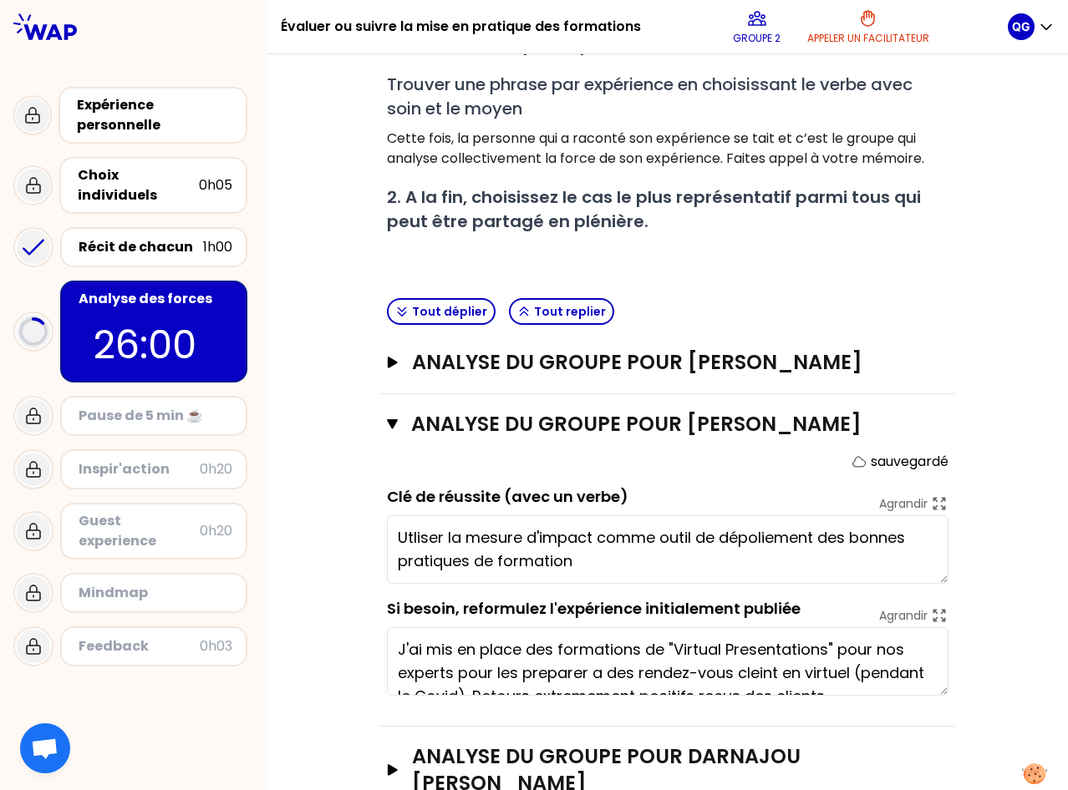
click at [404, 536] on textarea "Utliser la mesure d'impact comme outil de dépoliement des bonnes pratiques de f…" at bounding box center [667, 549] width 561 height 69
click at [592, 536] on textarea "Utiliser la mesure d'impact comme outil de déploiement des bonnes pratiques de …" at bounding box center [667, 549] width 561 height 69
type textarea "Utiliser la mesure d'impact client comme outil de déploiement des bonnes pratiq…"
click at [977, 515] on div "Mon numéro de groupe : 2 Objectifs # 1. En groupe, identifiez collectivement la…" at bounding box center [668, 437] width 642 height 1193
click at [387, 419] on icon "button" at bounding box center [392, 424] width 11 height 13
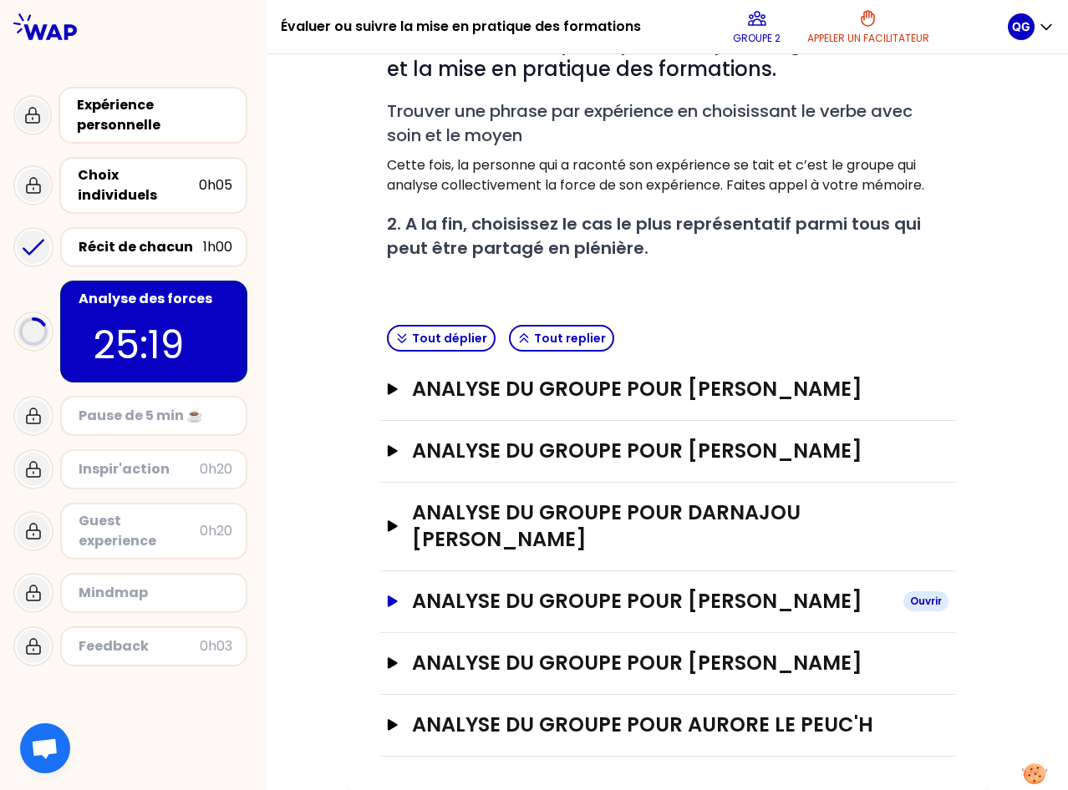
click at [386, 596] on icon "button" at bounding box center [392, 602] width 13 height 12
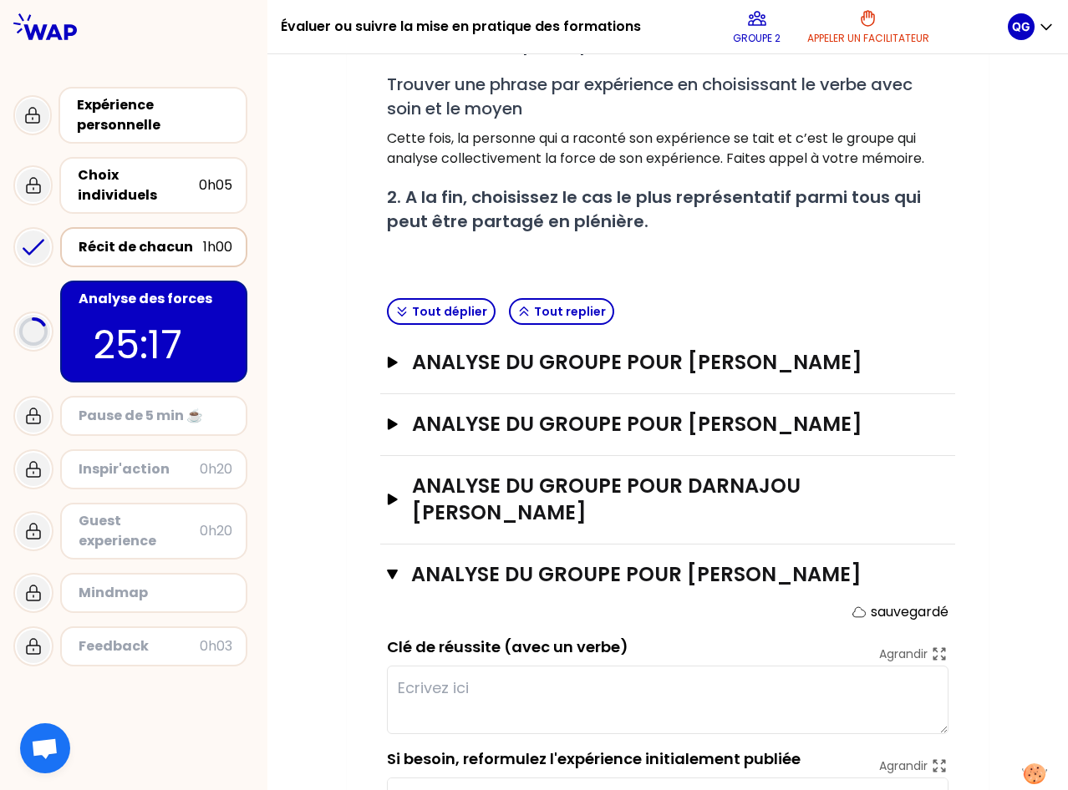
click at [139, 237] on div "Récit de chacun" at bounding box center [141, 247] width 124 height 20
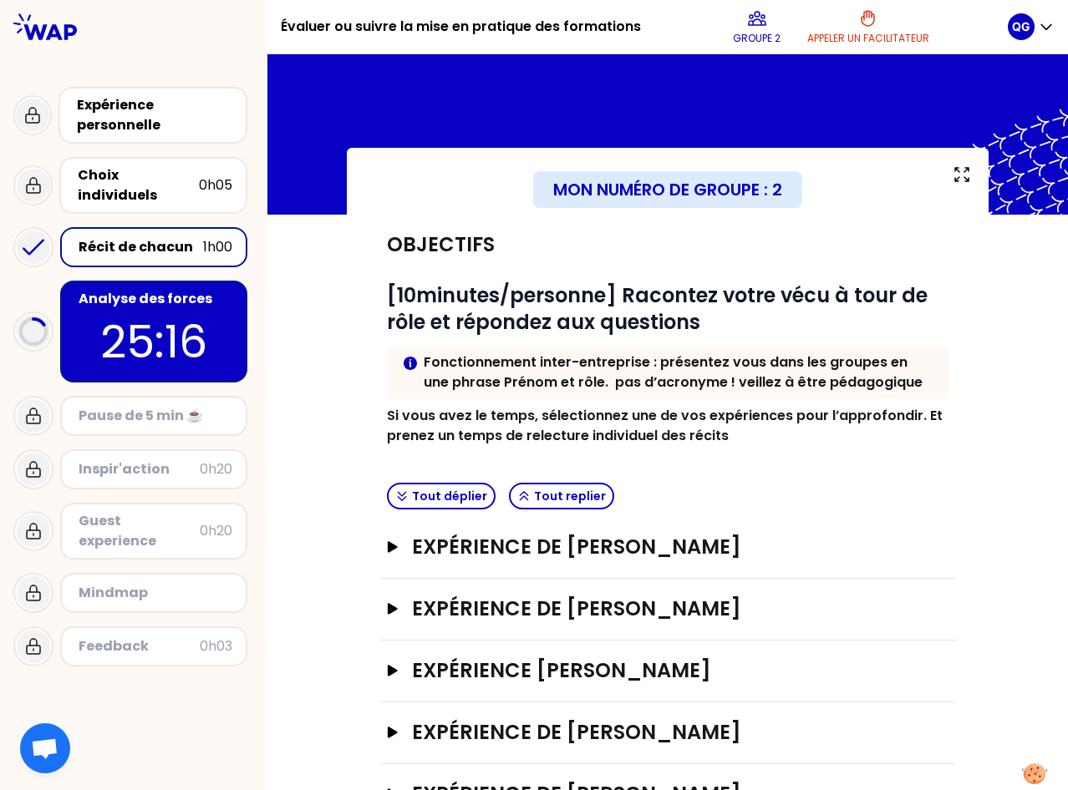
scroll to position [131, 0]
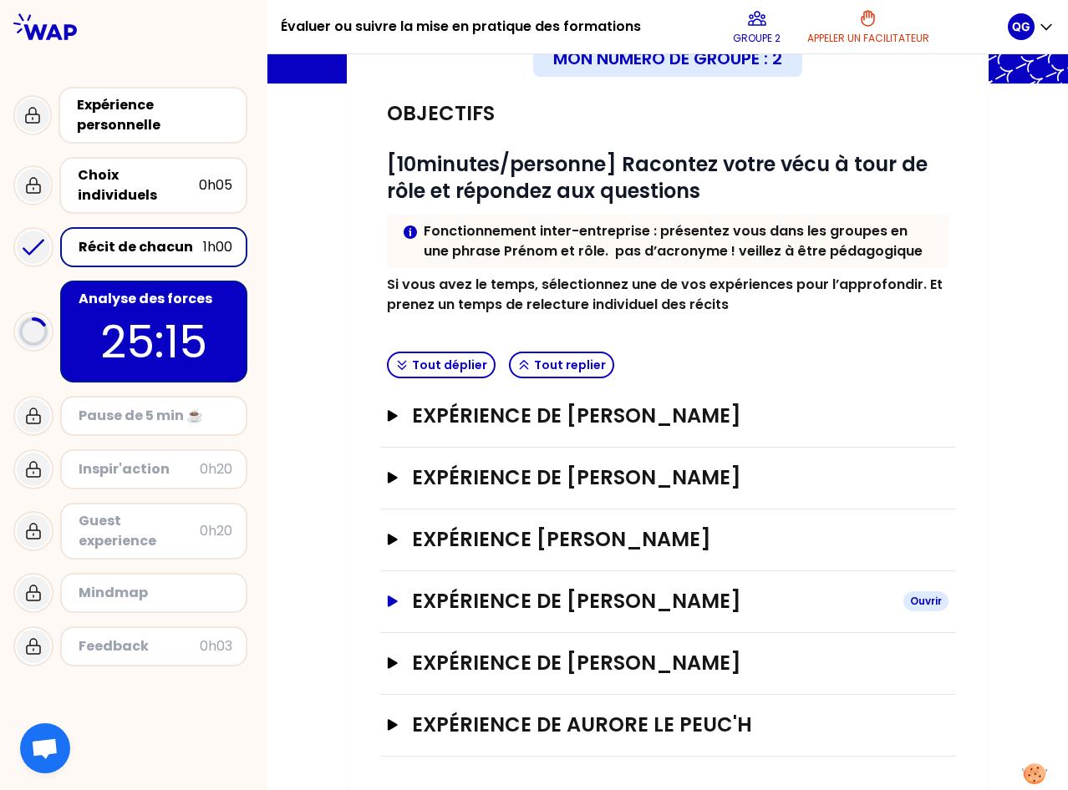
click at [388, 603] on icon "button" at bounding box center [393, 601] width 10 height 11
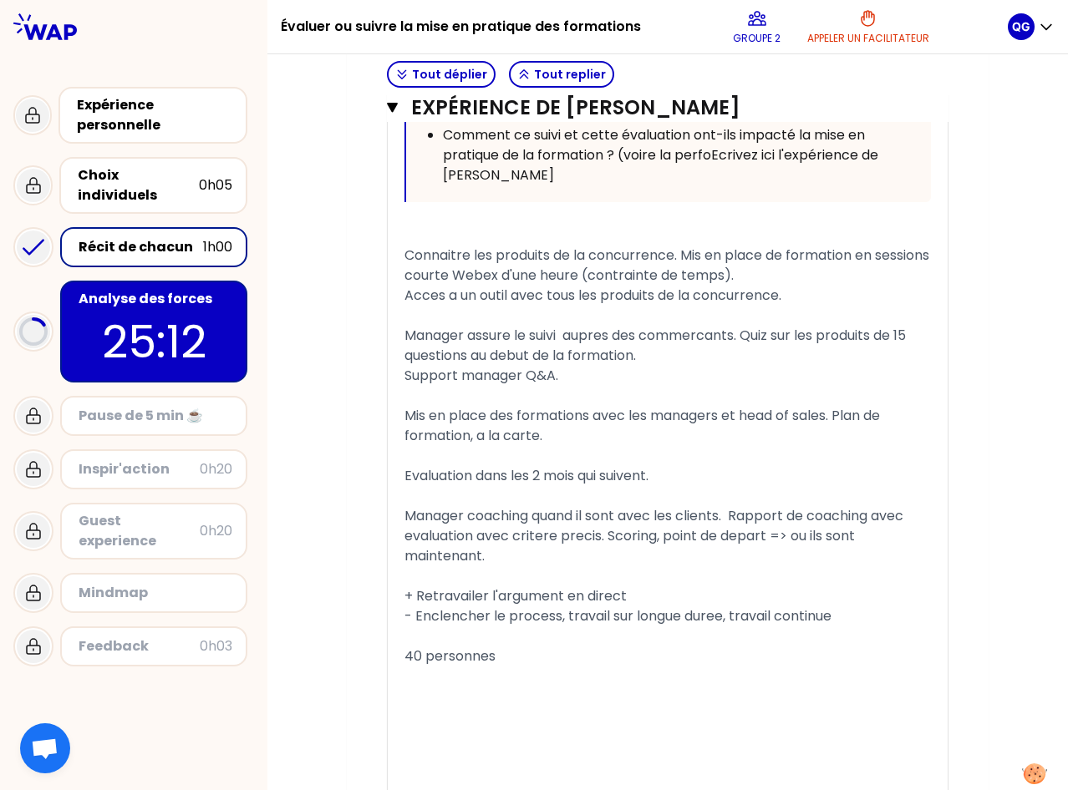
scroll to position [1327, 0]
click at [173, 318] on p "23:38" at bounding box center [153, 341] width 157 height 65
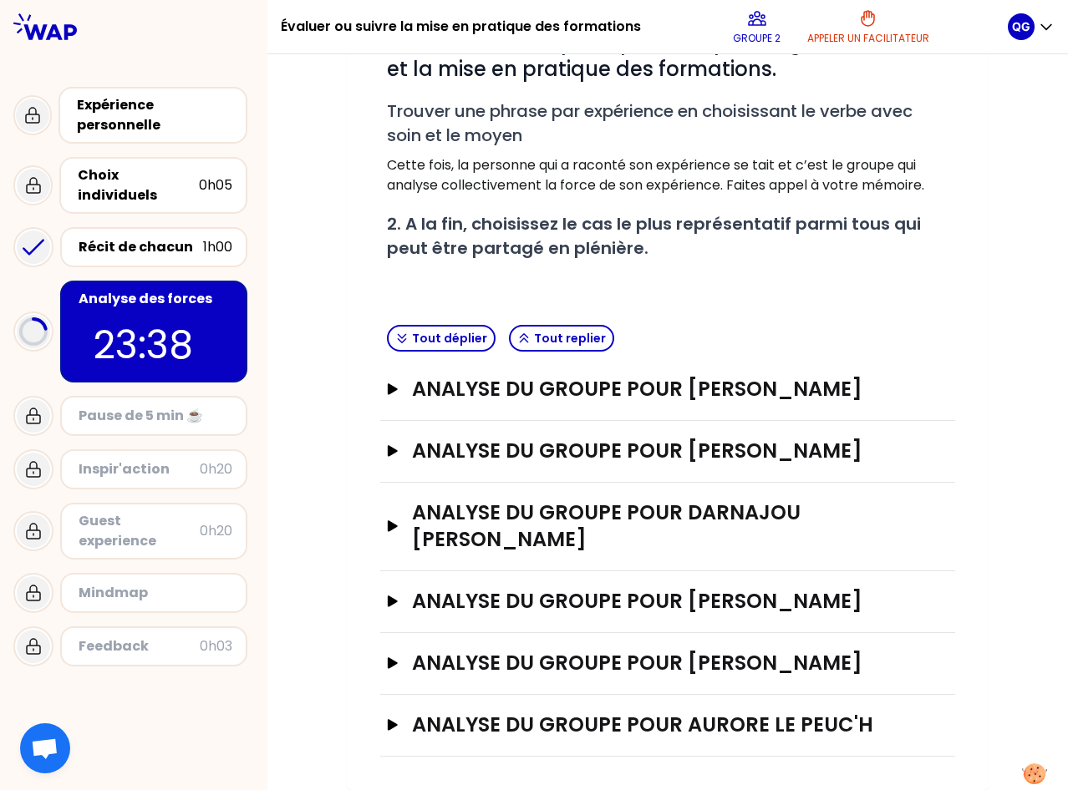
scroll to position [307, 0]
click at [388, 596] on icon "button" at bounding box center [393, 601] width 10 height 11
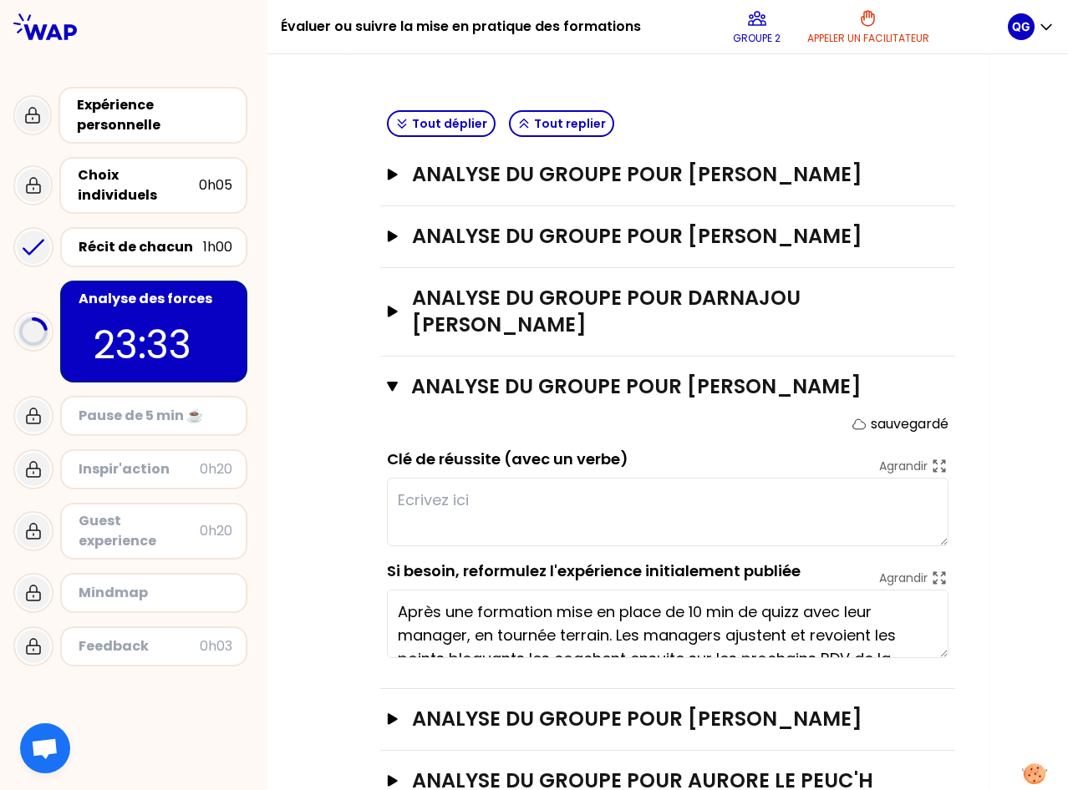
scroll to position [496, 0]
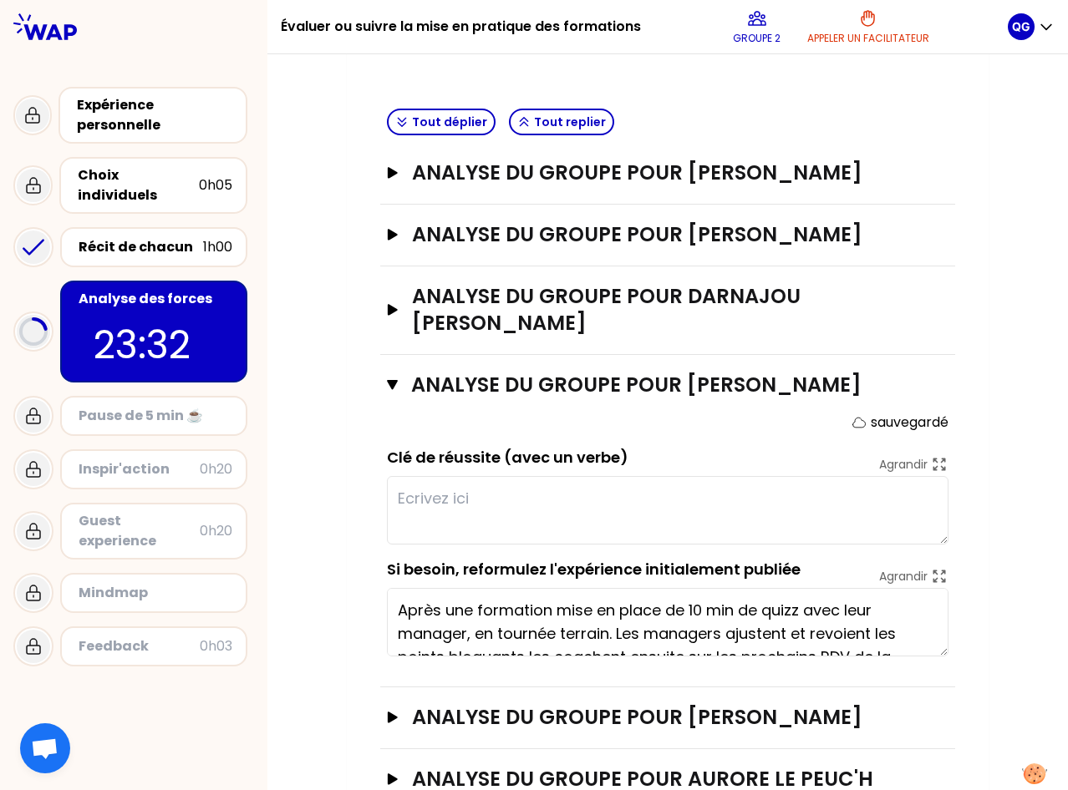
click at [435, 487] on textarea at bounding box center [667, 510] width 561 height 69
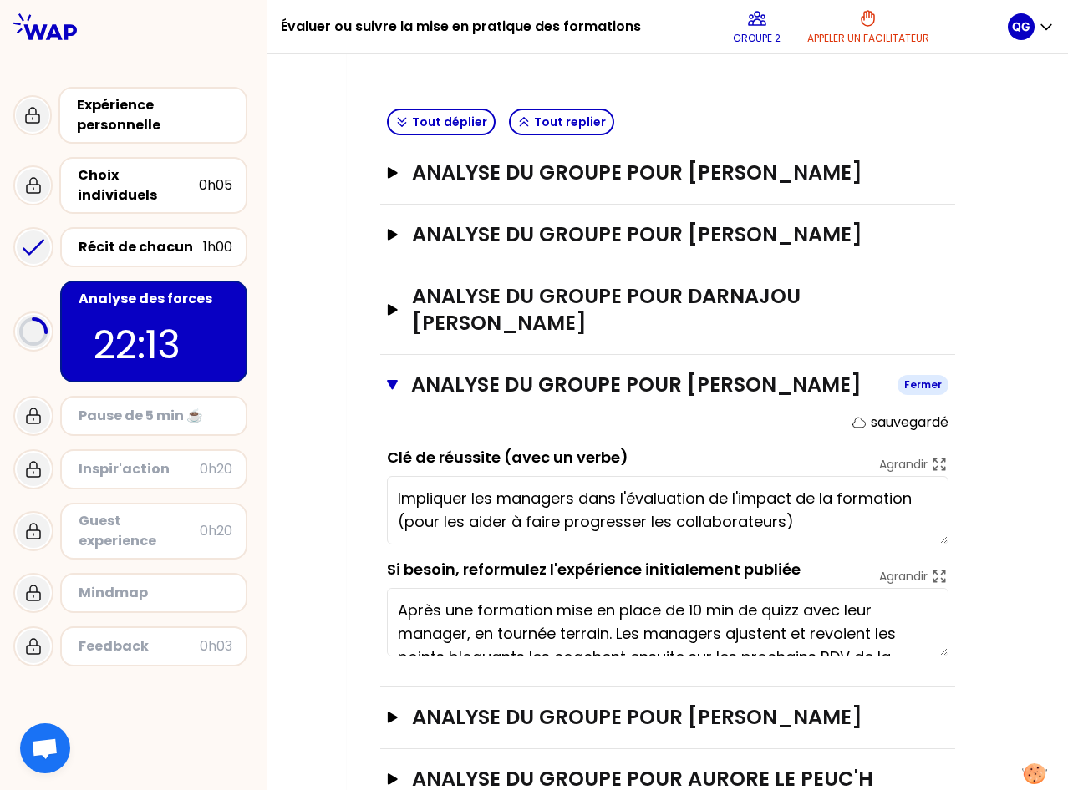
type textarea "Impliquer les managers dans l'évaluation de l'impact de la formation (pour les …"
click at [387, 378] on icon "button" at bounding box center [392, 384] width 11 height 13
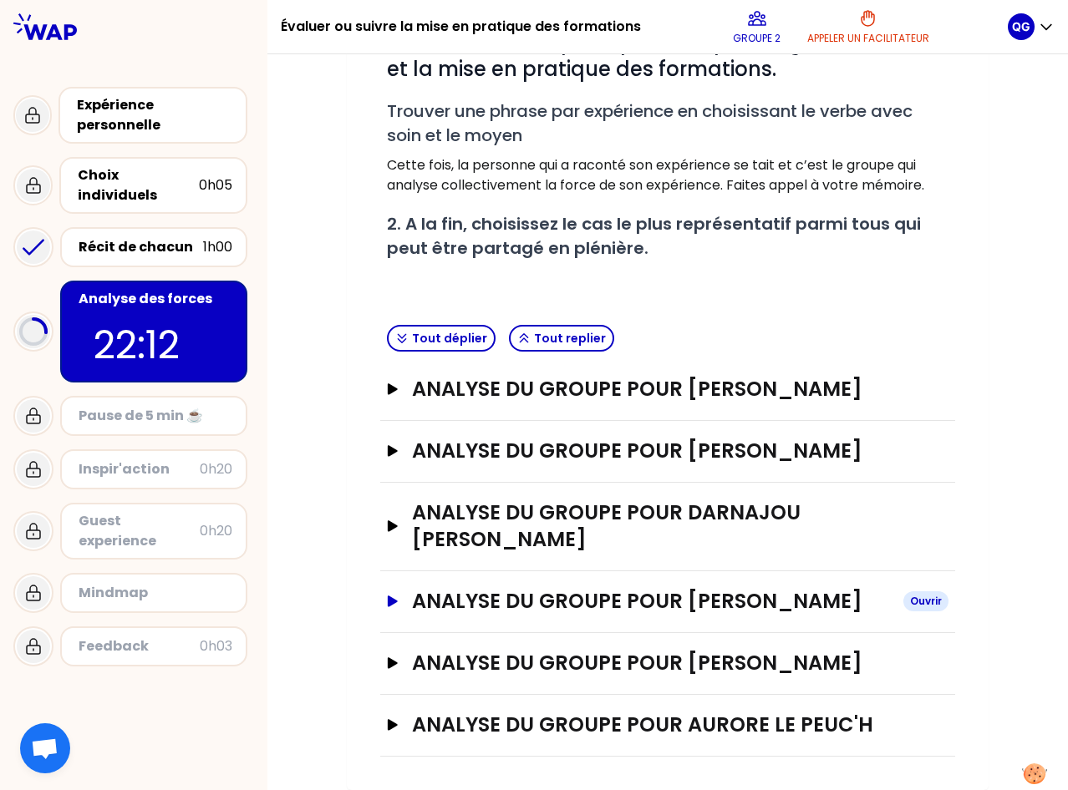
scroll to position [307, 0]
click at [124, 237] on div "Récit de chacun" at bounding box center [141, 247] width 124 height 20
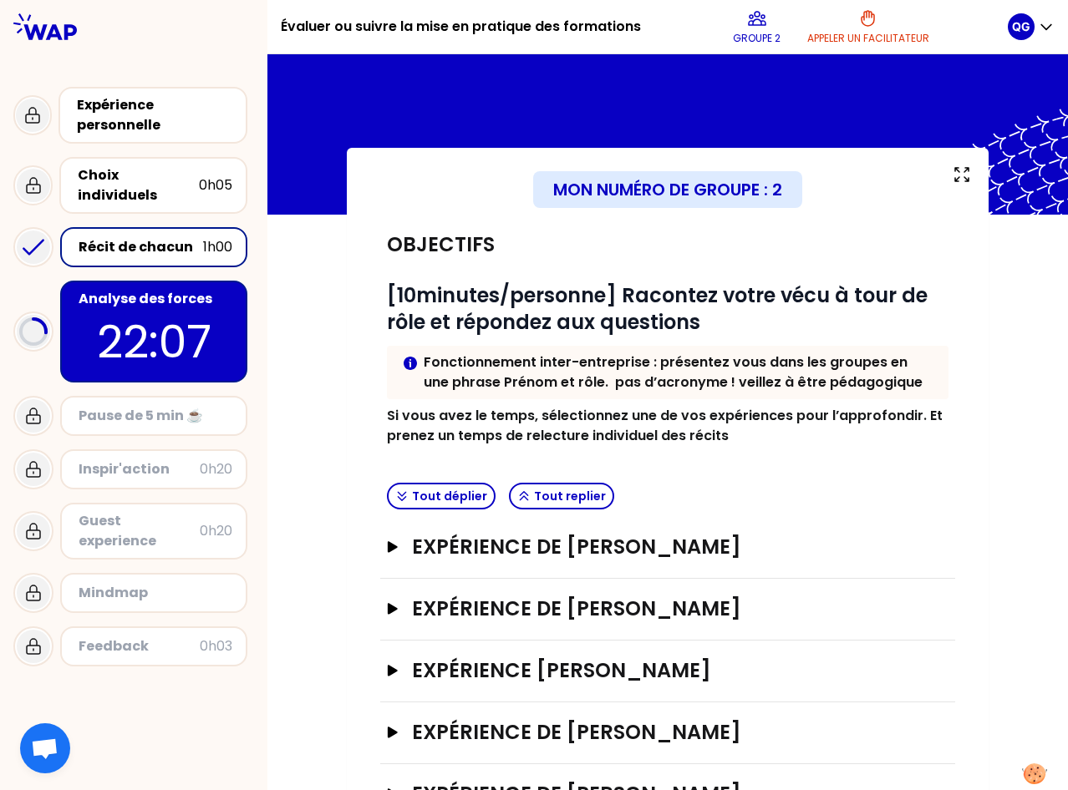
scroll to position [131, 0]
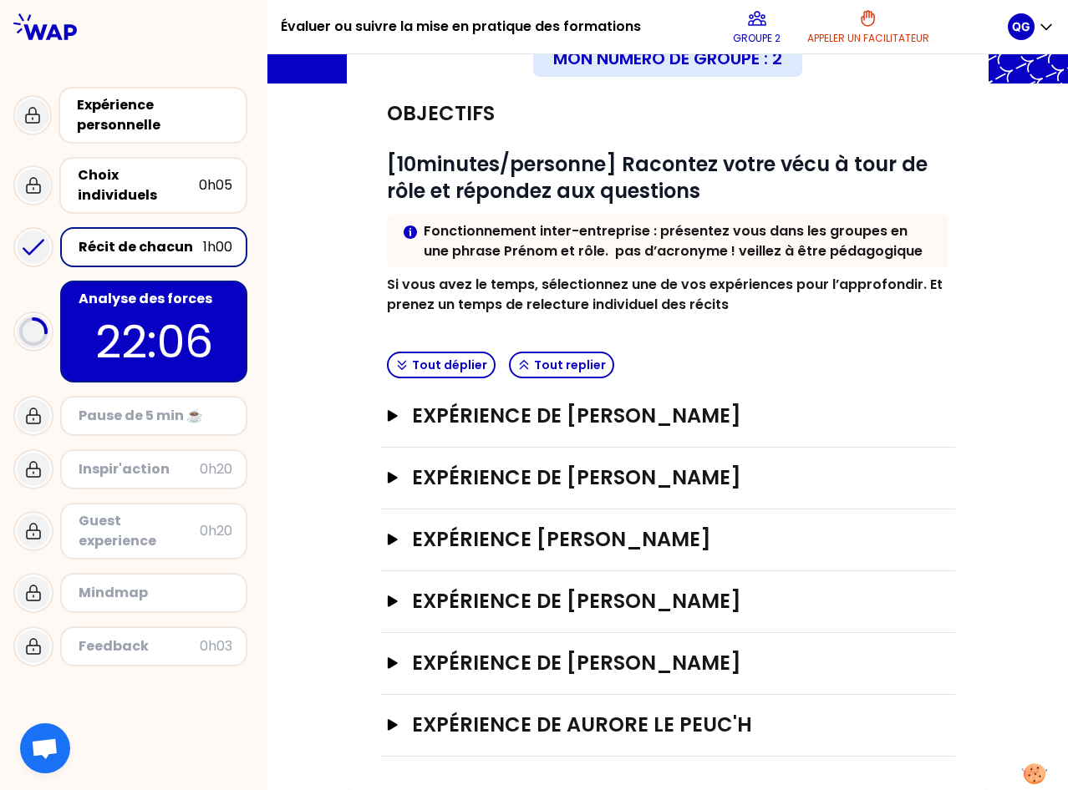
click at [380, 662] on div "Expérience de [PERSON_NAME]" at bounding box center [667, 664] width 575 height 62
click at [388, 662] on icon "button" at bounding box center [393, 662] width 10 height 11
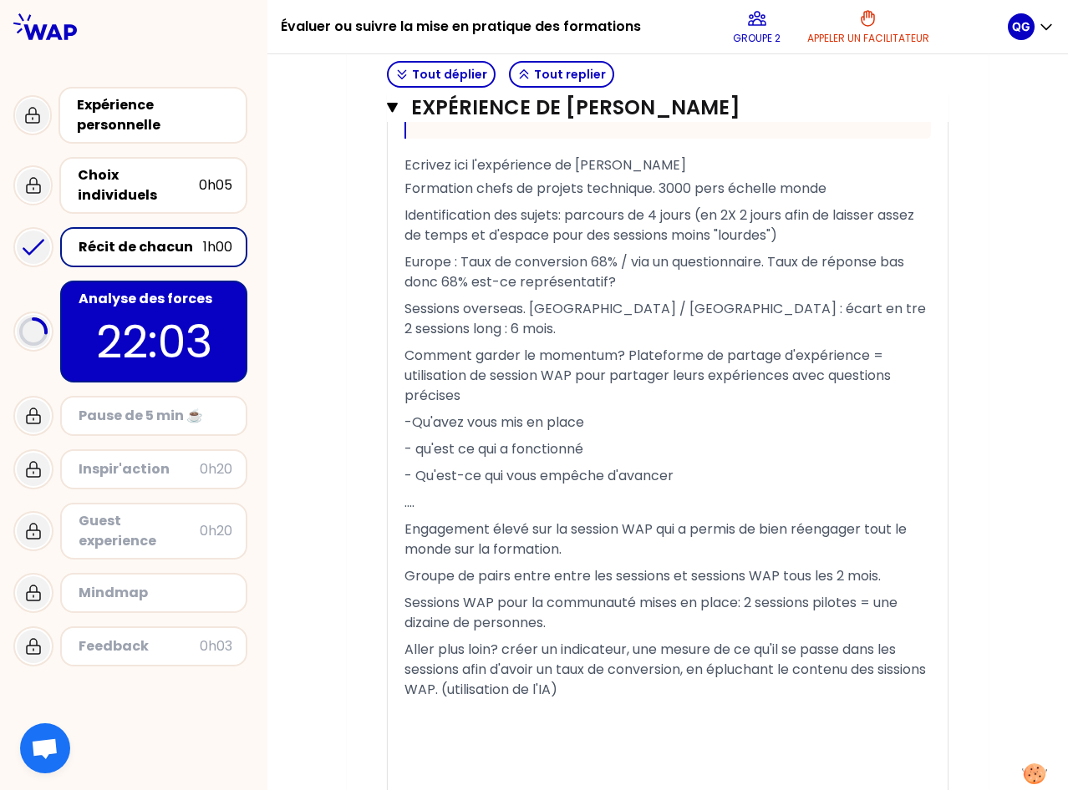
scroll to position [1333, 0]
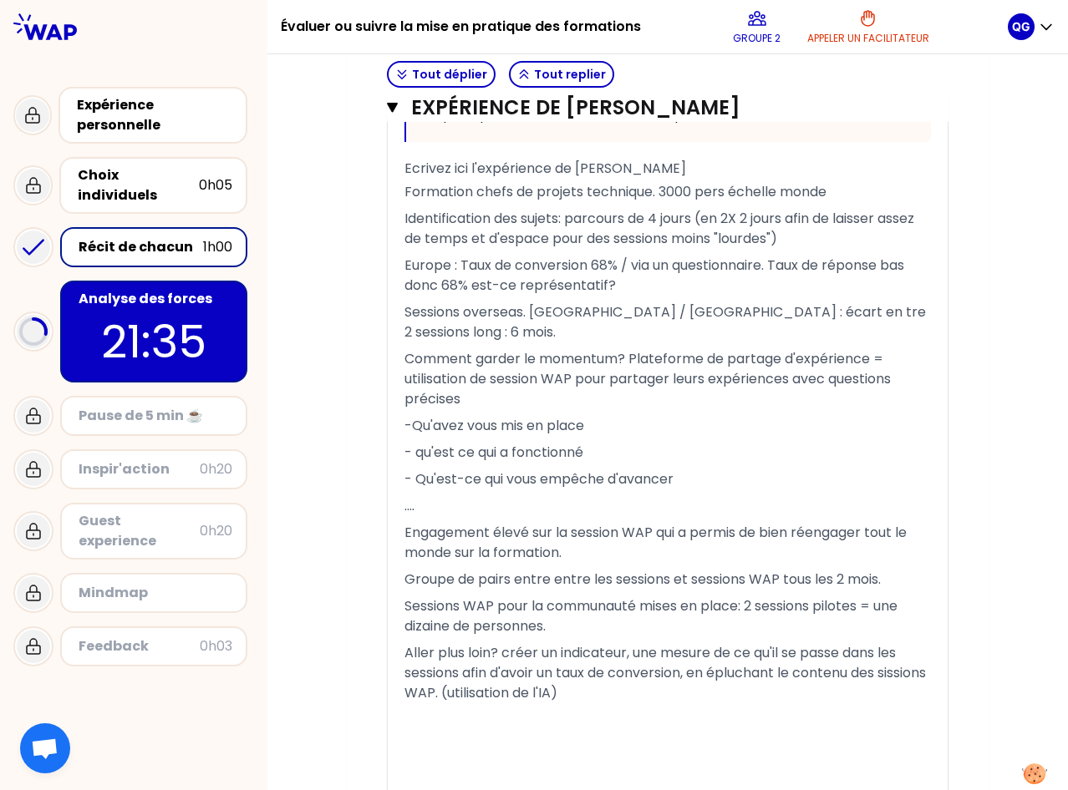
click at [140, 323] on p "21:35" at bounding box center [153, 341] width 157 height 65
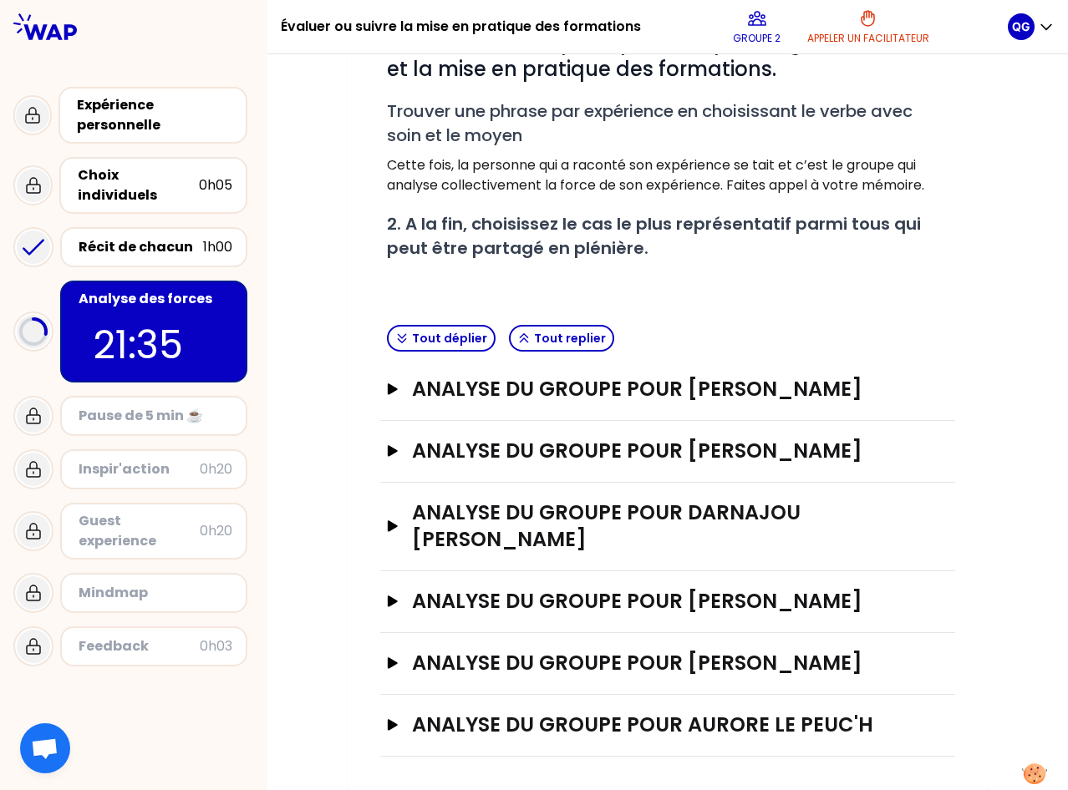
scroll to position [307, 0]
click at [386, 657] on icon "button" at bounding box center [392, 663] width 13 height 12
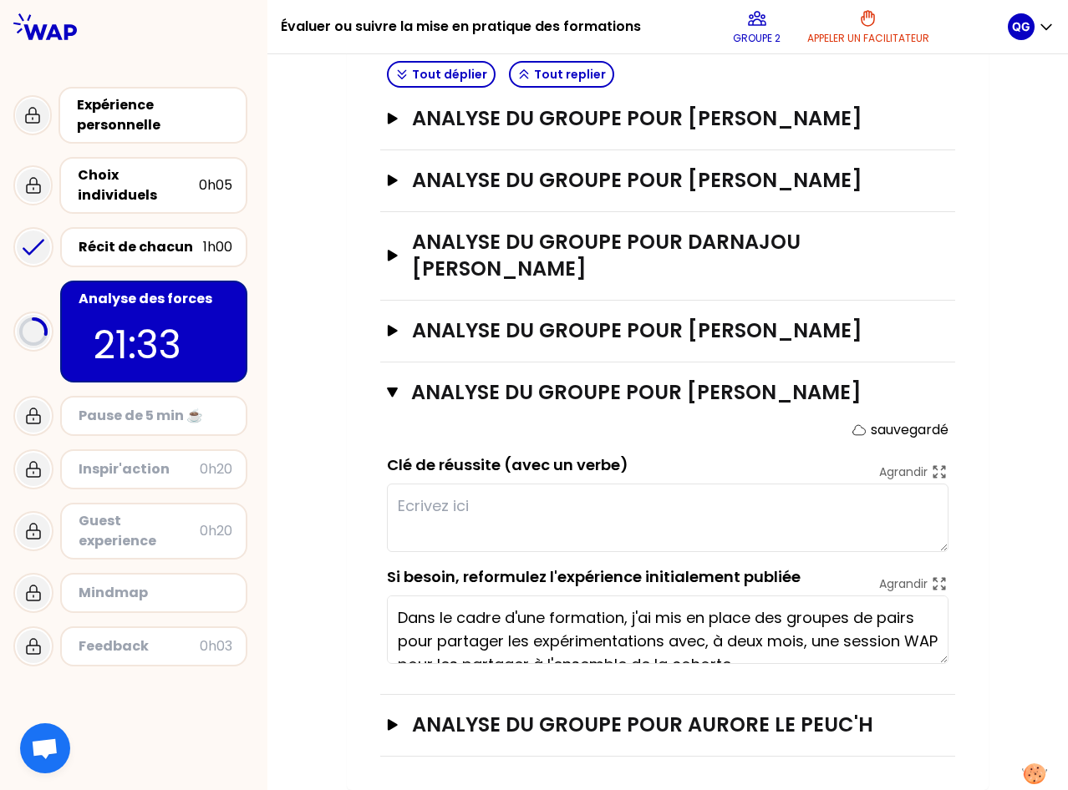
scroll to position [571, 0]
click at [450, 515] on textarea at bounding box center [667, 518] width 561 height 69
click at [617, 512] on textarea "Réengager les collaborateurs en mettant en place une nouvelle méthode" at bounding box center [667, 518] width 561 height 69
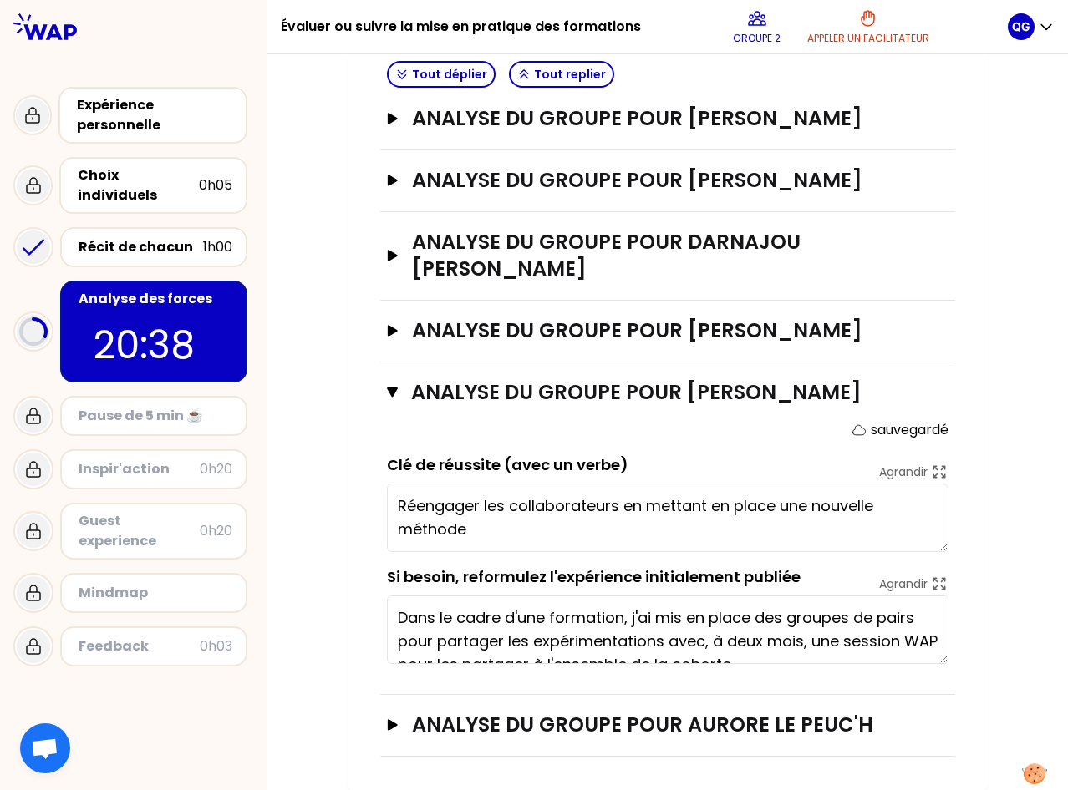
paste textarea "de partage entre les sessions"
click at [808, 515] on textarea "[PERSON_NAME] les collaborateurs en mettant en place une nouvelle méthode de pa…" at bounding box center [667, 518] width 561 height 69
click at [551, 535] on textarea "[PERSON_NAME] les collaborateurs en mettant en place une nouvelle méthode de pa…" at bounding box center [667, 518] width 561 height 69
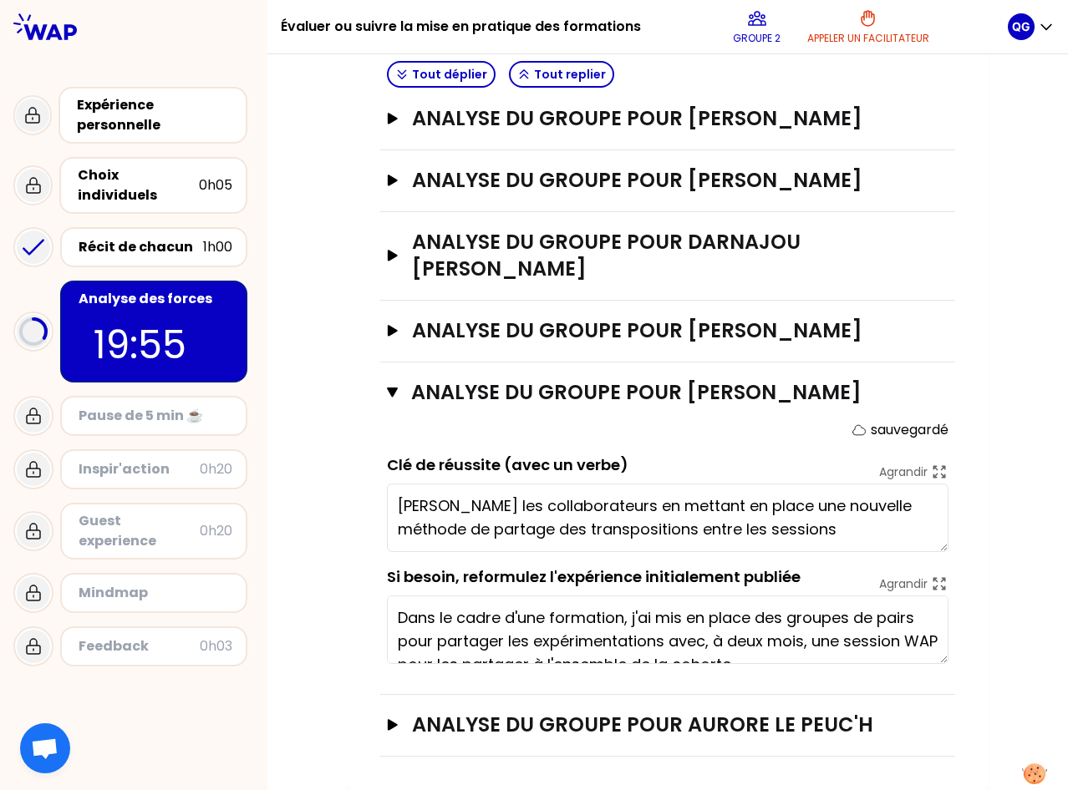
scroll to position [577, 0]
type textarea "[PERSON_NAME] les collaborateurs en mettant en place une nouvelle méthode de pa…"
click at [143, 237] on div "Récit de chacun" at bounding box center [141, 247] width 124 height 20
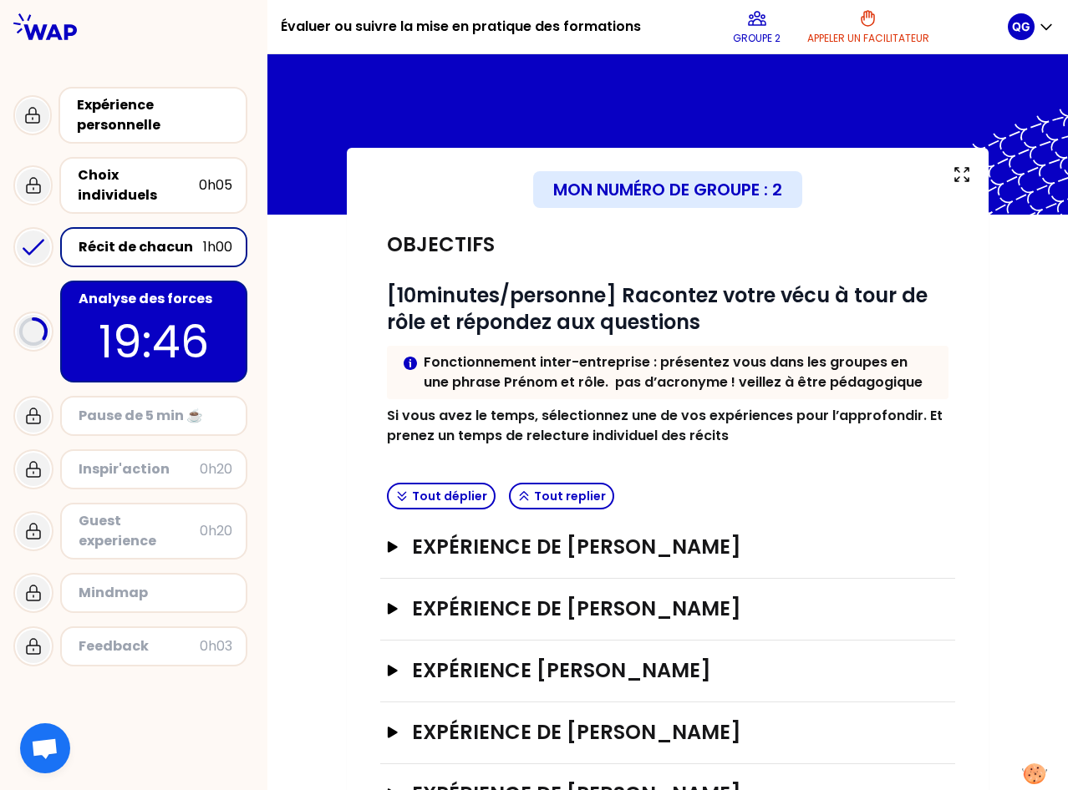
scroll to position [131, 0]
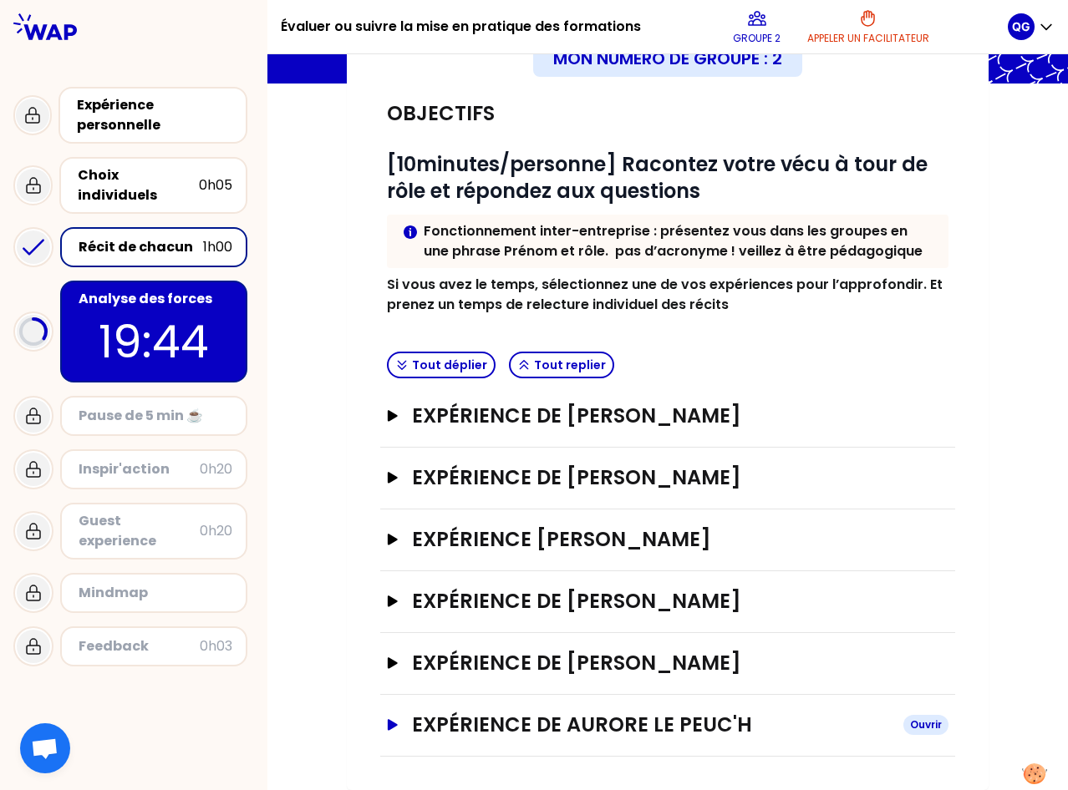
click at [387, 718] on button "Expérience de Aurore Le Peuc'h Ouvrir" at bounding box center [667, 725] width 561 height 27
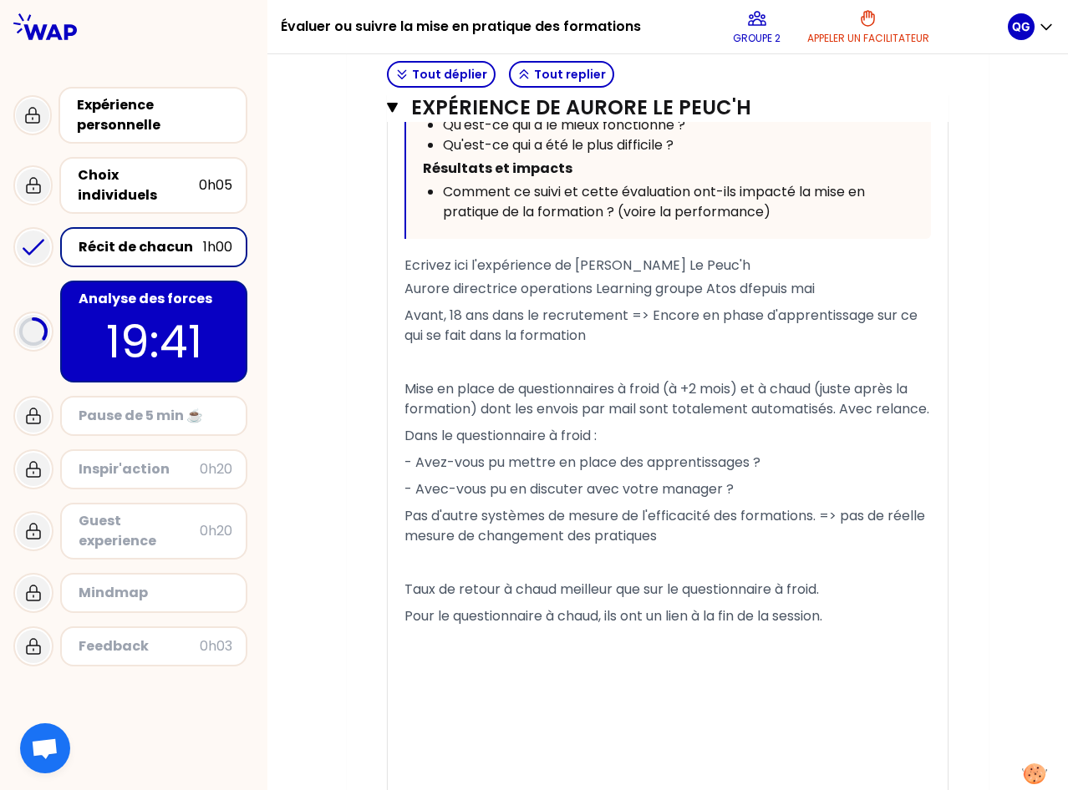
scroll to position [1297, 0]
click at [136, 324] on p "19:00" at bounding box center [153, 341] width 157 height 65
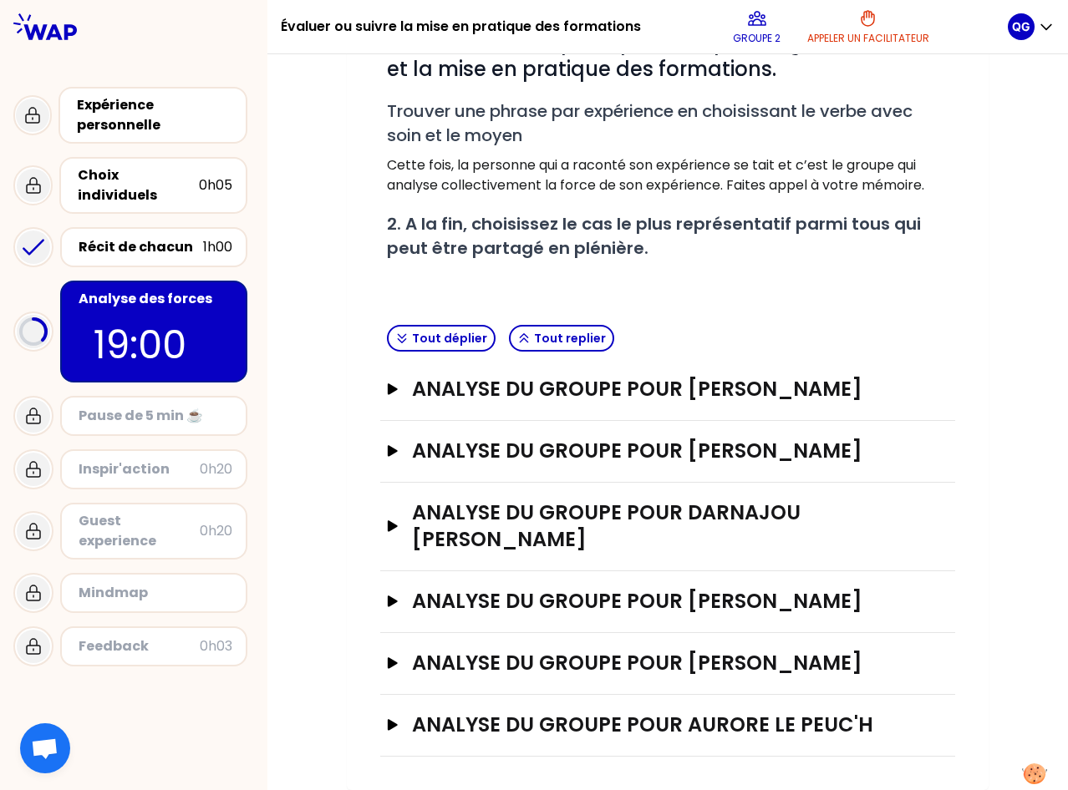
scroll to position [307, 0]
click at [387, 710] on div "analyse du groupe pour Aurore Le Peuc'h Ouvrir" at bounding box center [667, 726] width 575 height 62
click at [489, 716] on h3 "analyse du groupe pour Aurore Le Peuc'h" at bounding box center [651, 725] width 478 height 27
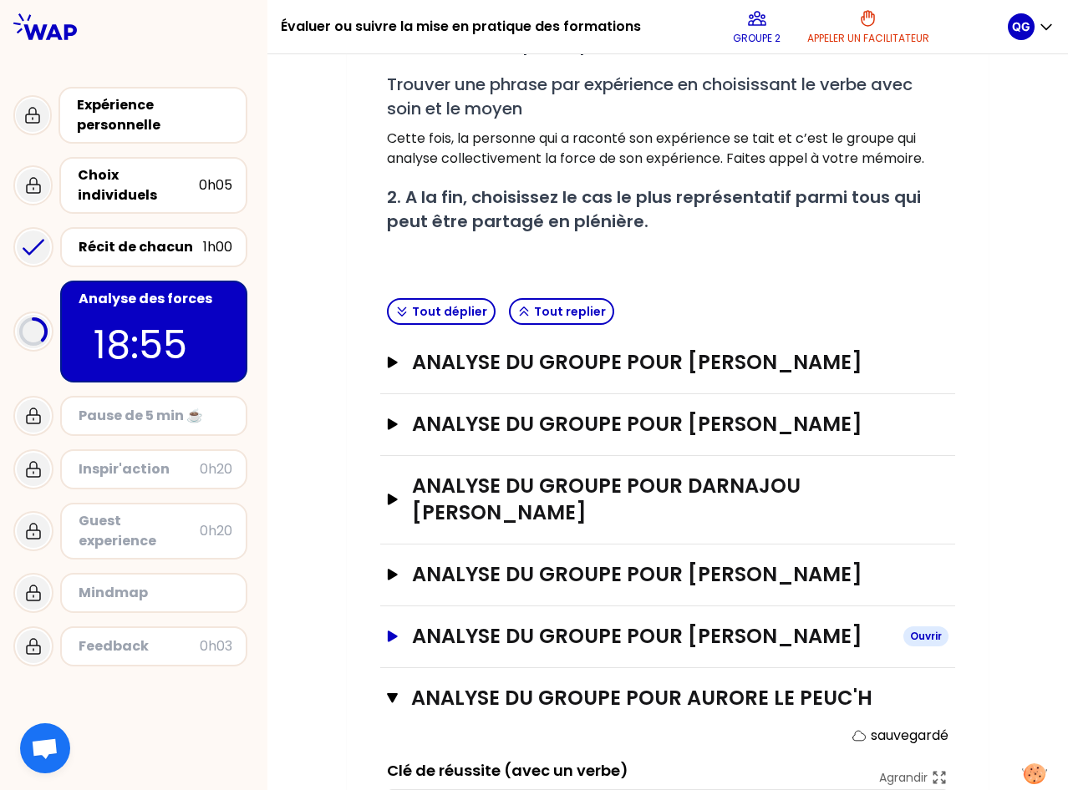
scroll to position [577, 0]
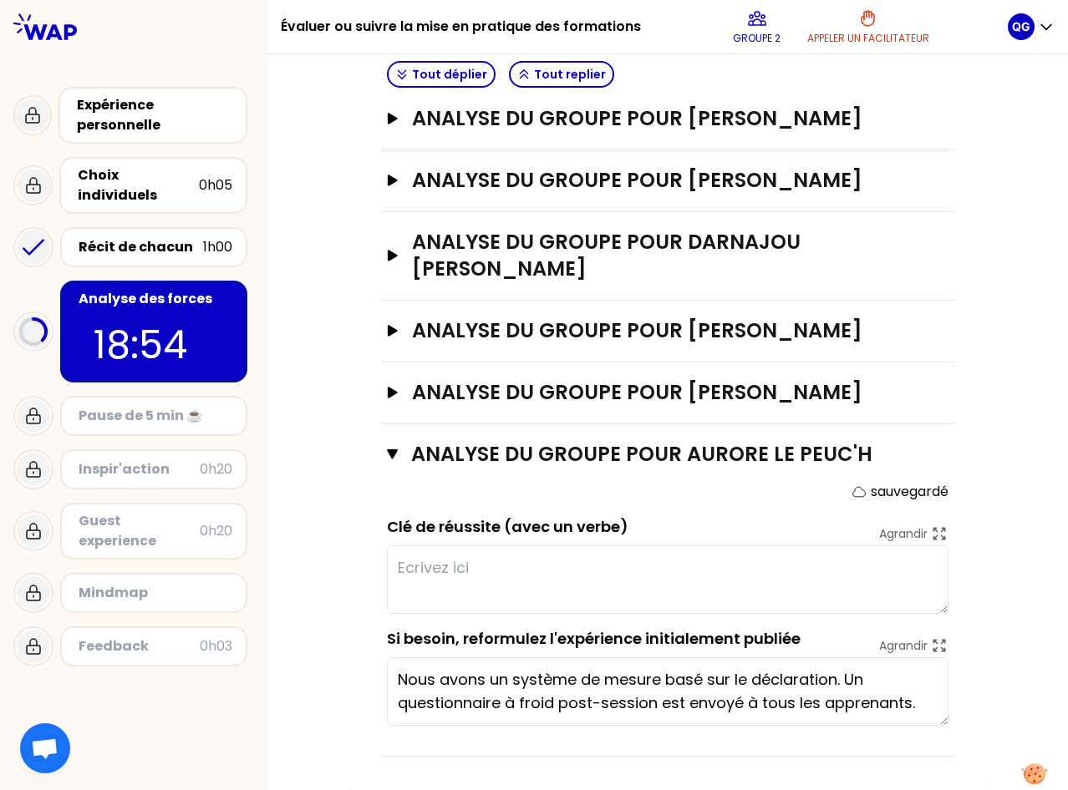
click at [469, 577] on textarea at bounding box center [667, 580] width 561 height 69
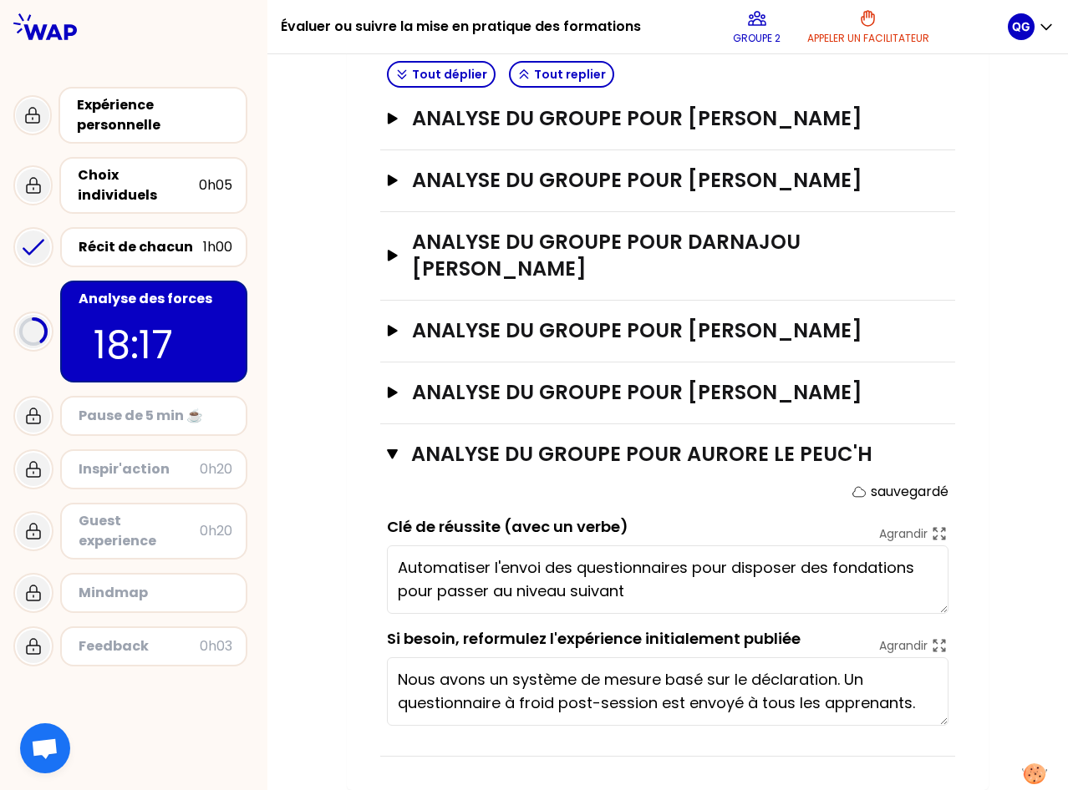
click at [684, 566] on textarea "Automatiser l'envoi des questionnaires pour disposer des fondations pour passer…" at bounding box center [667, 580] width 561 height 69
click at [705, 568] on textarea "Automatiser l'envoi des questionnaires (àchaud & à froid) pour disposer des fon…" at bounding box center [667, 580] width 561 height 69
click at [598, 592] on textarea "Automatiser l'envoi des questionnaires (à chaud & à froid) pour disposer des fo…" at bounding box center [667, 580] width 561 height 69
type textarea "Automatiser l'envoi des questionnaires (à chaud & à froid) pour disposer des fo…"
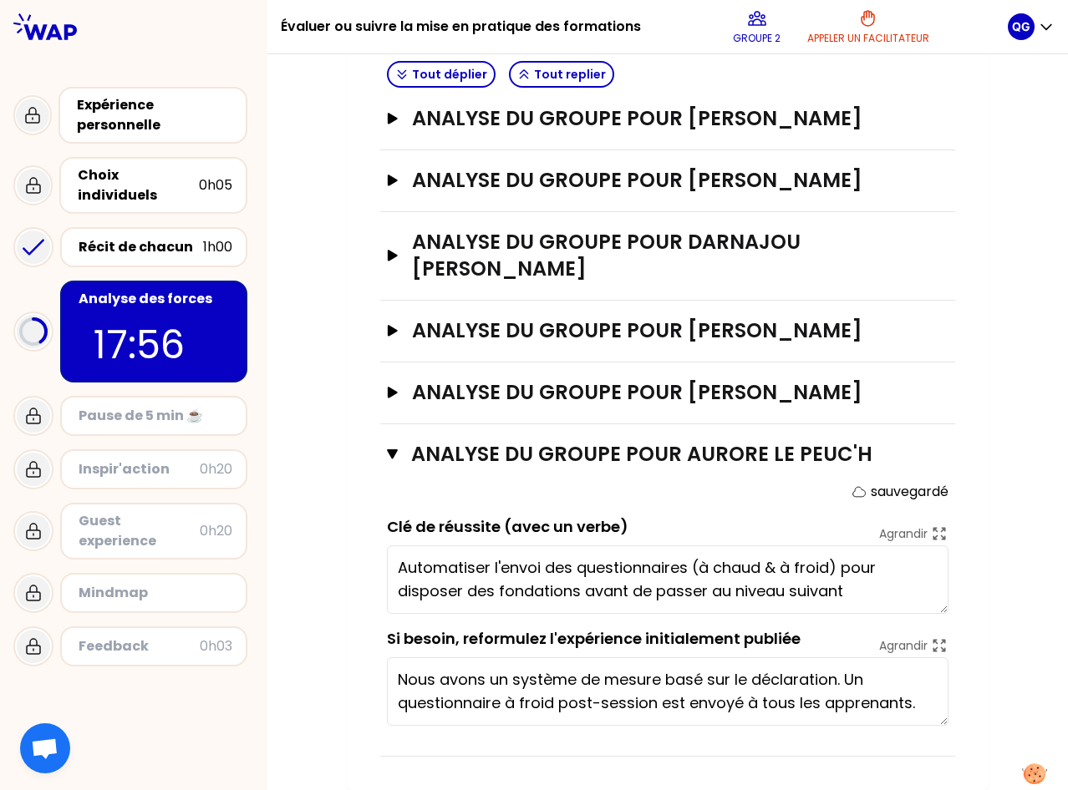
click at [999, 608] on div "Mon numéro de groupe : 2 Objectifs # 1. En groupe, identifiez collectivement la…" at bounding box center [667, 193] width 800 height 1193
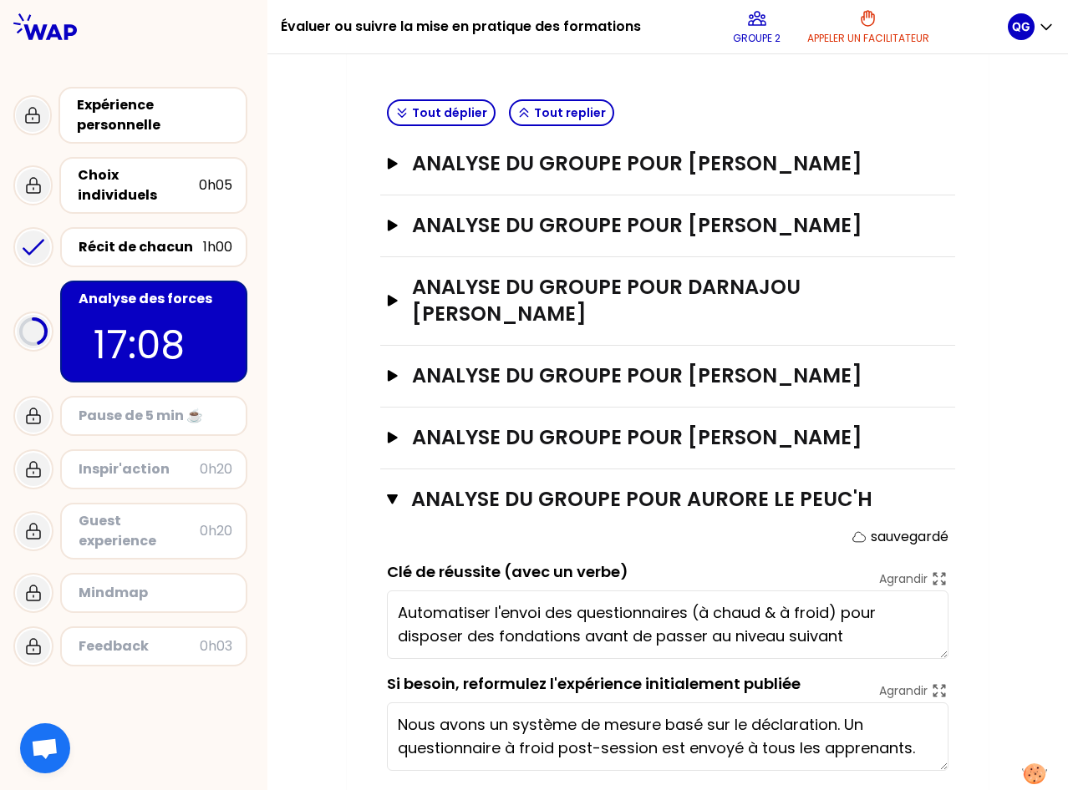
scroll to position [508, 0]
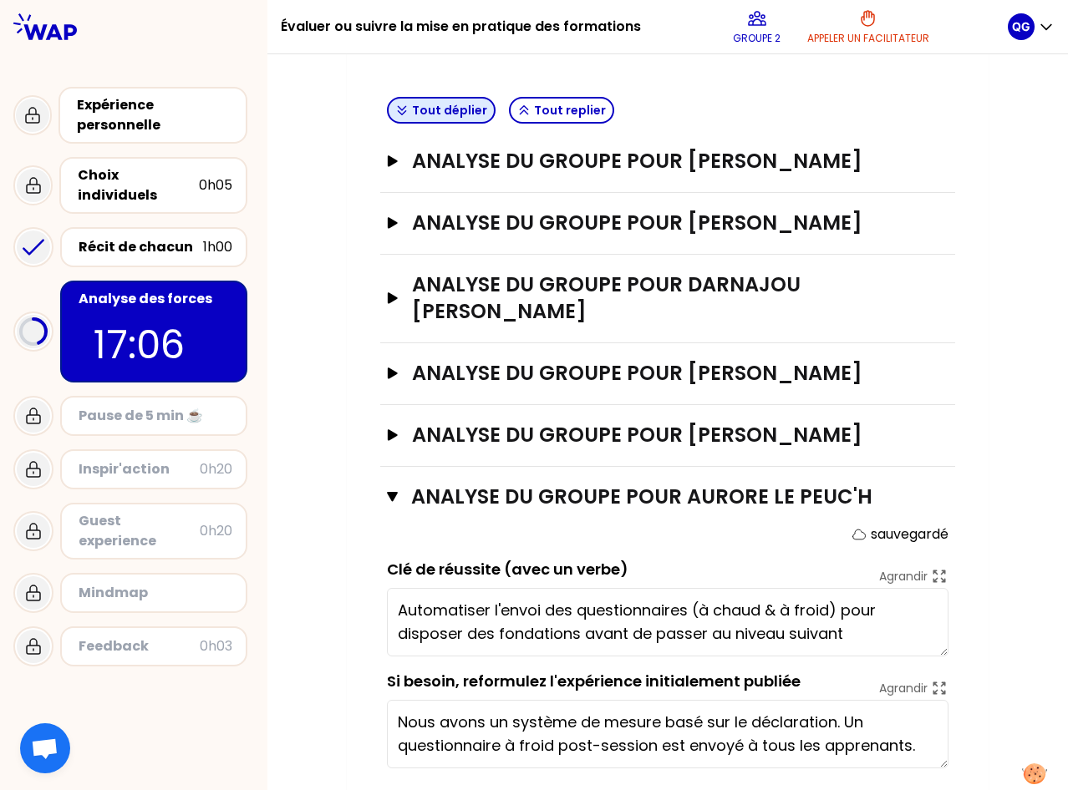
click at [449, 114] on button "Tout déplier" at bounding box center [441, 110] width 109 height 27
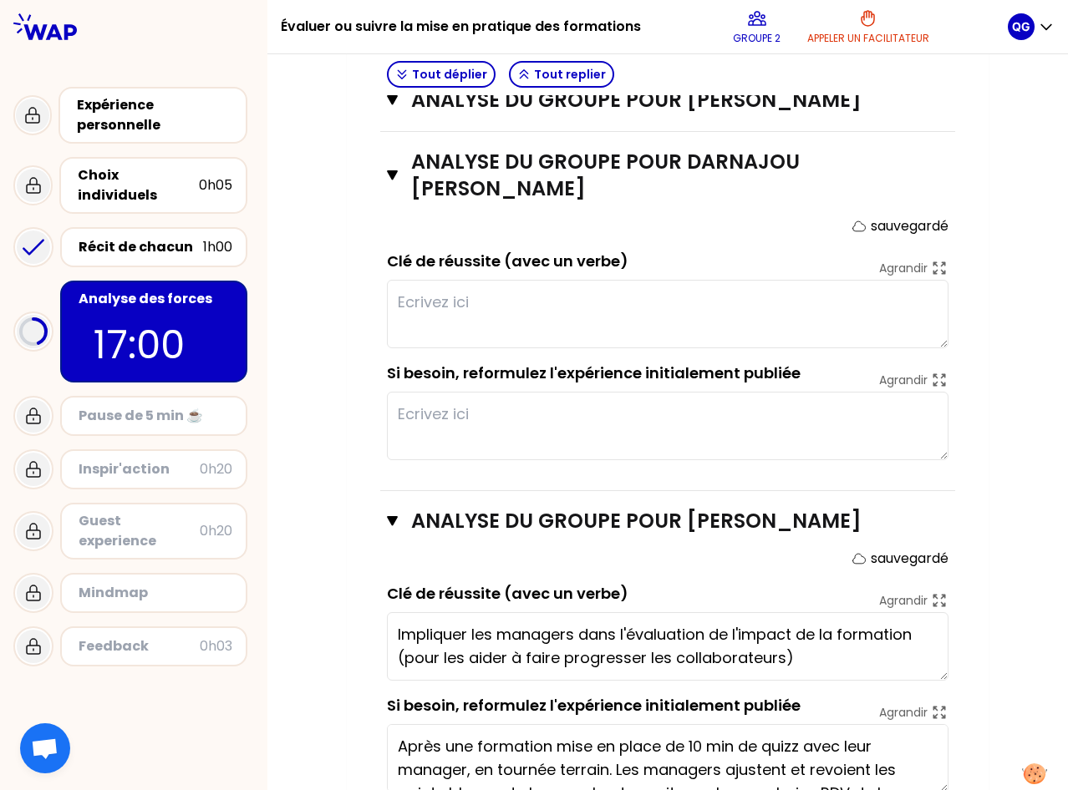
scroll to position [1173, 0]
click at [387, 169] on button "analyse du groupe pour Darnajou [PERSON_NAME]" at bounding box center [667, 174] width 561 height 53
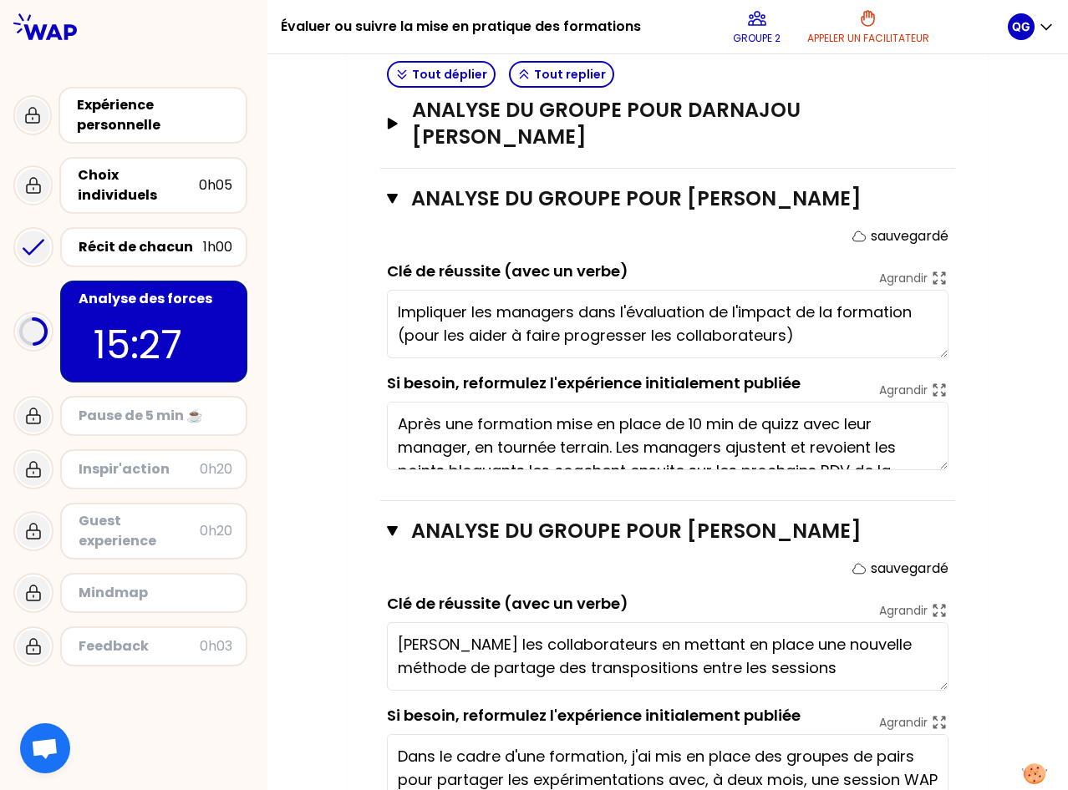
scroll to position [1223, 0]
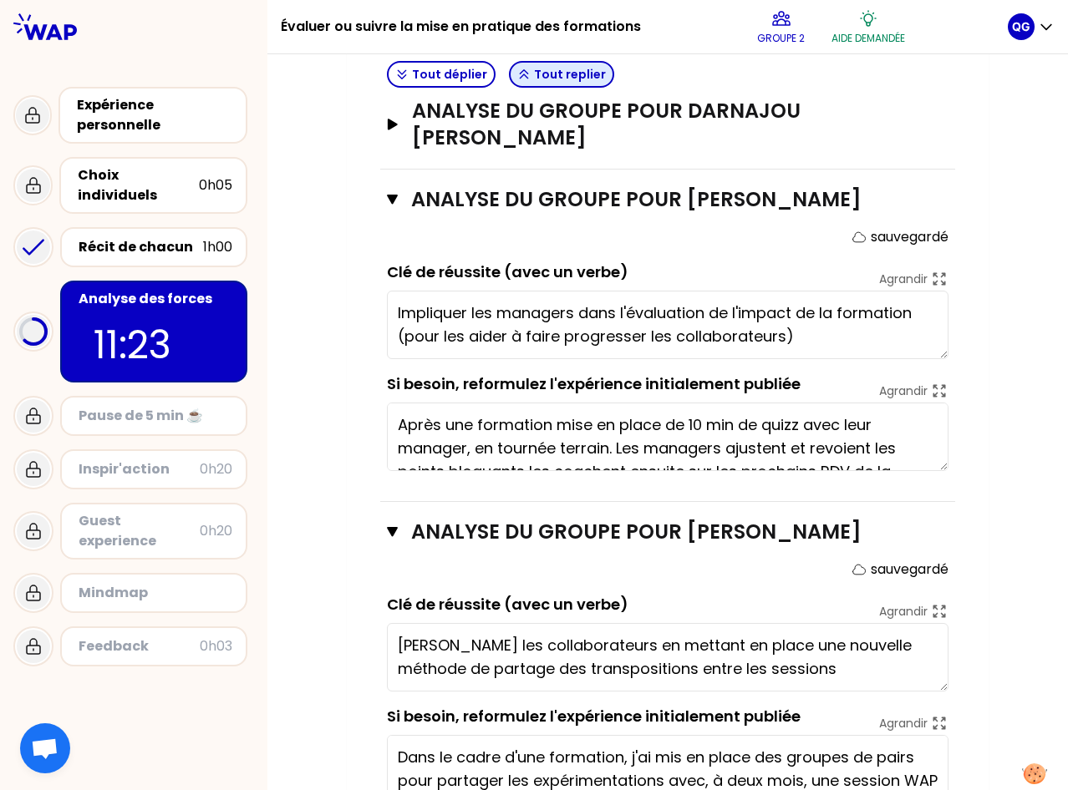
click at [533, 74] on button "Tout replier" at bounding box center [561, 74] width 105 height 27
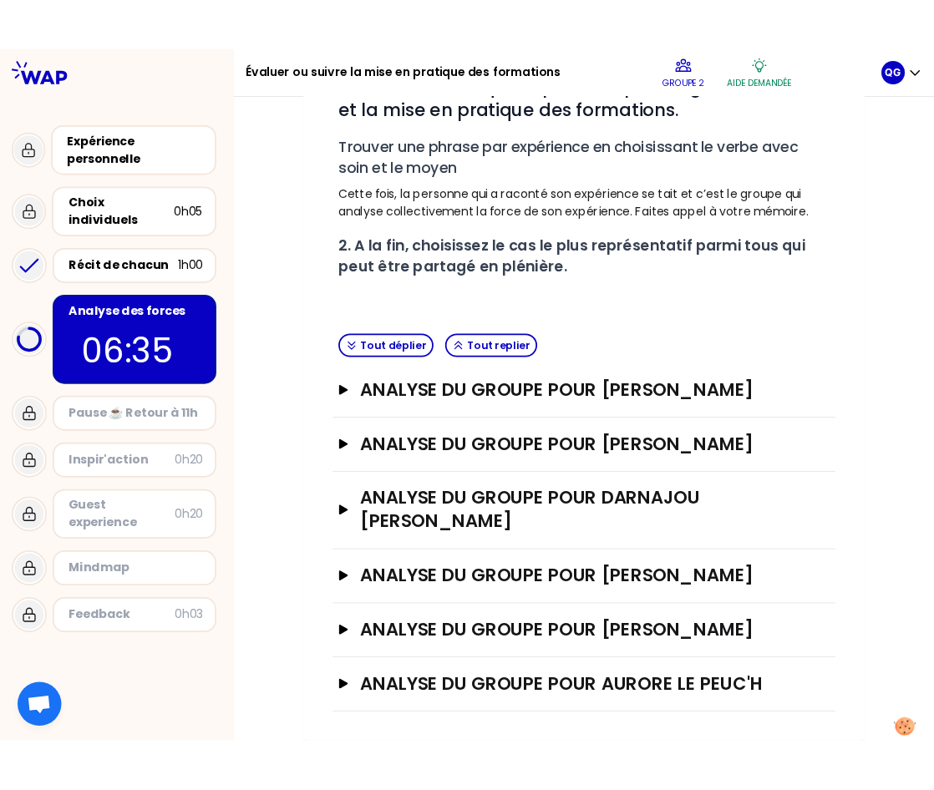
scroll to position [273, 0]
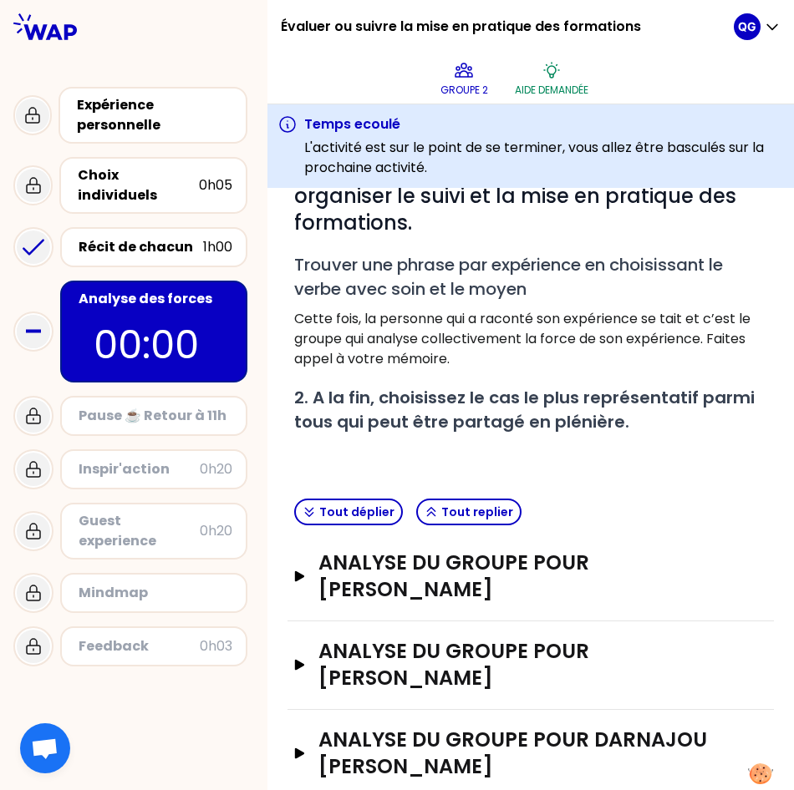
click at [0, 411] on html "Évaluer ou suivre la mise en pratique des formations Groupe 2 Aide demandée QG …" at bounding box center [397, 395] width 794 height 790
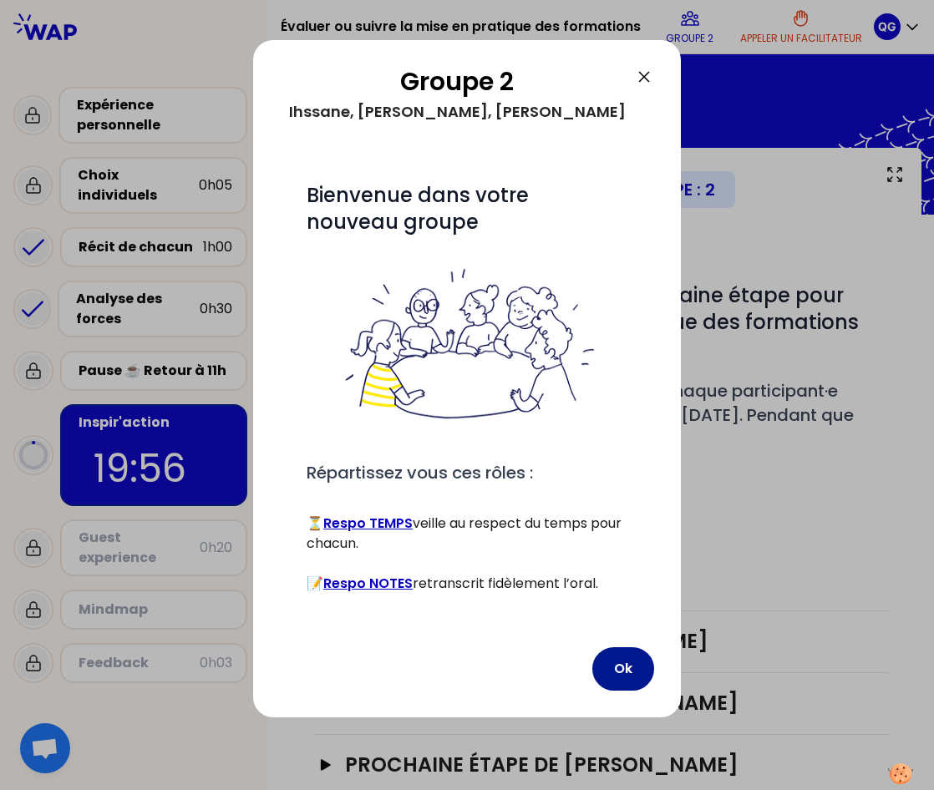
click at [619, 647] on button "Ok" at bounding box center [623, 668] width 62 height 43
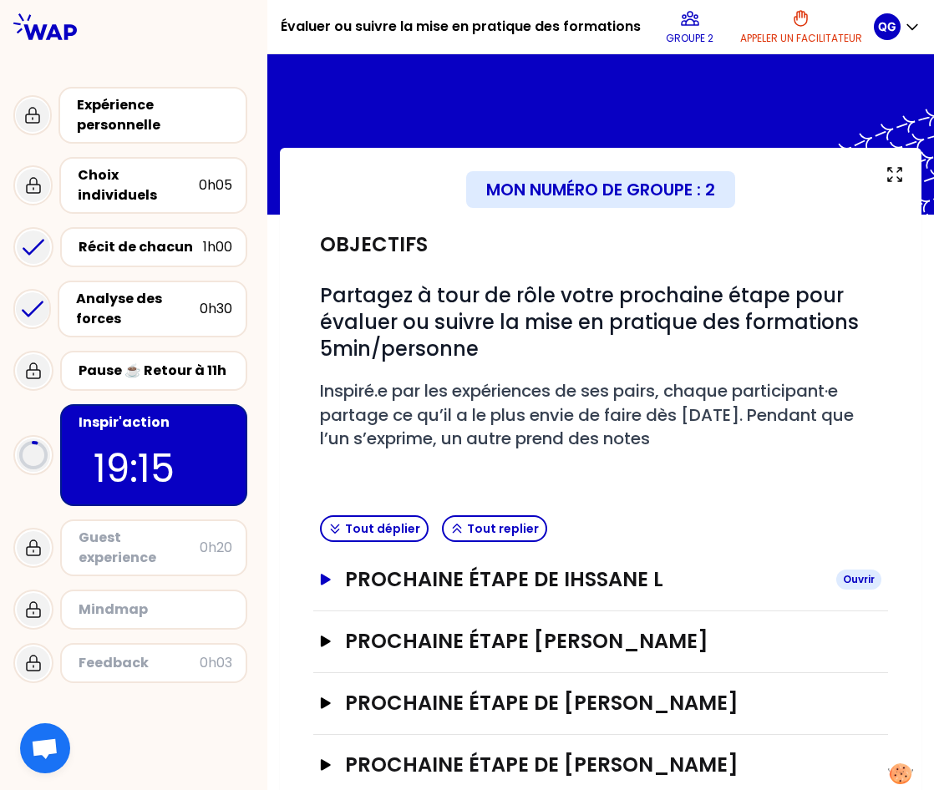
click at [320, 588] on button "Prochaine étape de Ihssane L Ouvrir" at bounding box center [600, 579] width 561 height 27
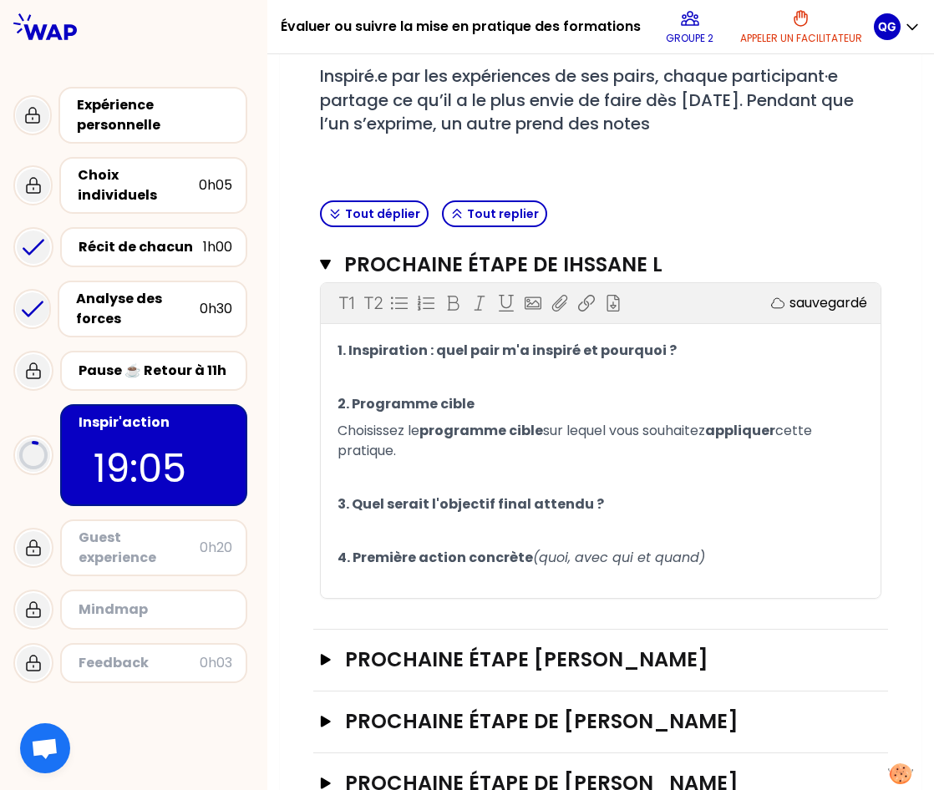
scroll to position [316, 0]
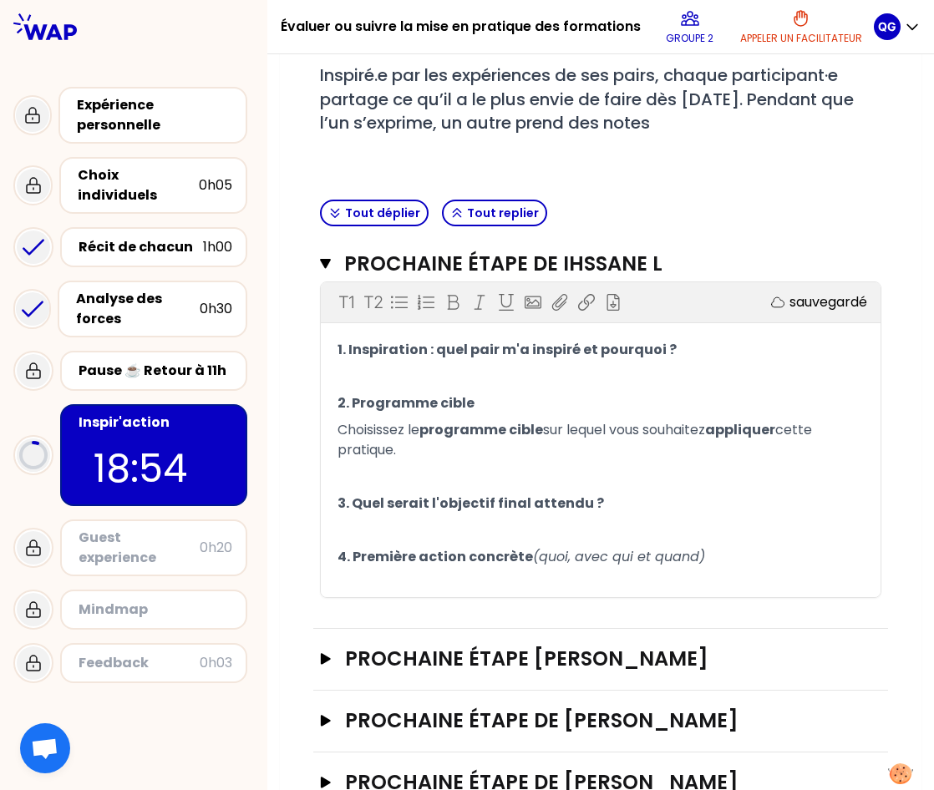
click at [365, 382] on p "﻿" at bounding box center [601, 376] width 526 height 27
click at [398, 365] on p "﻿" at bounding box center [601, 376] width 526 height 27
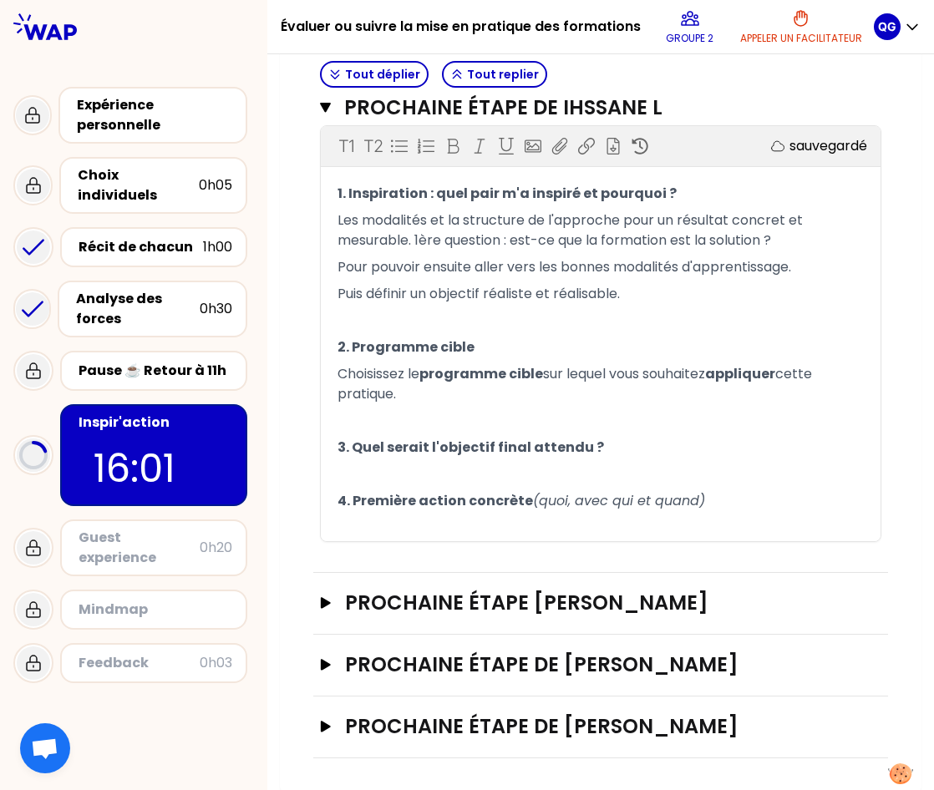
scroll to position [500, 0]
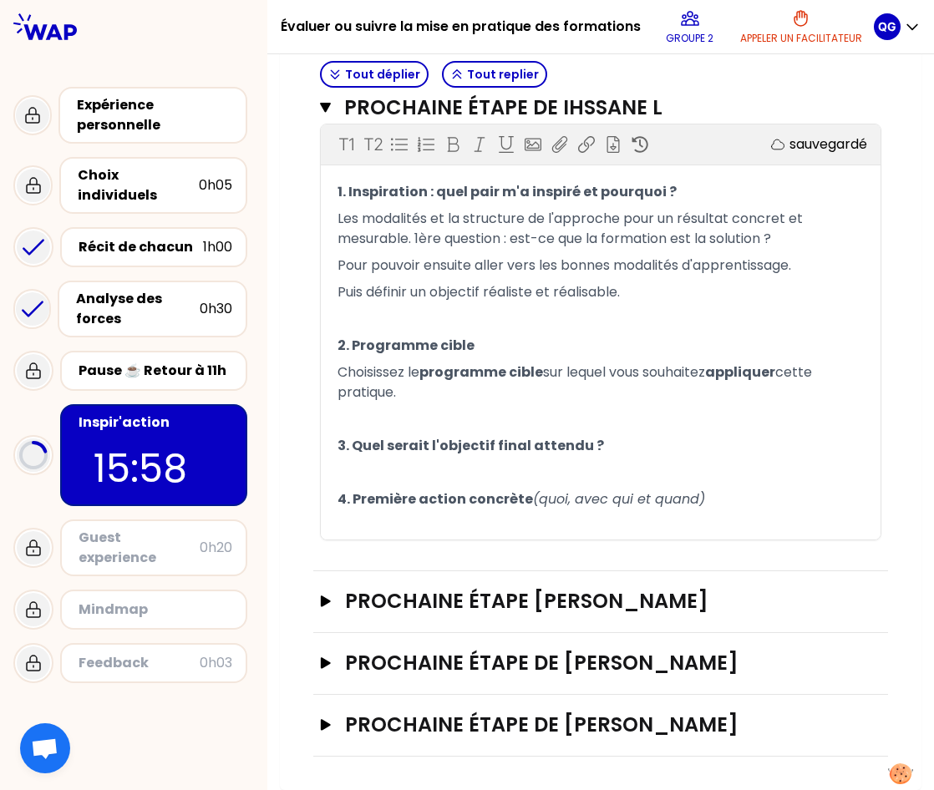
click at [352, 406] on p "﻿" at bounding box center [601, 419] width 526 height 27
click at [356, 459] on p "﻿" at bounding box center [601, 472] width 526 height 27
click at [358, 406] on p "﻿" at bounding box center [601, 419] width 526 height 27
click at [367, 459] on p "﻿" at bounding box center [601, 472] width 526 height 27
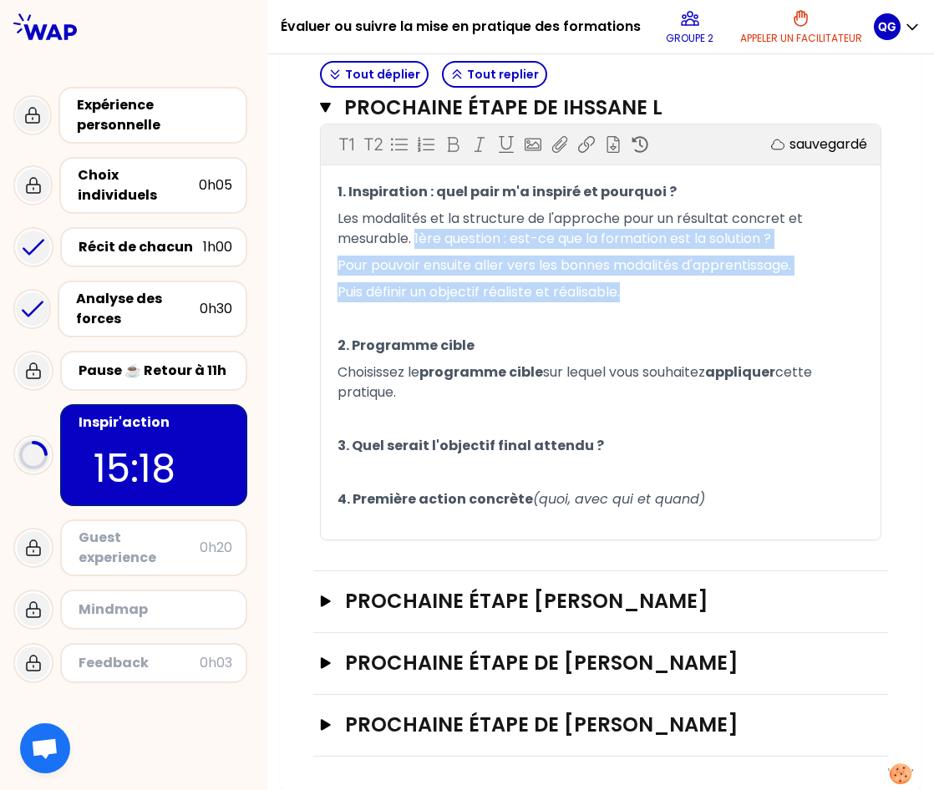
drag, startPoint x: 409, startPoint y: 212, endPoint x: 627, endPoint y: 253, distance: 221.0
click at [627, 253] on div "1. Inspiration : quel pair m'a inspiré et pourquoi ? Les modalités et la struct…" at bounding box center [601, 359] width 526 height 361
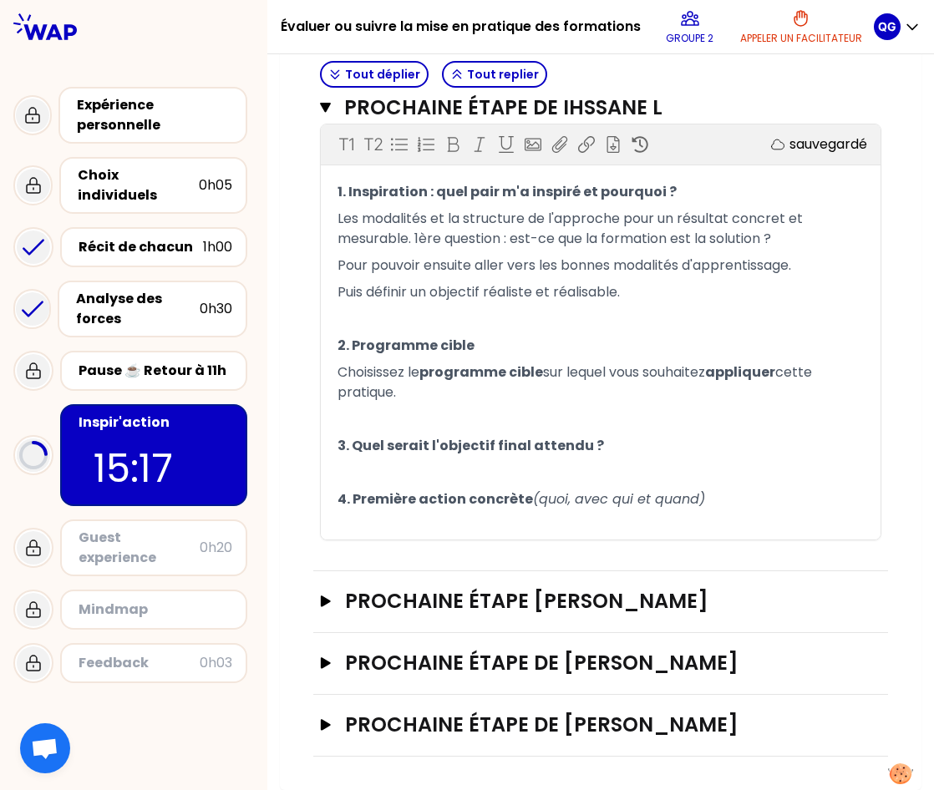
click at [411, 459] on p "﻿" at bounding box center [601, 472] width 526 height 27
click at [347, 513] on p "﻿" at bounding box center [601, 526] width 526 height 27
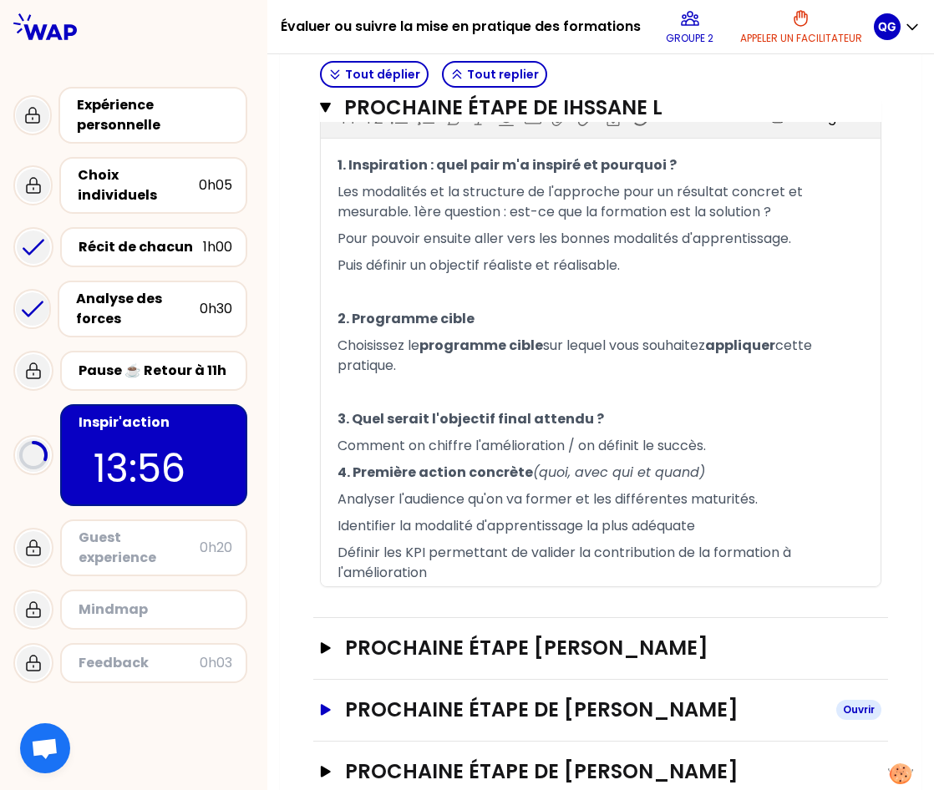
click at [322, 715] on icon "button" at bounding box center [326, 709] width 10 height 11
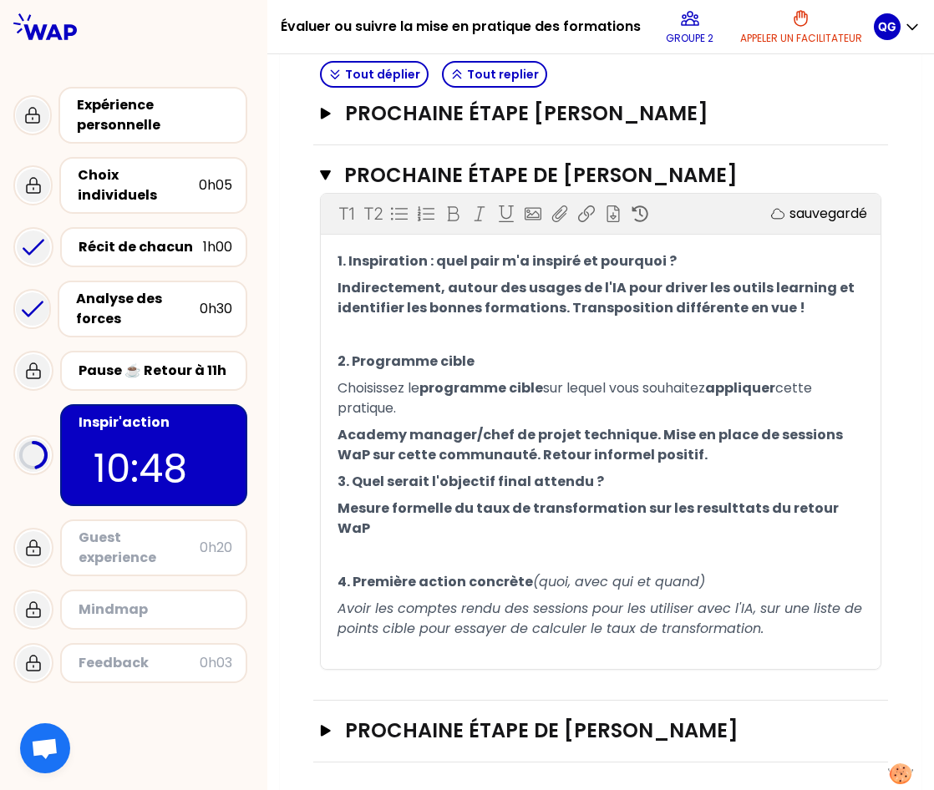
scroll to position [1048, 0]
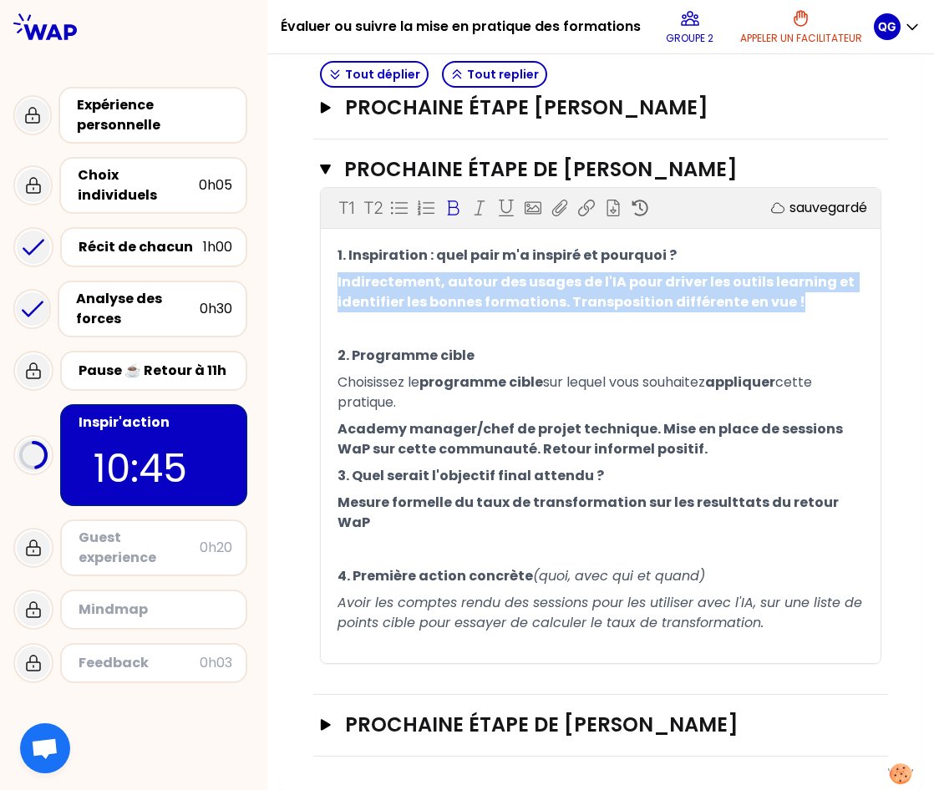
drag, startPoint x: 784, startPoint y: 322, endPoint x: 297, endPoint y: 291, distance: 488.9
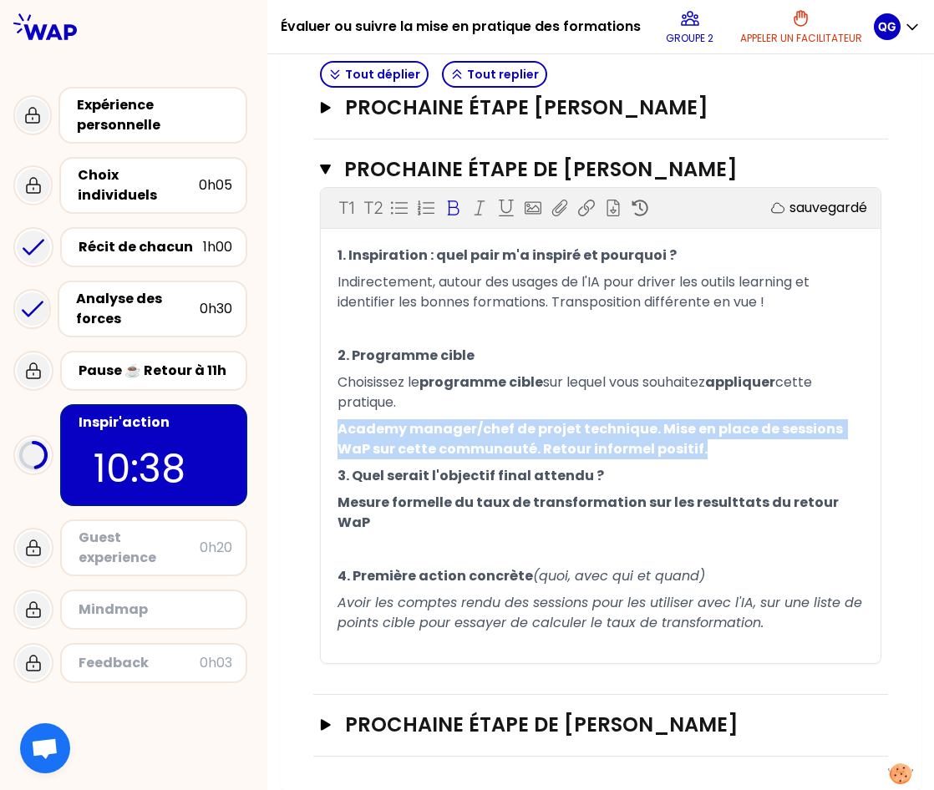
drag, startPoint x: 332, startPoint y: 449, endPoint x: 679, endPoint y: 480, distance: 348.0
click at [679, 463] on p "Academy manager/chef de projet technique. Mise en place de sessions WaP sur cet…" at bounding box center [601, 439] width 526 height 47
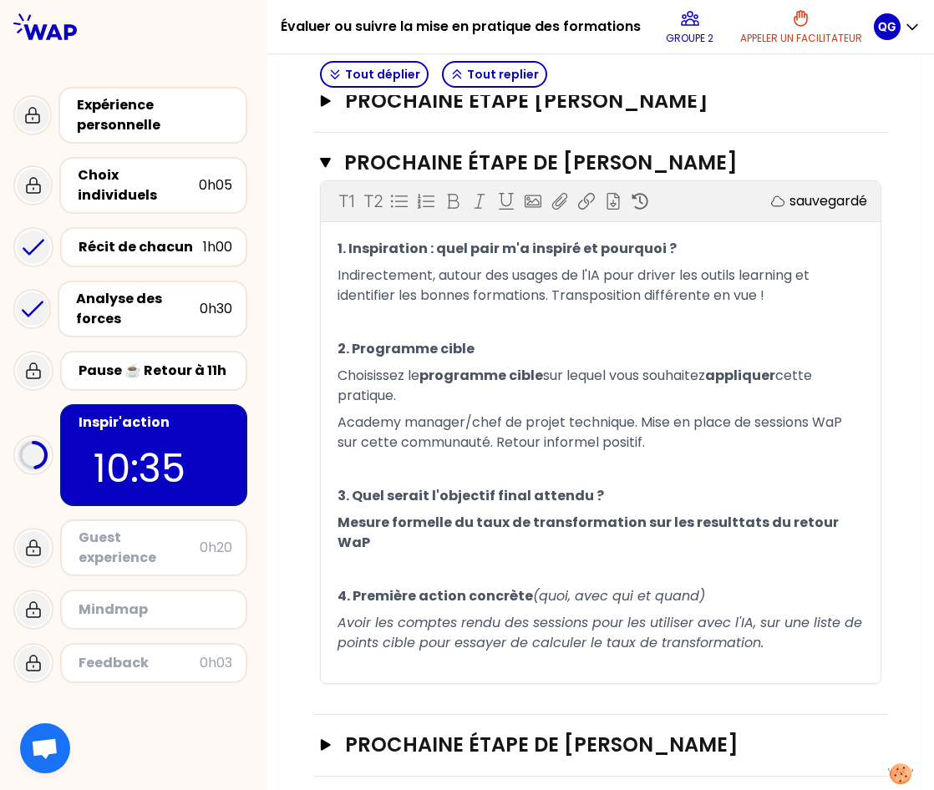
click at [389, 552] on span "Mesure formelle du taux de transformation sur les resulttats du retour WaP" at bounding box center [590, 532] width 504 height 39
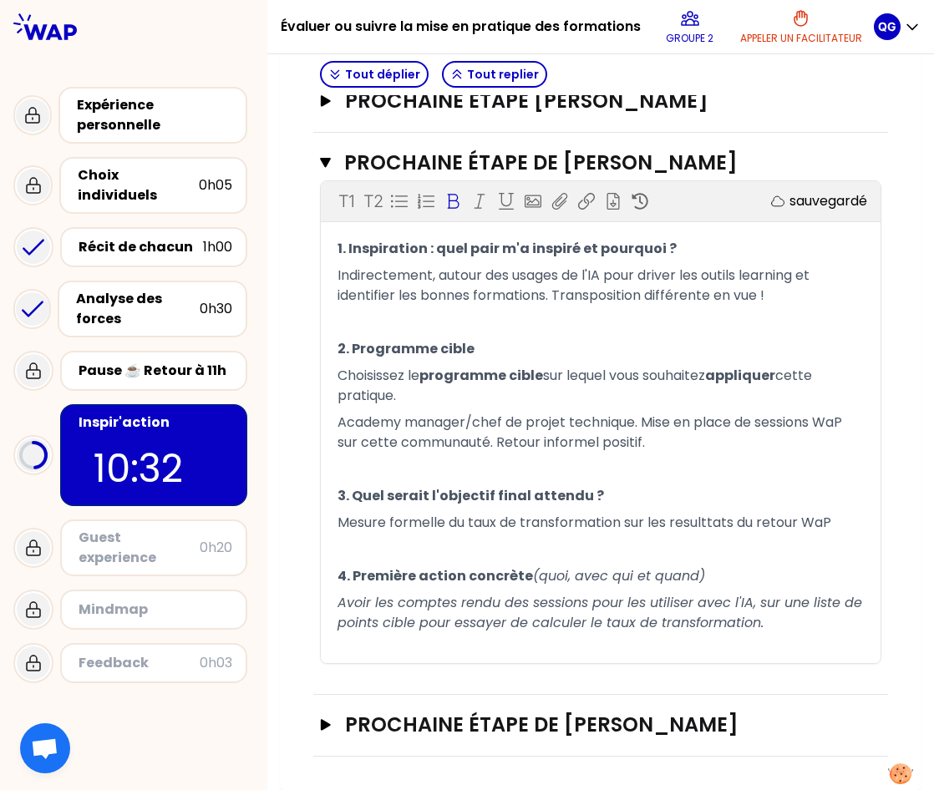
click at [498, 563] on p "﻿" at bounding box center [601, 549] width 526 height 27
click at [322, 722] on icon "button" at bounding box center [325, 725] width 13 height 12
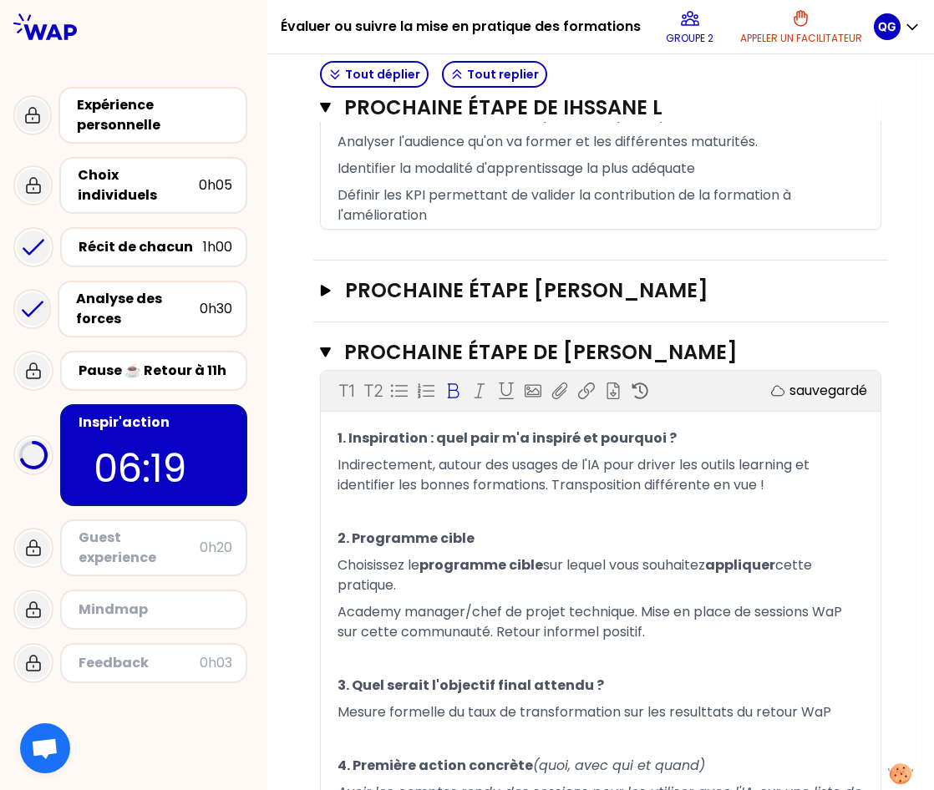
scroll to position [860, 0]
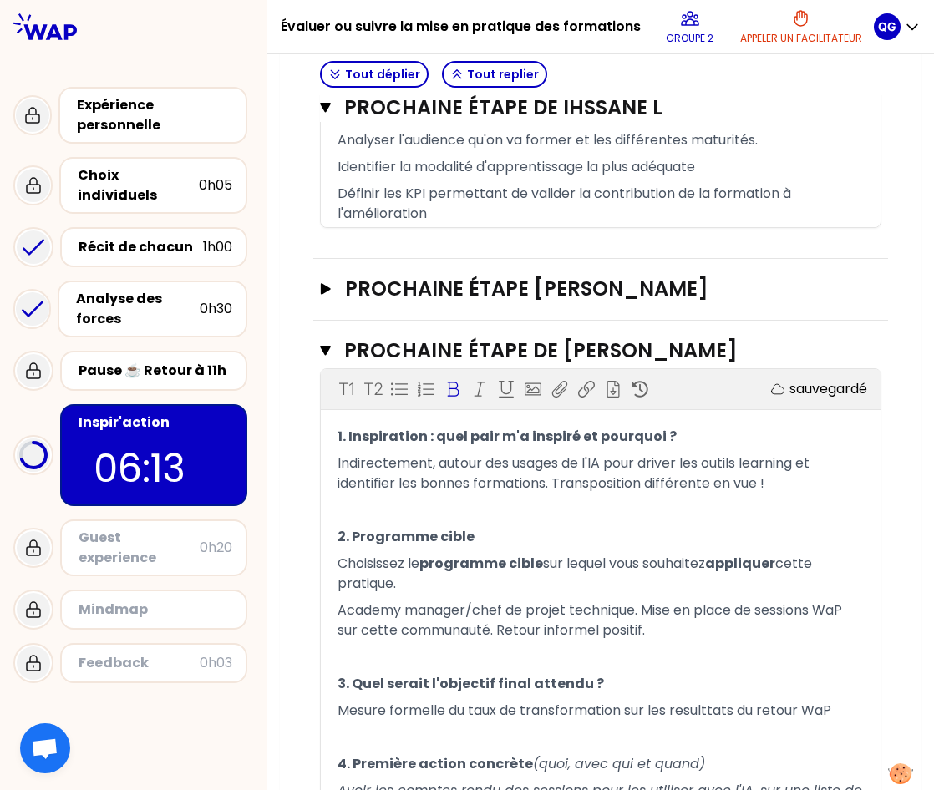
click at [897, 298] on div "Mon numéro de groupe : 2 Objectifs # Partagez à tour de rôle votre prochaine ét…" at bounding box center [601, 330] width 642 height 2084
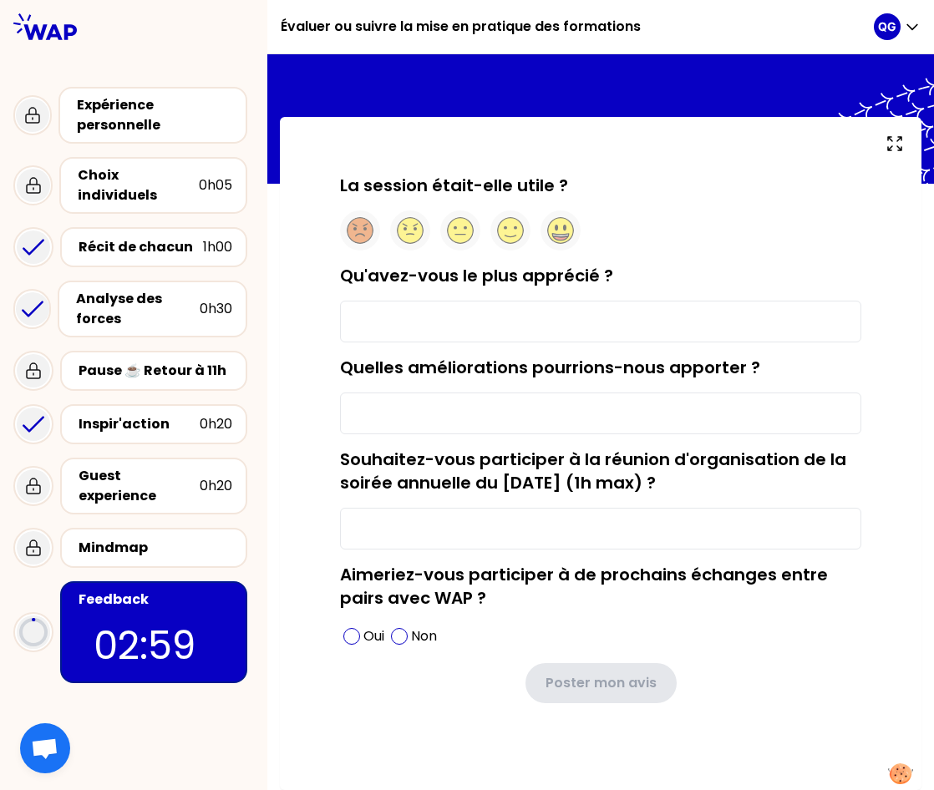
scroll to position [31, 0]
click at [551, 234] on circle at bounding box center [561, 231] width 26 height 26
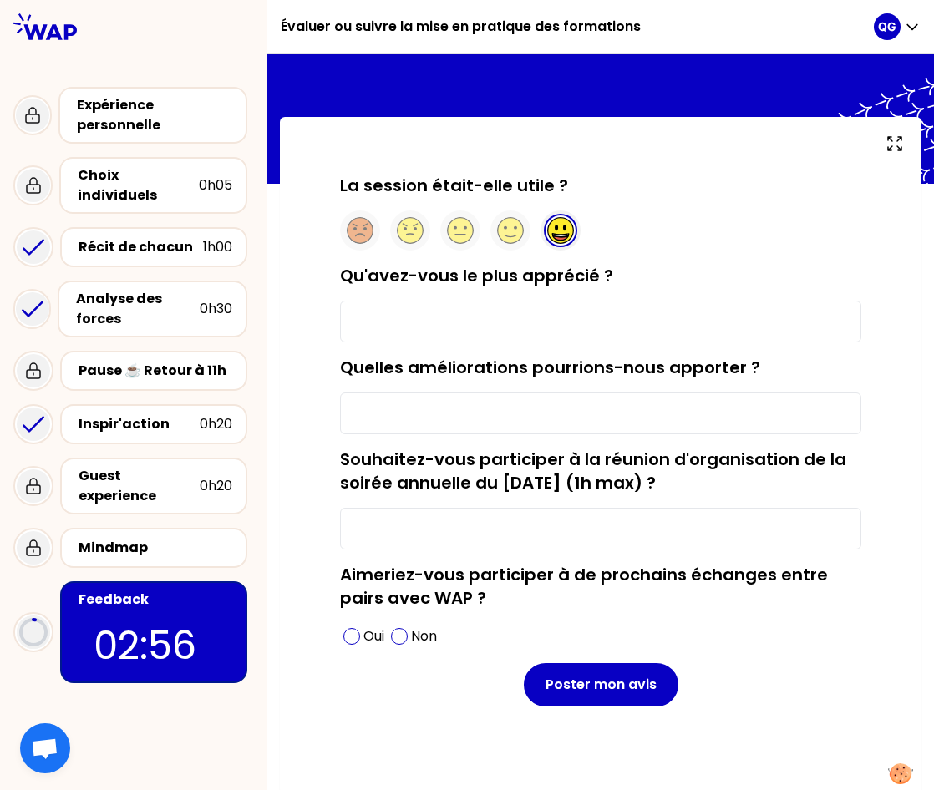
click at [429, 333] on input "Qu'avez-vous le plus apprécié ?" at bounding box center [600, 322] width 521 height 42
type input "La diversité des expériences partagées"
click at [429, 417] on input "Quelles améliorations pourrions-nous apporter ?" at bounding box center [600, 414] width 521 height 42
click at [543, 536] on input "Souhaitez-vous participer à la réunion d'organisation de la soirée annuelle du …" at bounding box center [600, 529] width 521 height 42
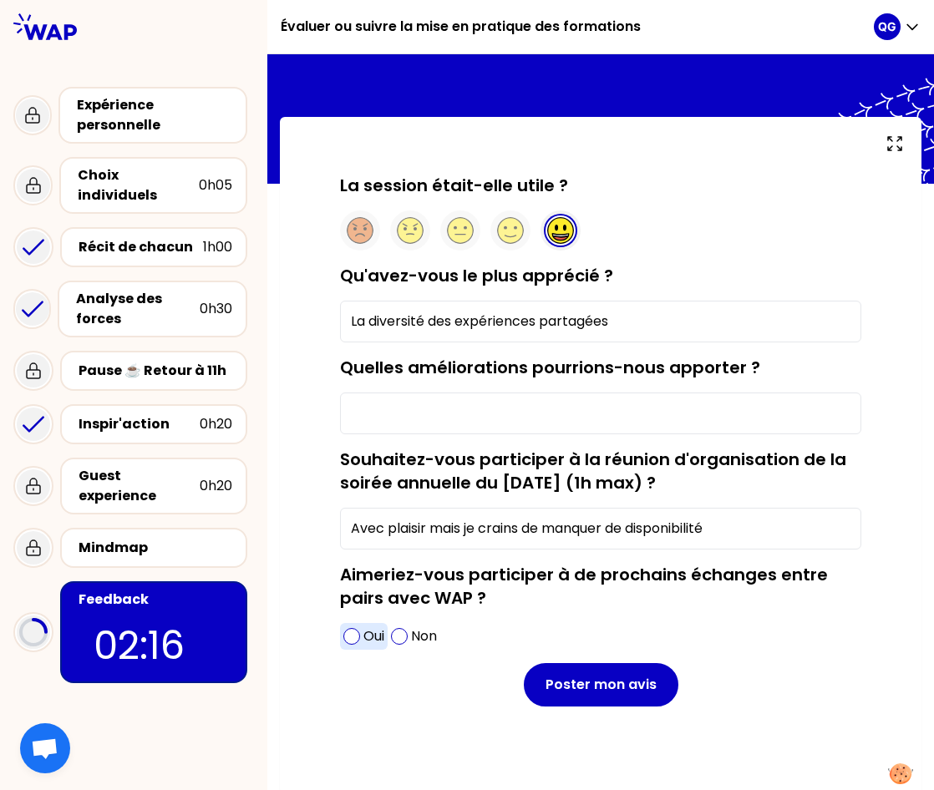
type input "Avec plaisir mais je crains de manquer de disponibilité"
click at [348, 643] on span at bounding box center [351, 636] width 17 height 17
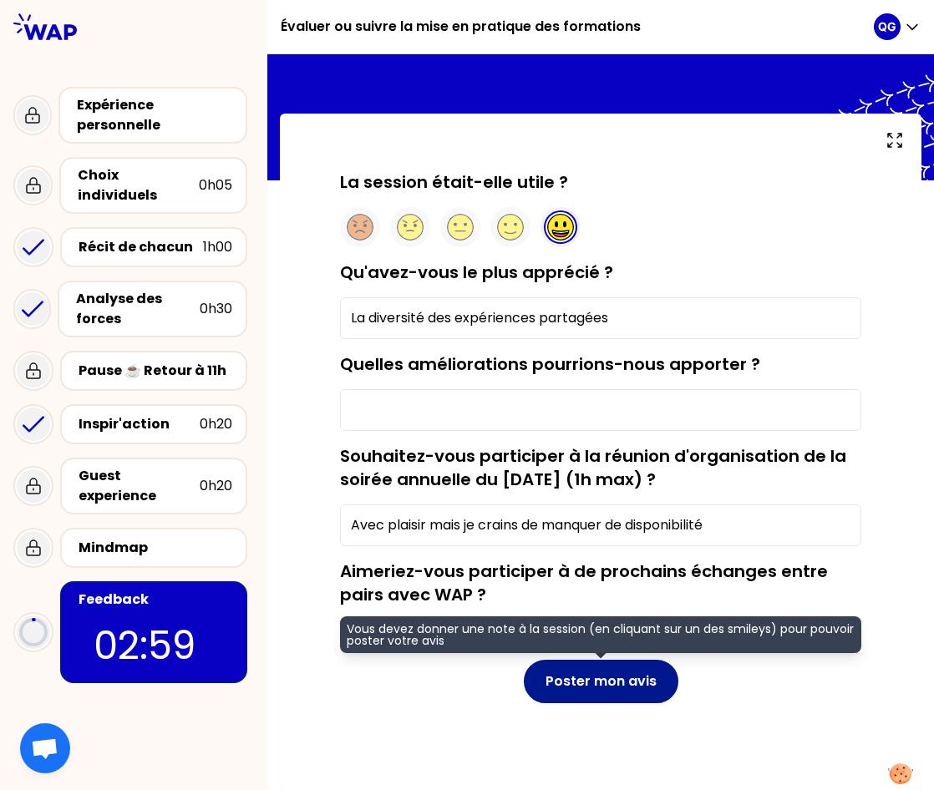
click at [588, 680] on button "Poster mon avis" at bounding box center [601, 681] width 155 height 43
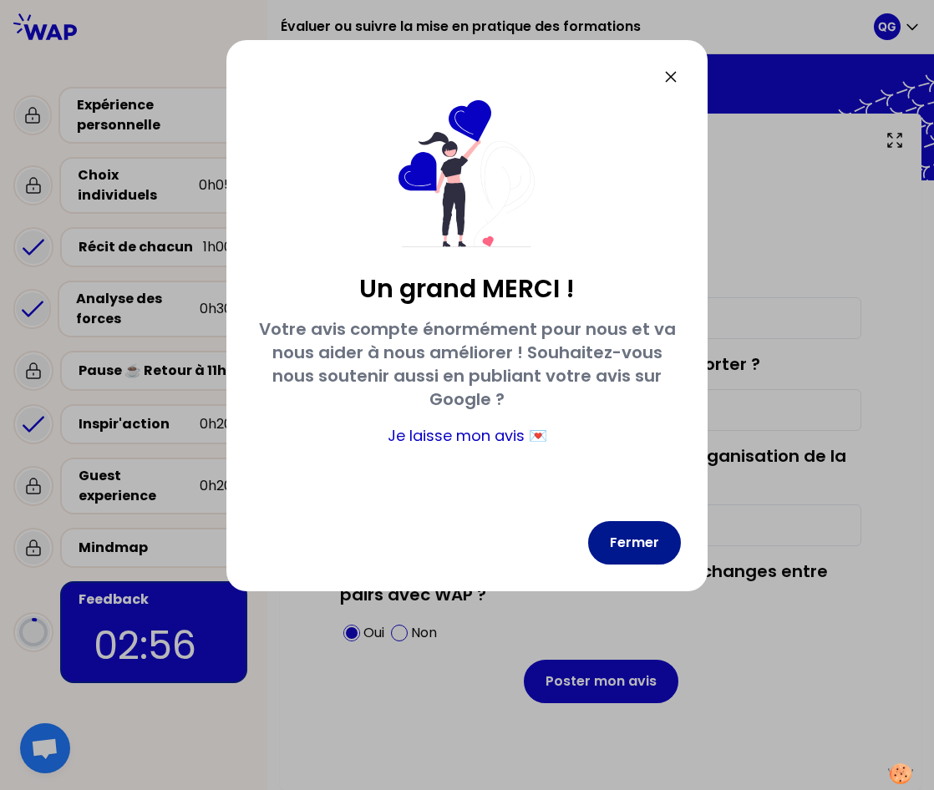
click at [634, 545] on button "Fermer" at bounding box center [634, 542] width 93 height 43
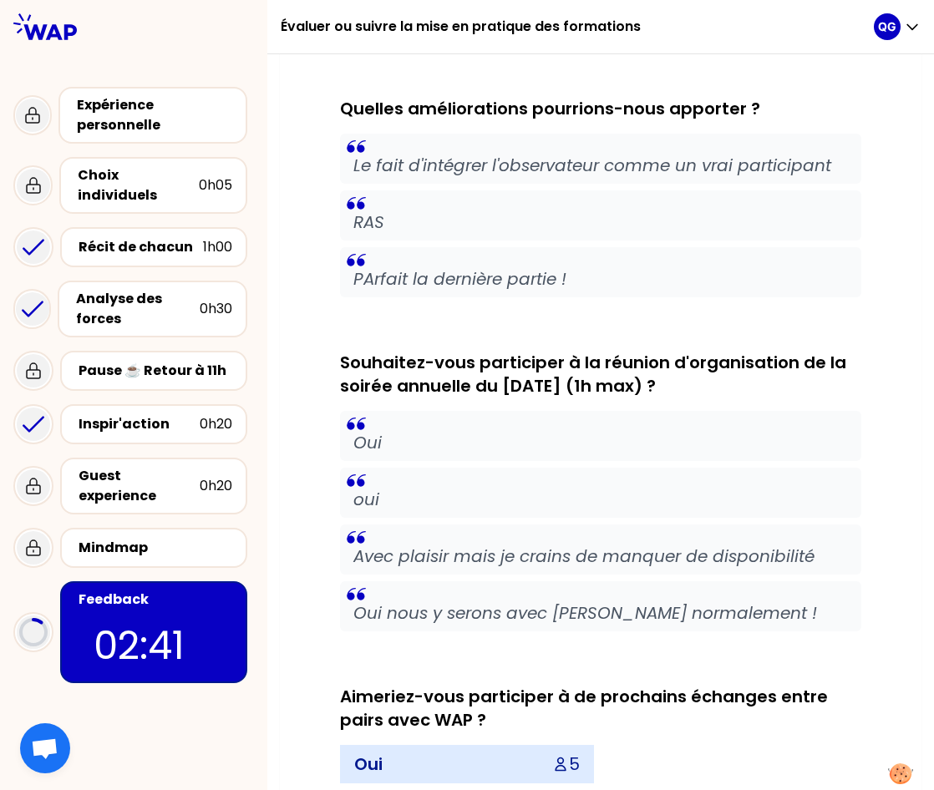
scroll to position [776, 0]
